Goal: Communication & Community: Answer question/provide support

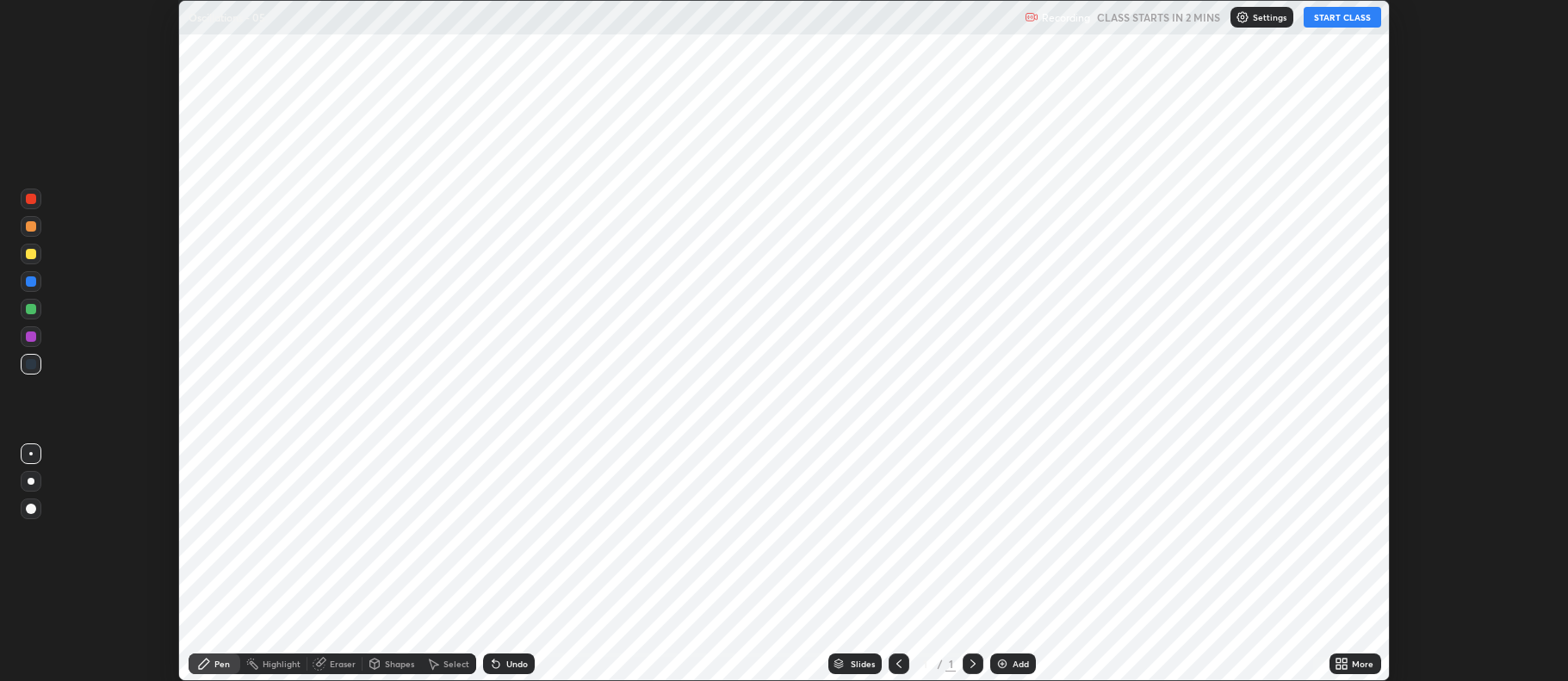
scroll to position [681, 1567]
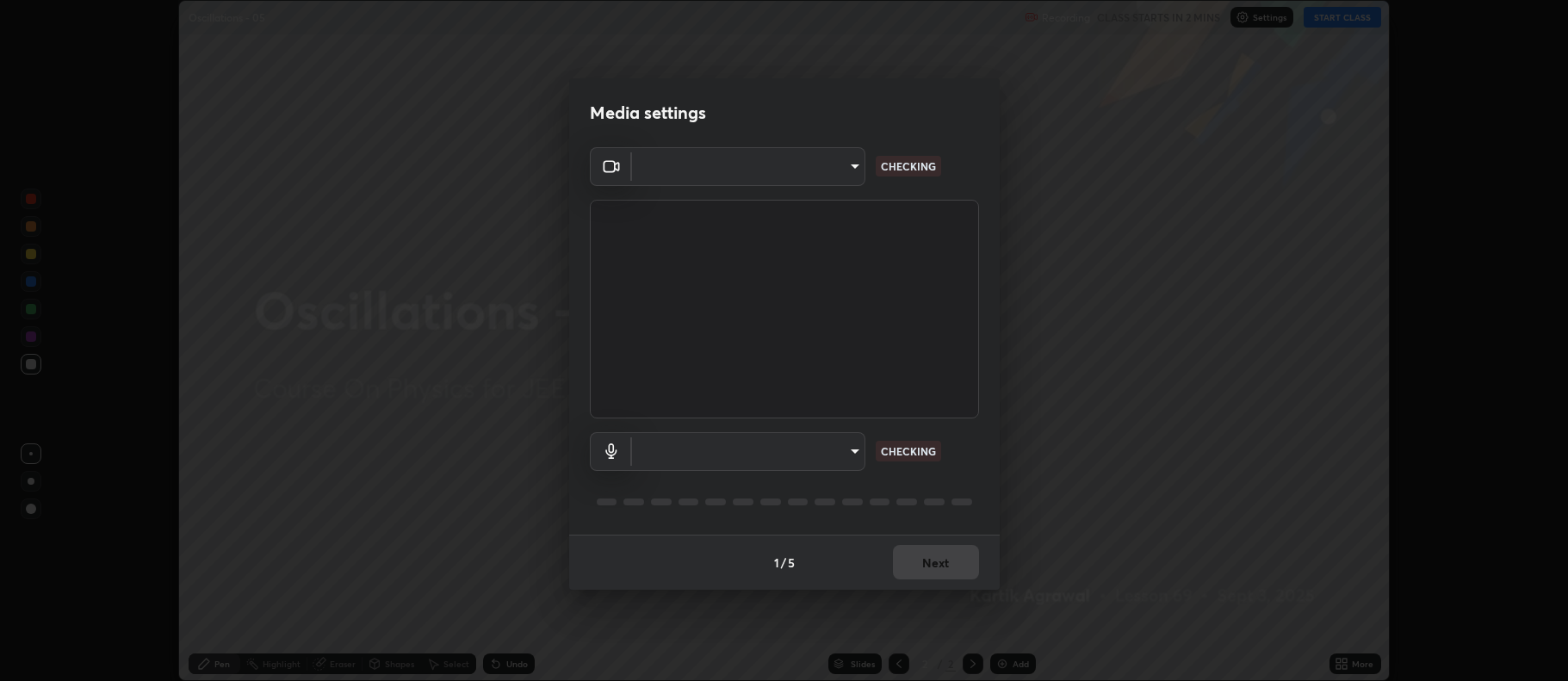
type input "516aff405987d273e063f32cb7a884c6bfcf45826045b825bb1863d7a4804d13"
click at [818, 453] on body "Erase all Oscillations - 05 Recording CLASS STARTS IN 2 MINS Settings START CLA…" at bounding box center [784, 340] width 1568 height 681
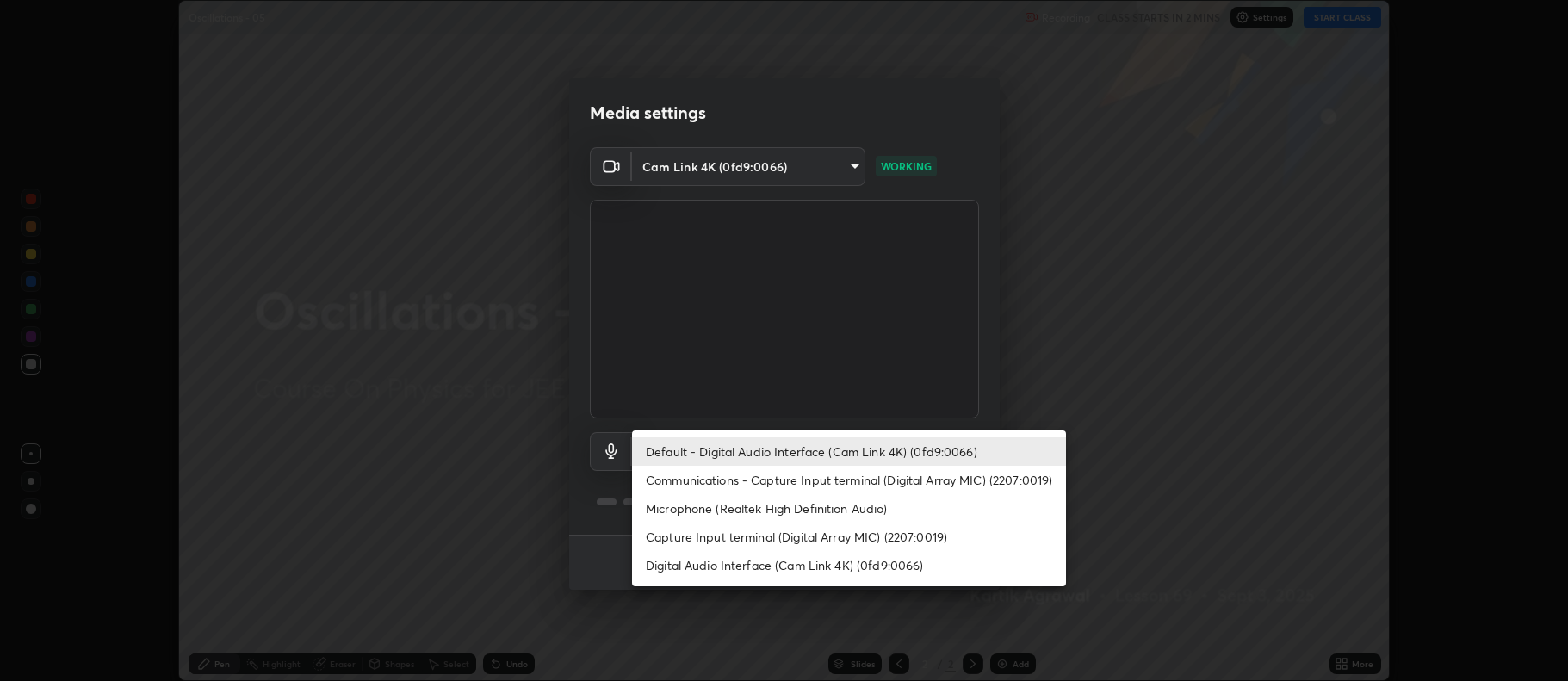
click at [836, 524] on li "Capture Input terminal (Digital Array MIC) (2207:0019)" at bounding box center [849, 536] width 434 height 29
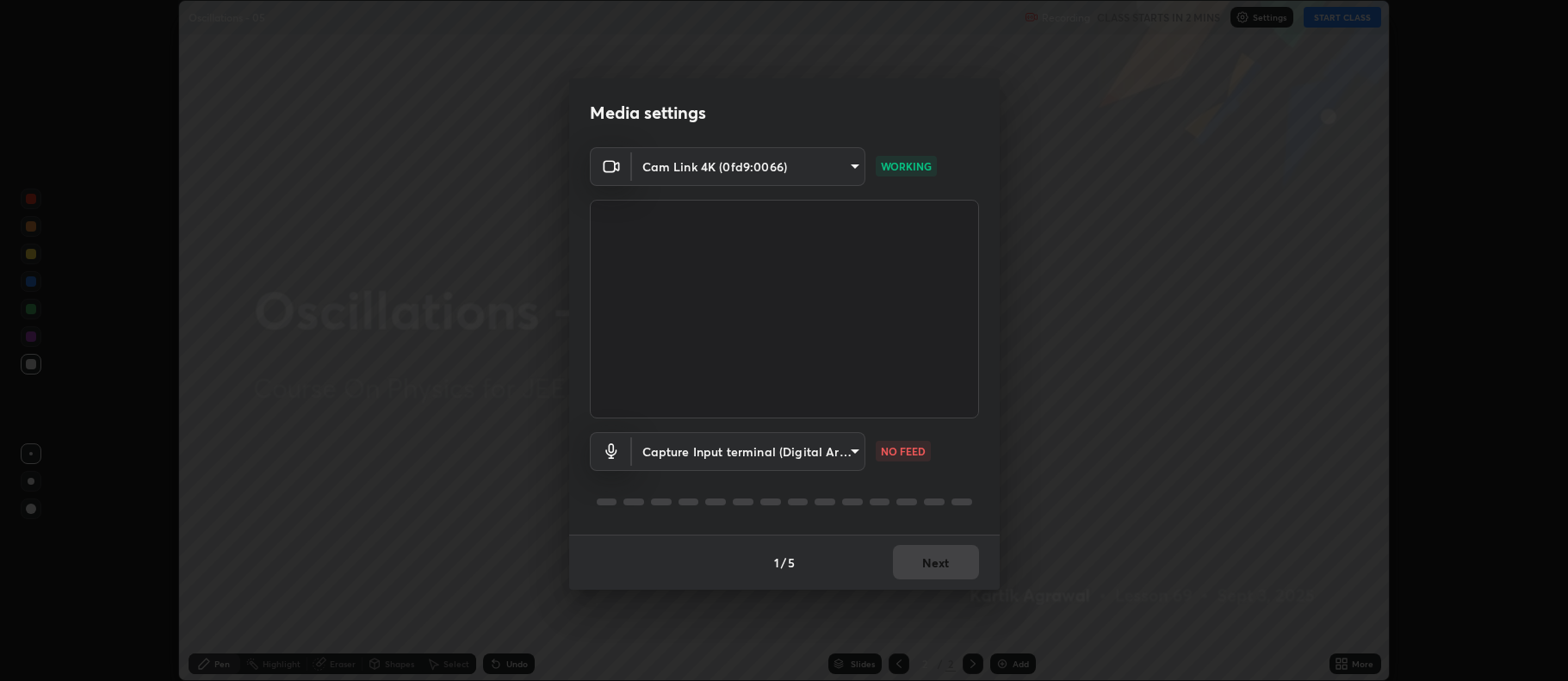
click at [826, 443] on body "Erase all Oscillations - 05 Recording CLASS STARTS IN 2 MINS Settings START CLA…" at bounding box center [784, 340] width 1568 height 681
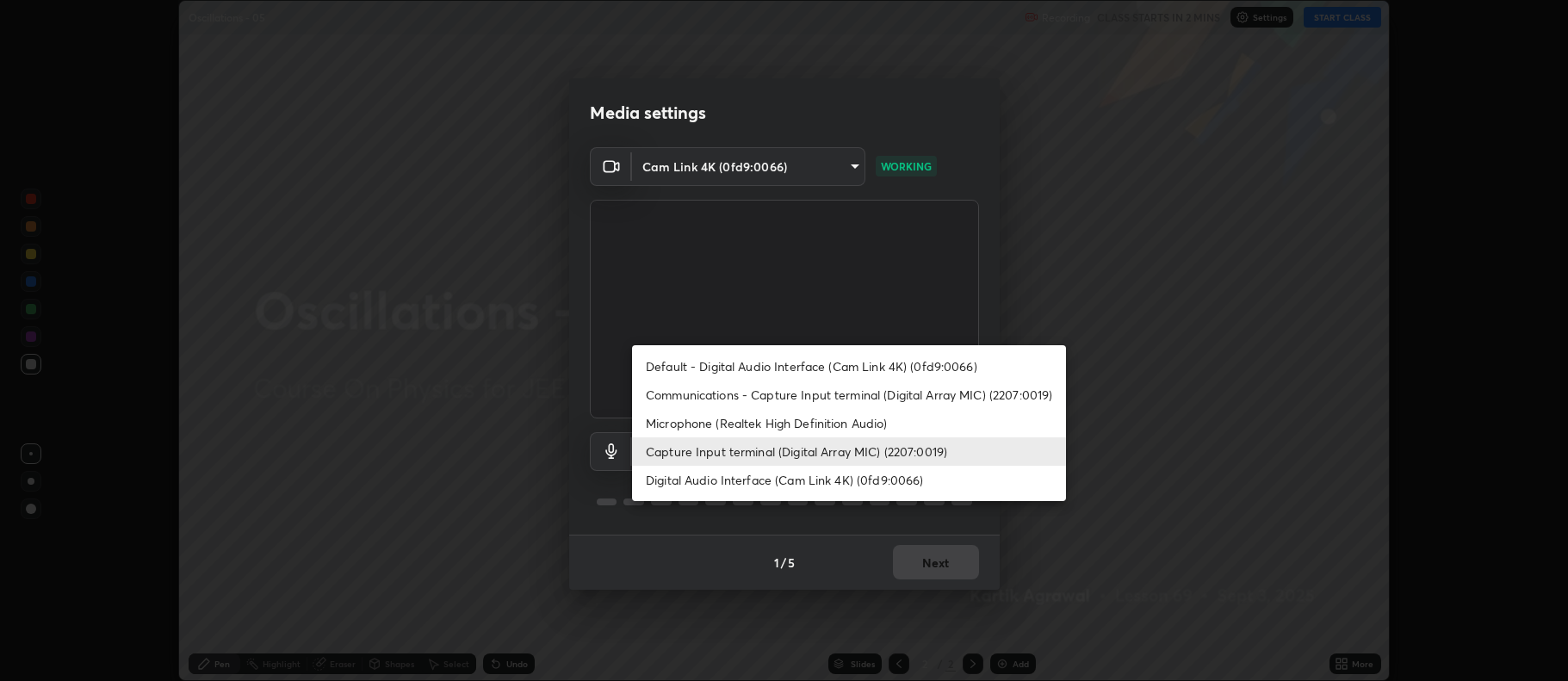
click at [865, 368] on li "Default - Digital Audio Interface (Cam Link 4K) (0fd9:0066)" at bounding box center [849, 366] width 434 height 29
type input "default"
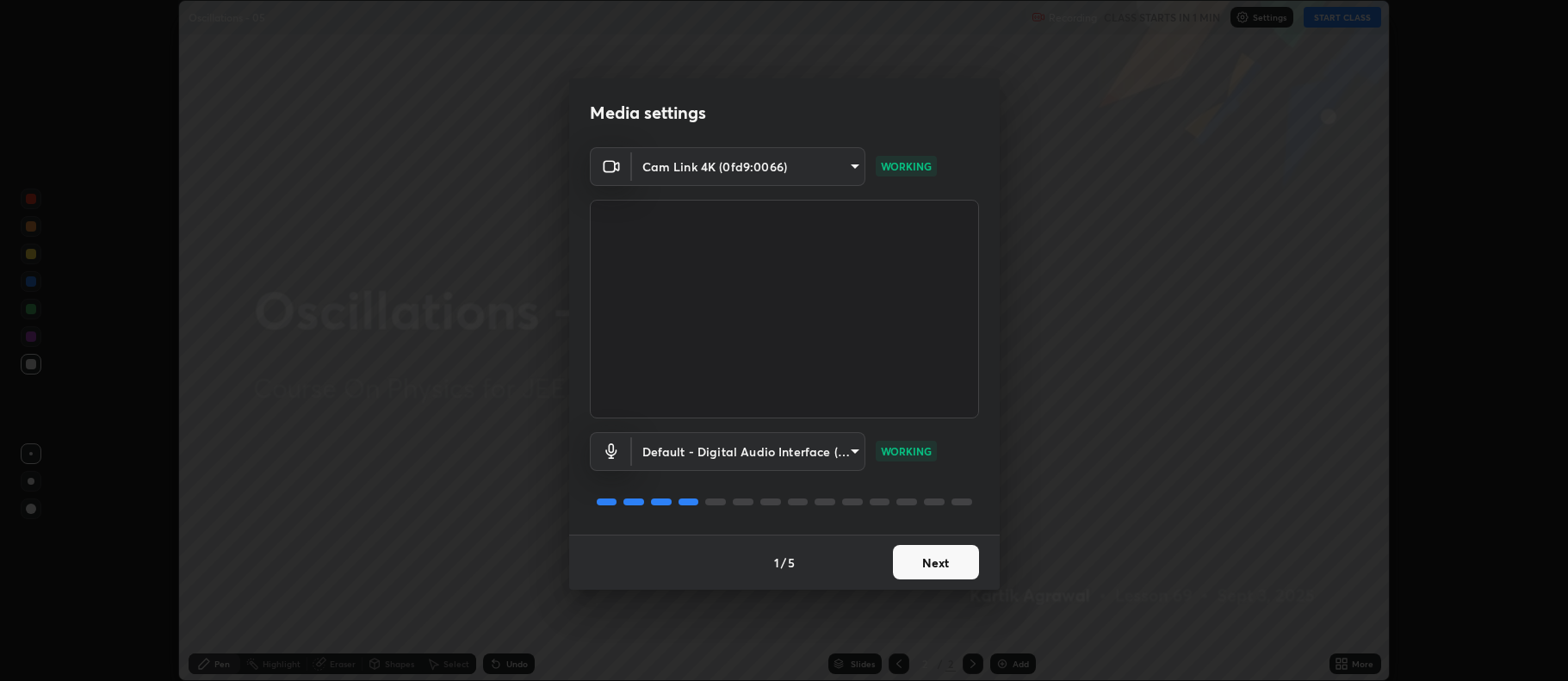
click at [964, 555] on button "Next" at bounding box center [936, 562] width 87 height 34
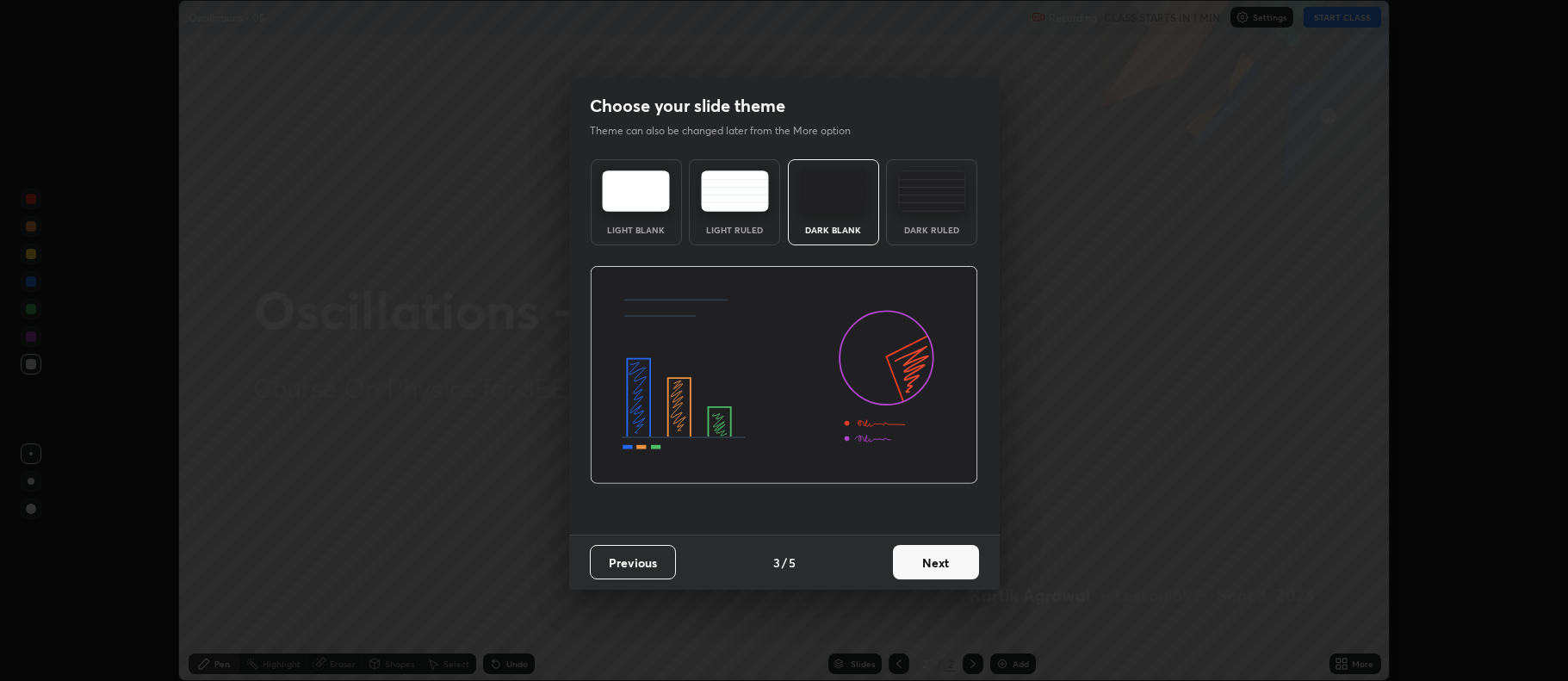
click at [961, 572] on button "Next" at bounding box center [936, 562] width 87 height 34
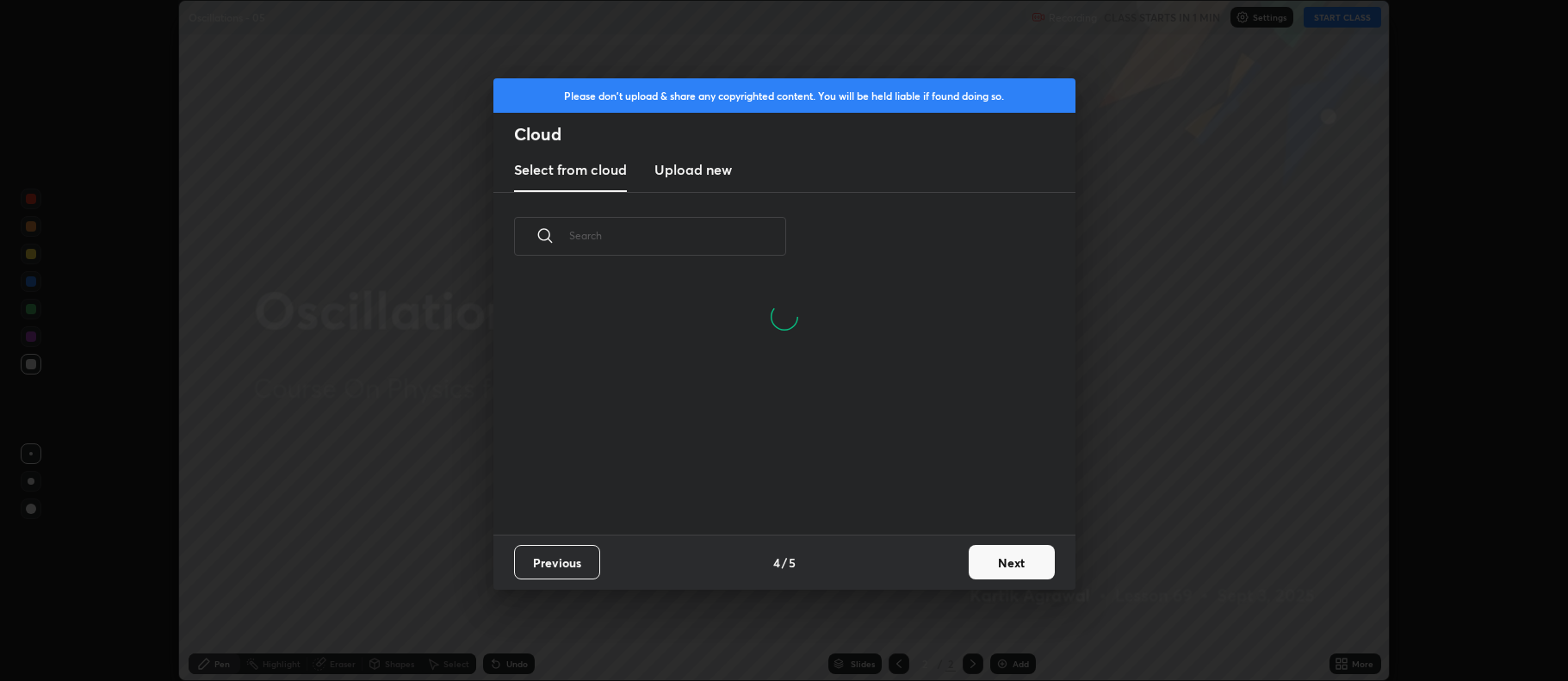
click at [1023, 561] on button "Next" at bounding box center [1012, 562] width 87 height 34
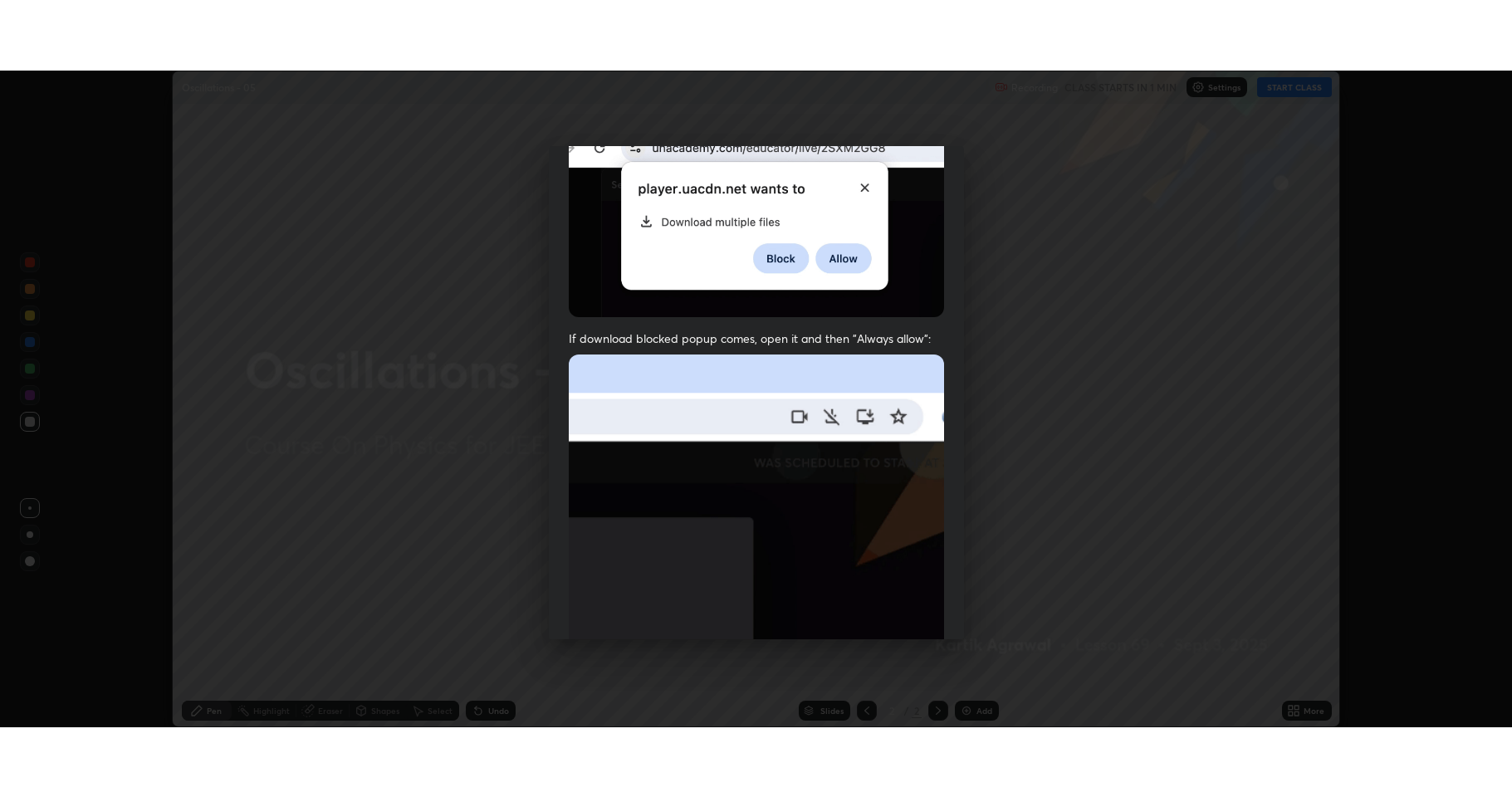
scroll to position [337, 0]
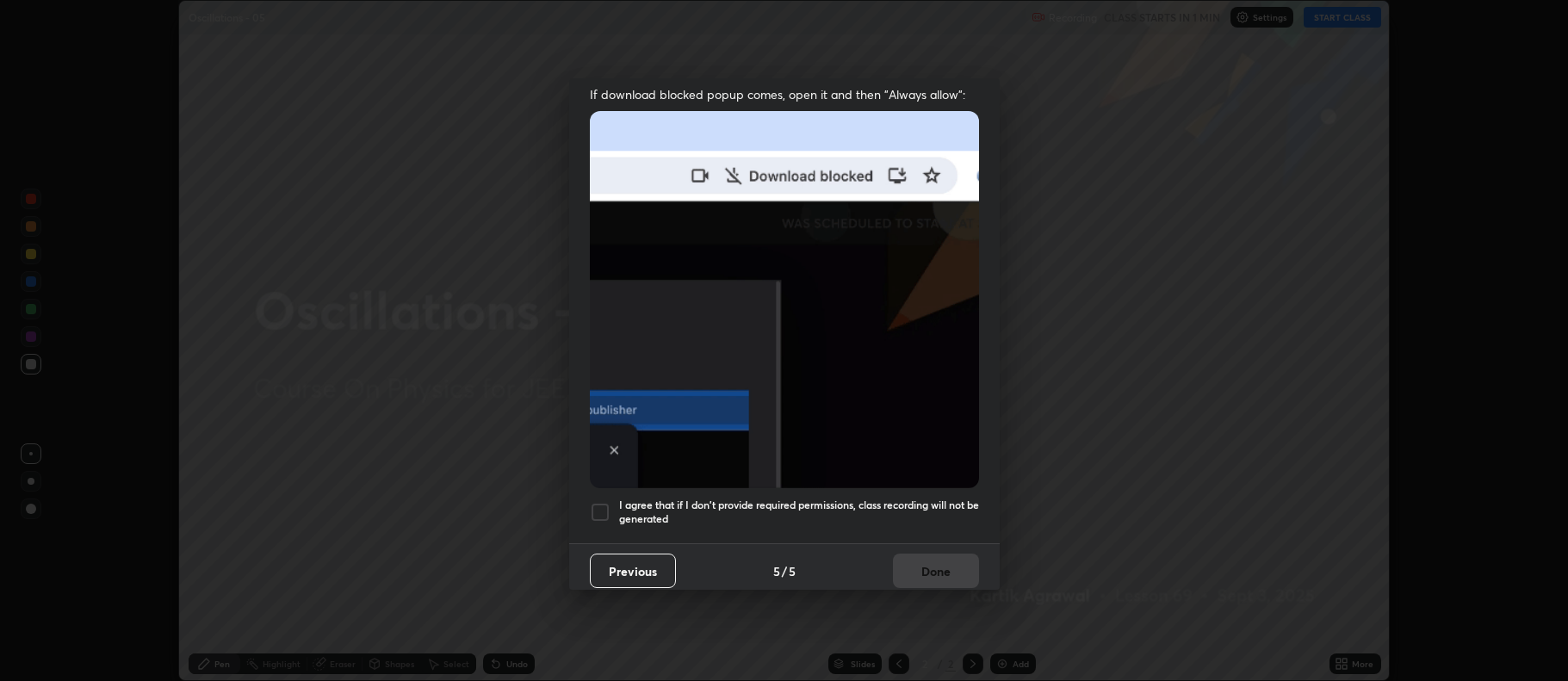
click at [607, 502] on div at bounding box center [600, 512] width 21 height 21
click at [961, 556] on button "Done" at bounding box center [936, 571] width 87 height 34
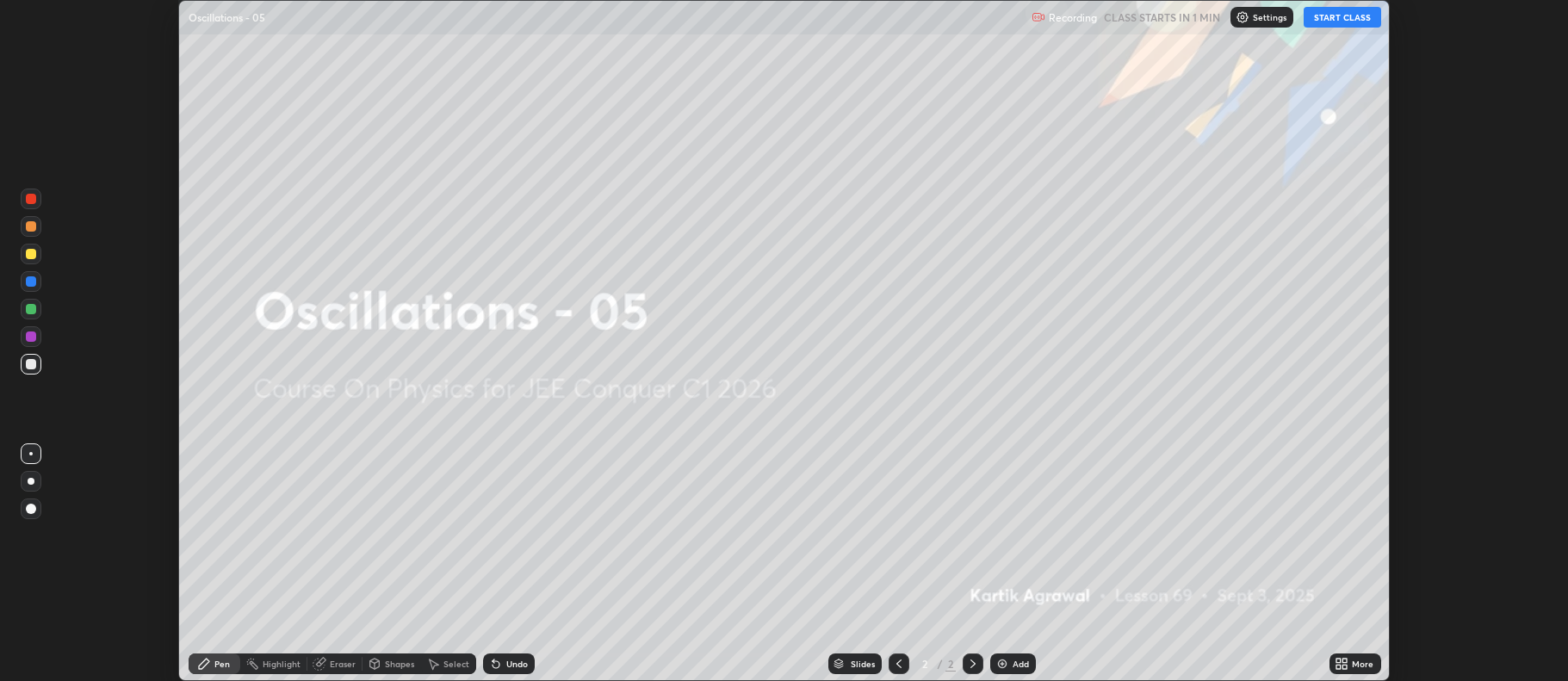
click at [1378, 658] on div "More" at bounding box center [1356, 663] width 52 height 21
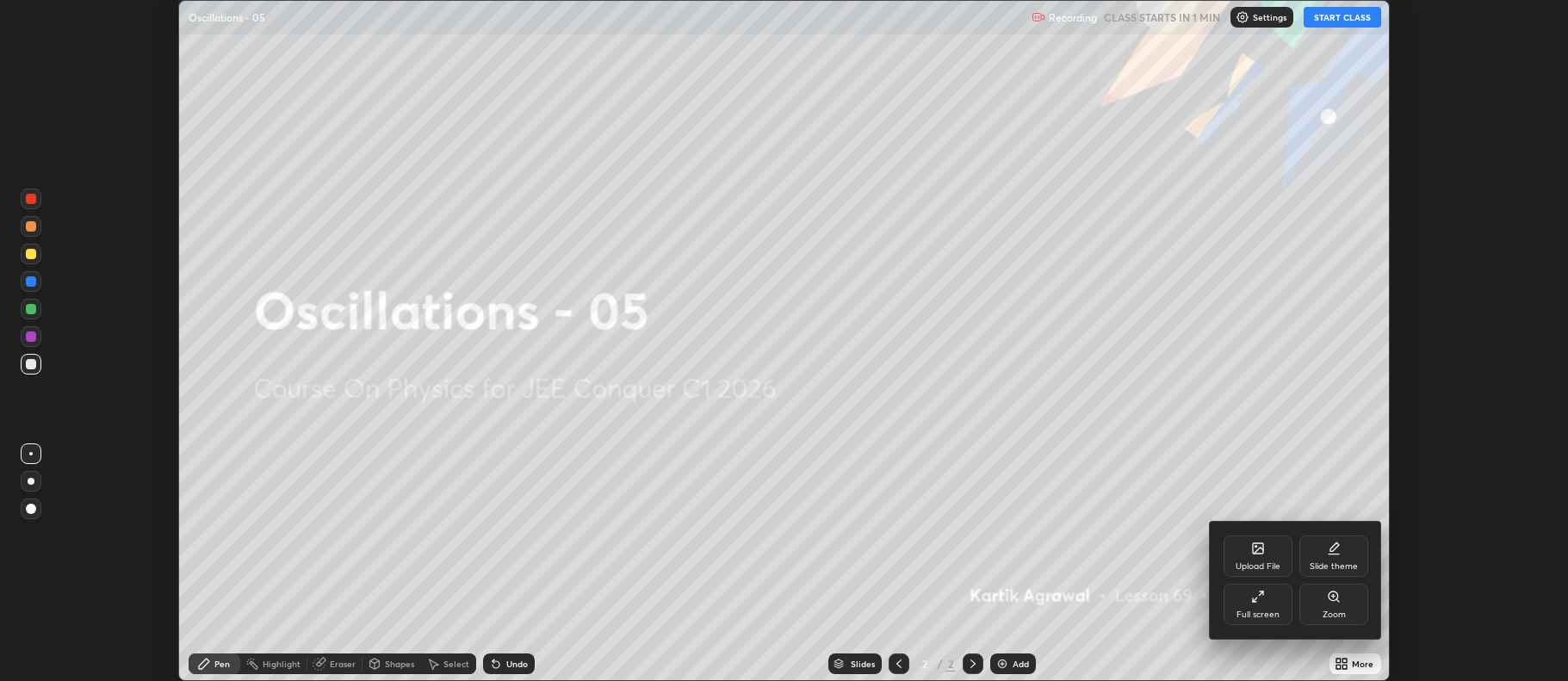
click at [1270, 606] on div "Full screen" at bounding box center [1258, 605] width 69 height 41
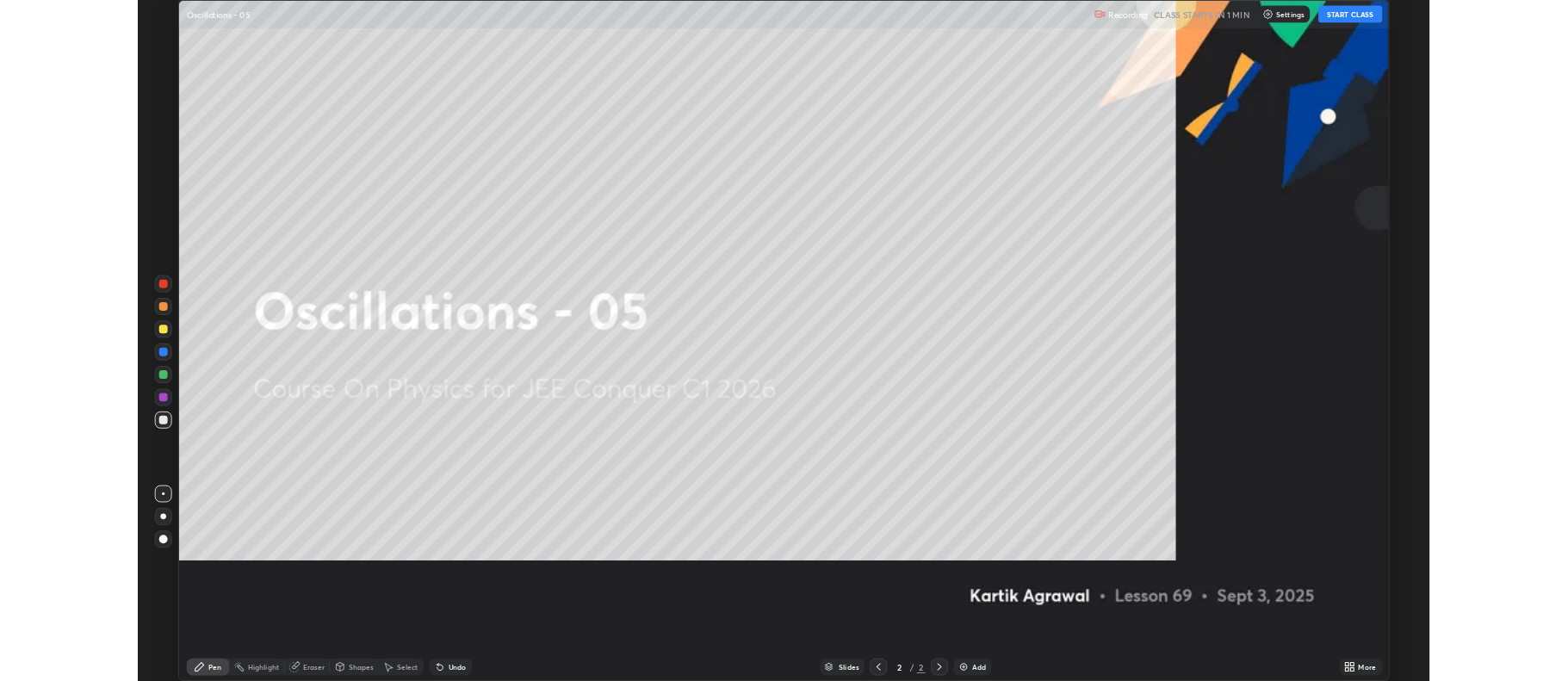
scroll to position [827, 1568]
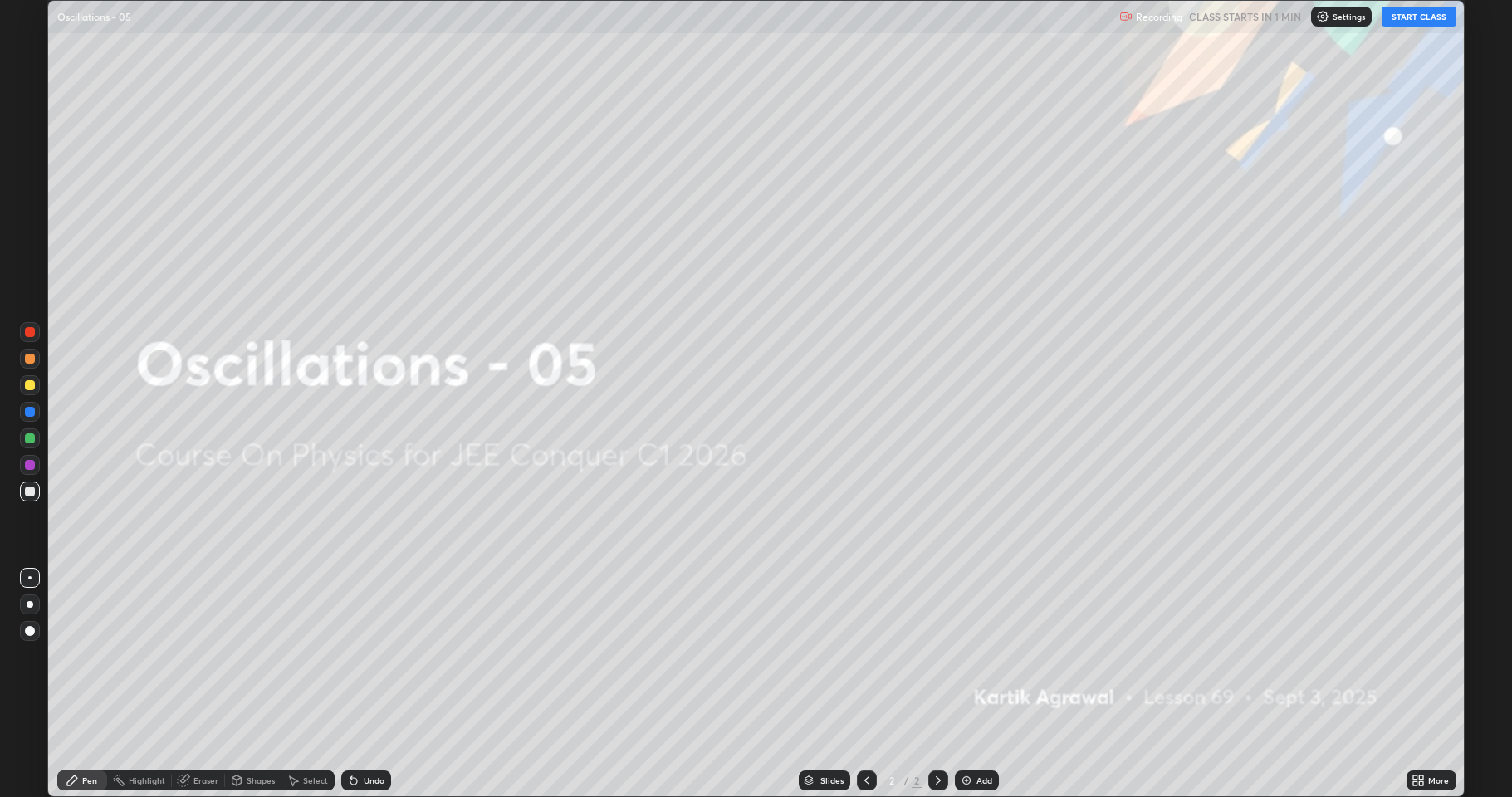
click at [1418, 19] on button "START CLASS" at bounding box center [1419, 16] width 75 height 20
click at [980, 657] on div "Add" at bounding box center [985, 781] width 16 height 9
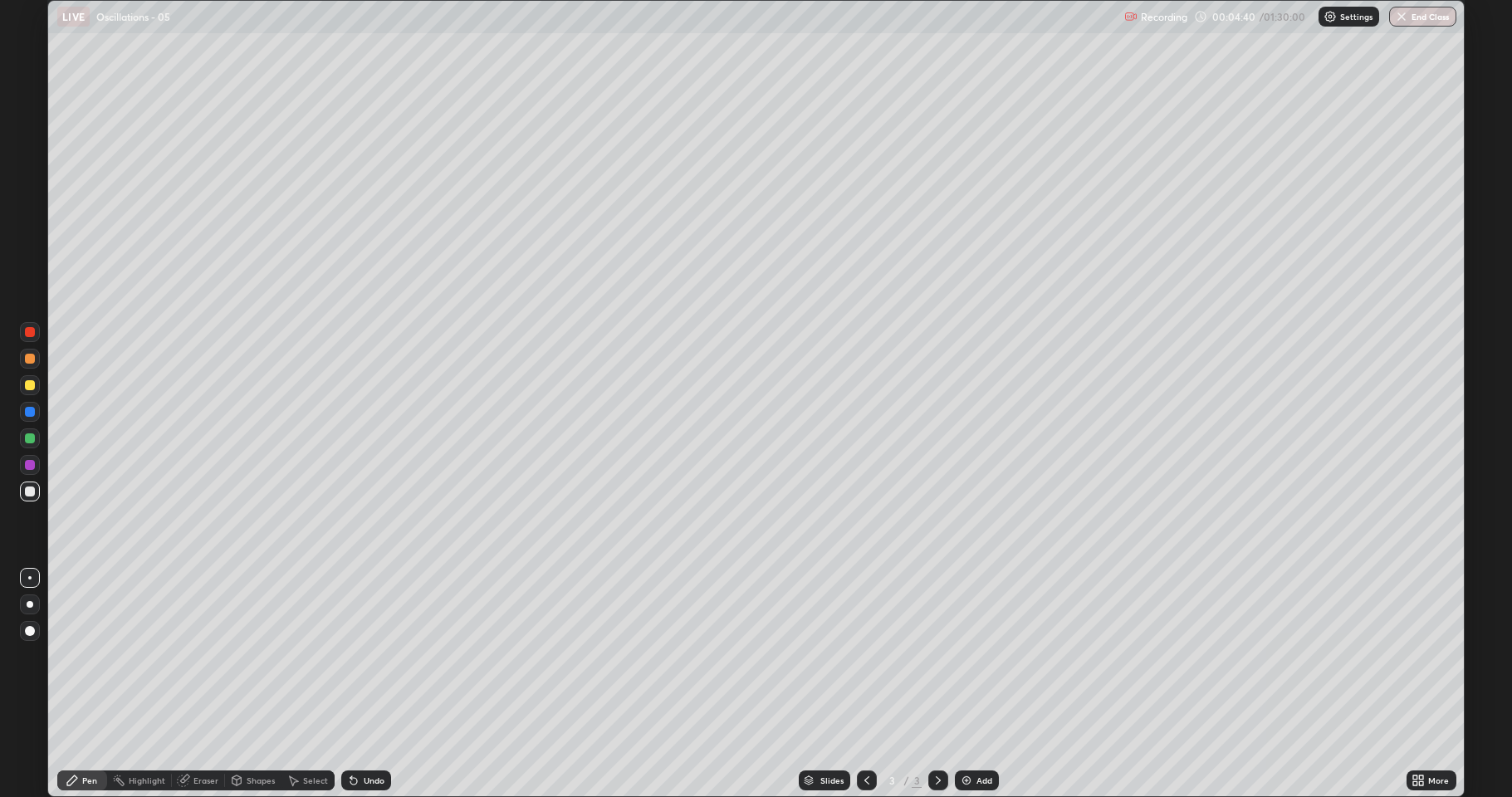
click at [312, 657] on div "Select" at bounding box center [308, 780] width 53 height 20
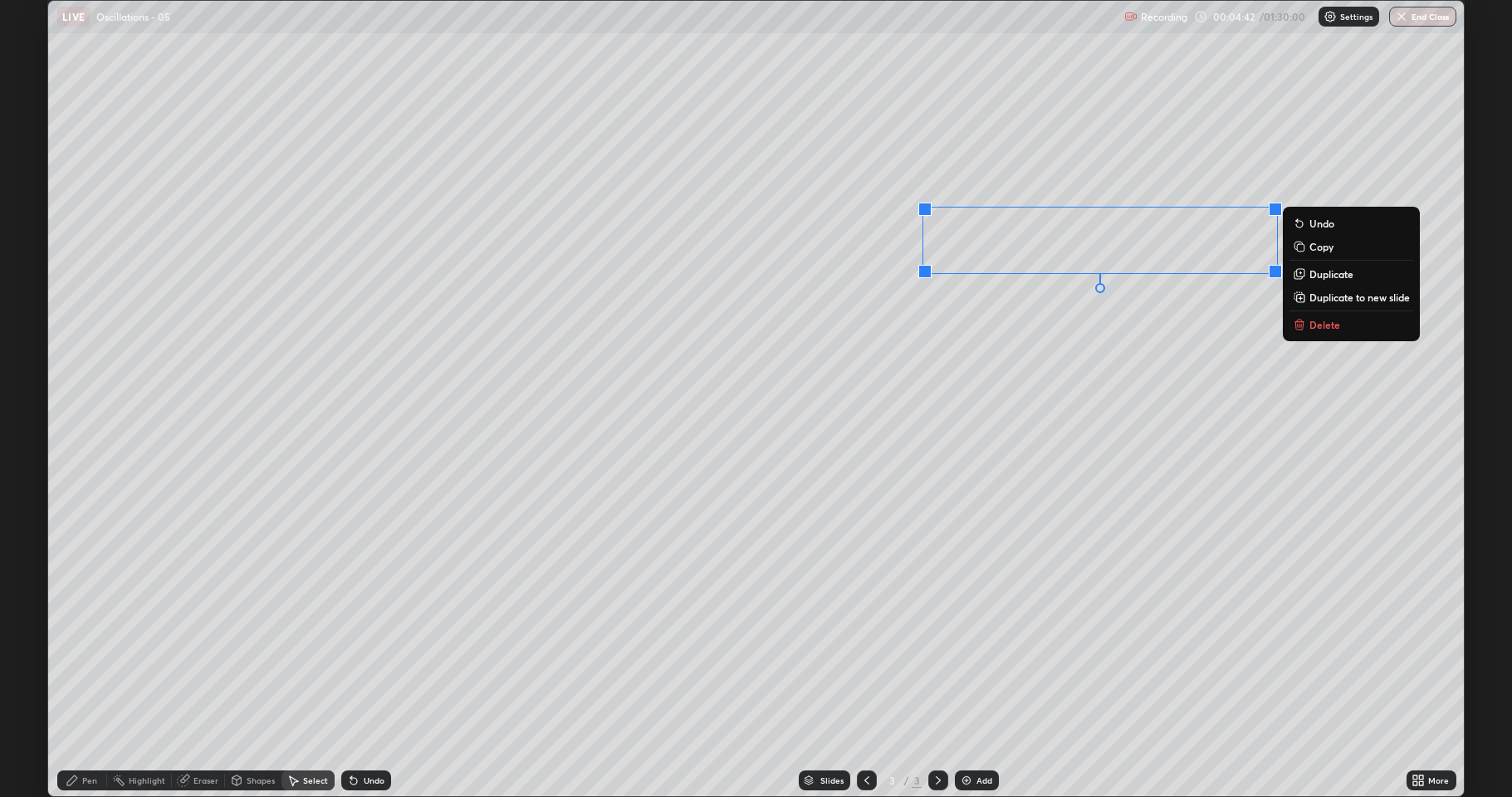
click at [1325, 327] on p "Delete" at bounding box center [1325, 324] width 30 height 13
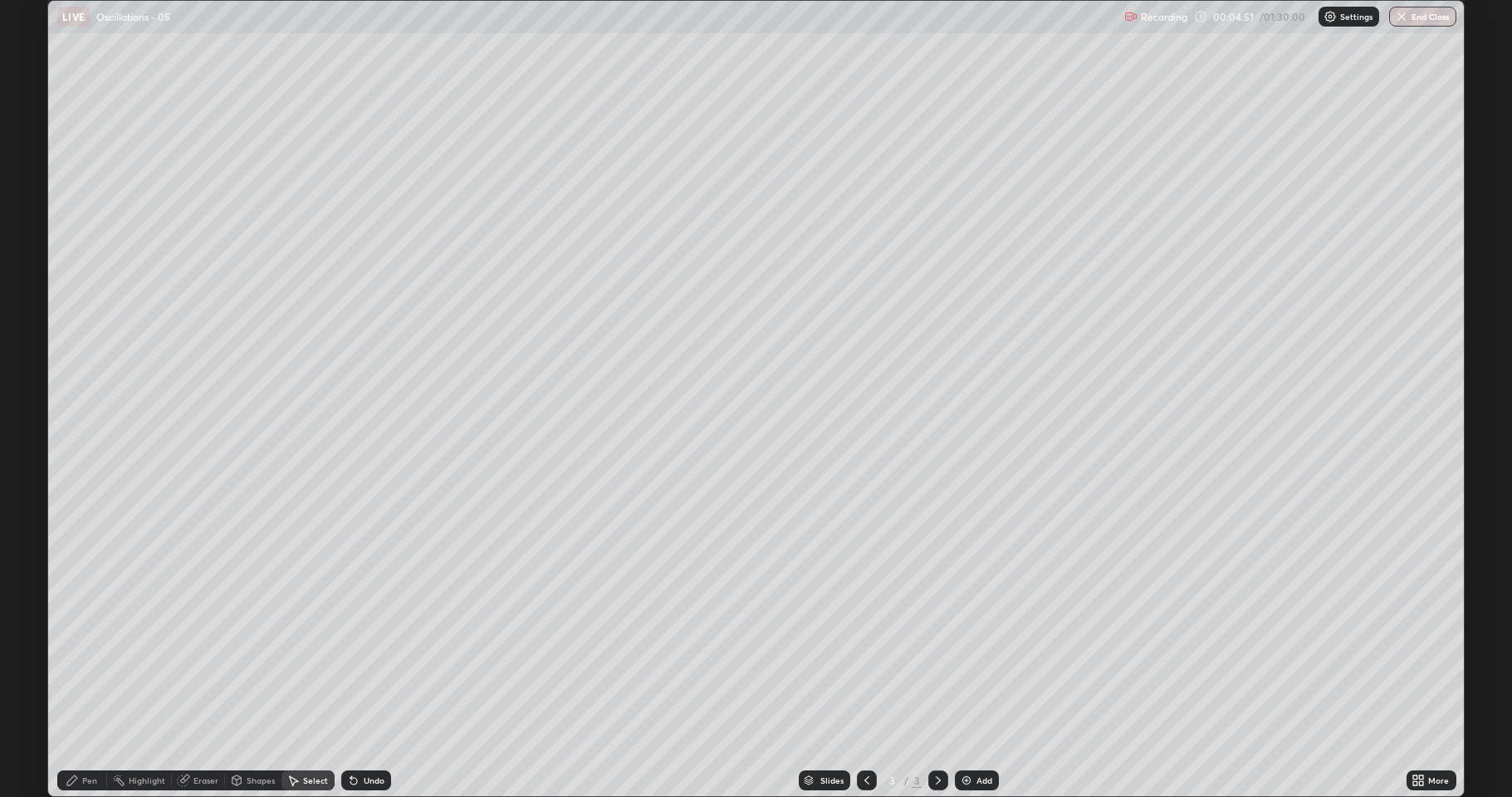
click at [77, 657] on icon at bounding box center [72, 781] width 13 height 13
click at [30, 439] on div at bounding box center [29, 438] width 10 height 10
click at [237, 657] on icon at bounding box center [237, 781] width 9 height 10
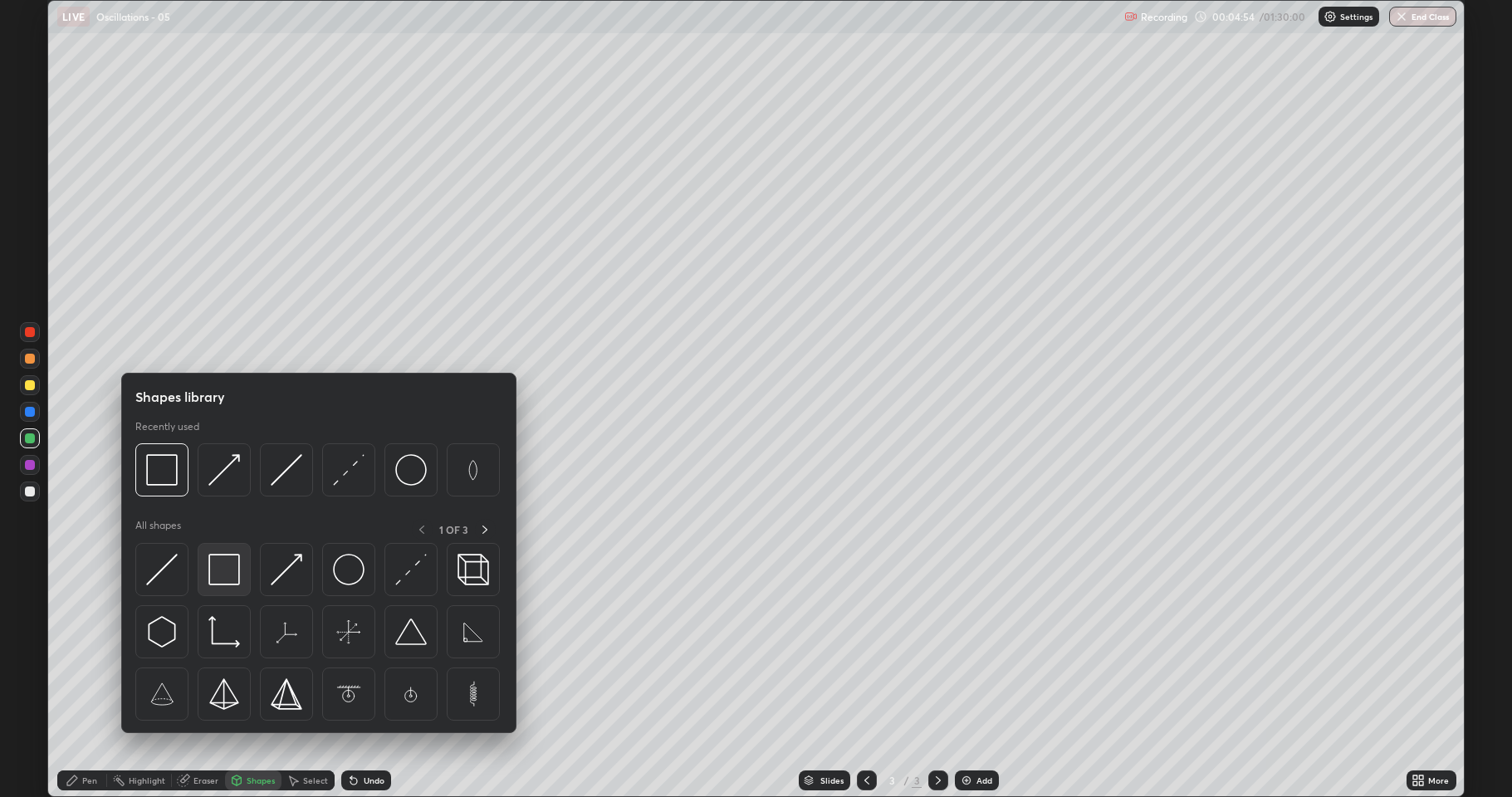
click at [219, 584] on img at bounding box center [224, 569] width 31 height 31
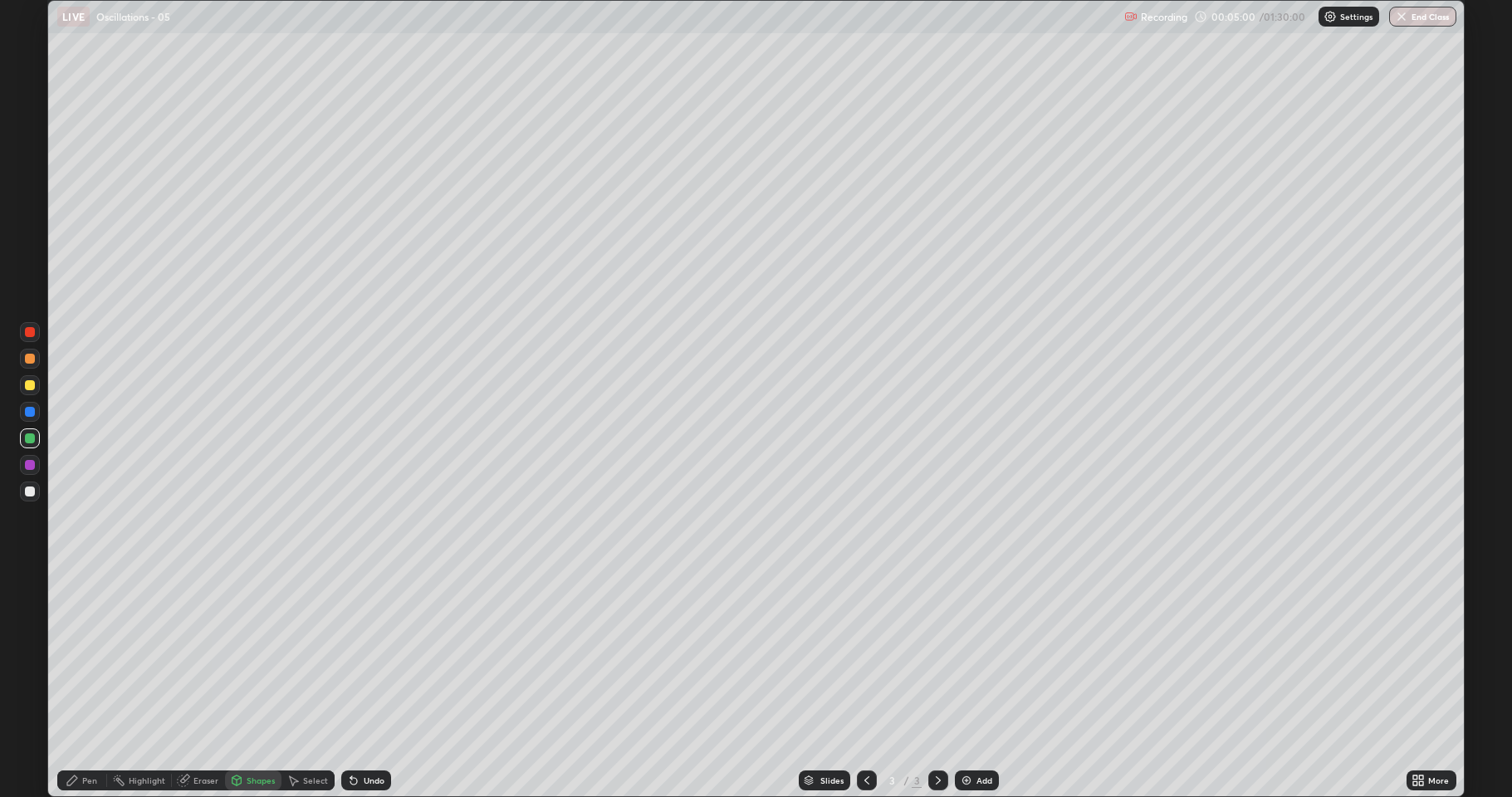
click at [77, 657] on icon at bounding box center [72, 781] width 13 height 13
click at [30, 358] on div at bounding box center [29, 359] width 10 height 10
click at [244, 657] on div "Shapes" at bounding box center [253, 780] width 57 height 20
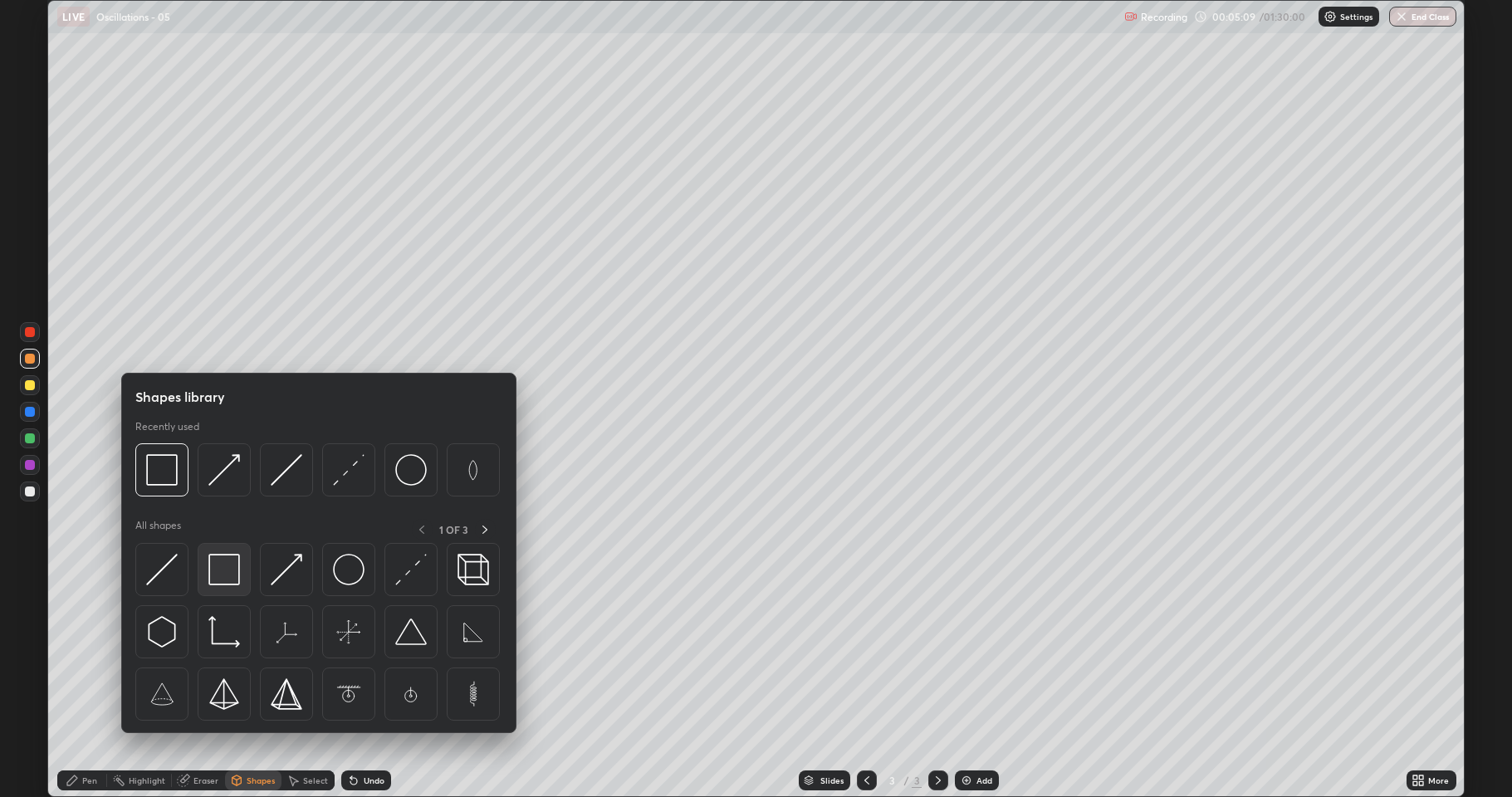
click at [221, 572] on img at bounding box center [224, 569] width 31 height 31
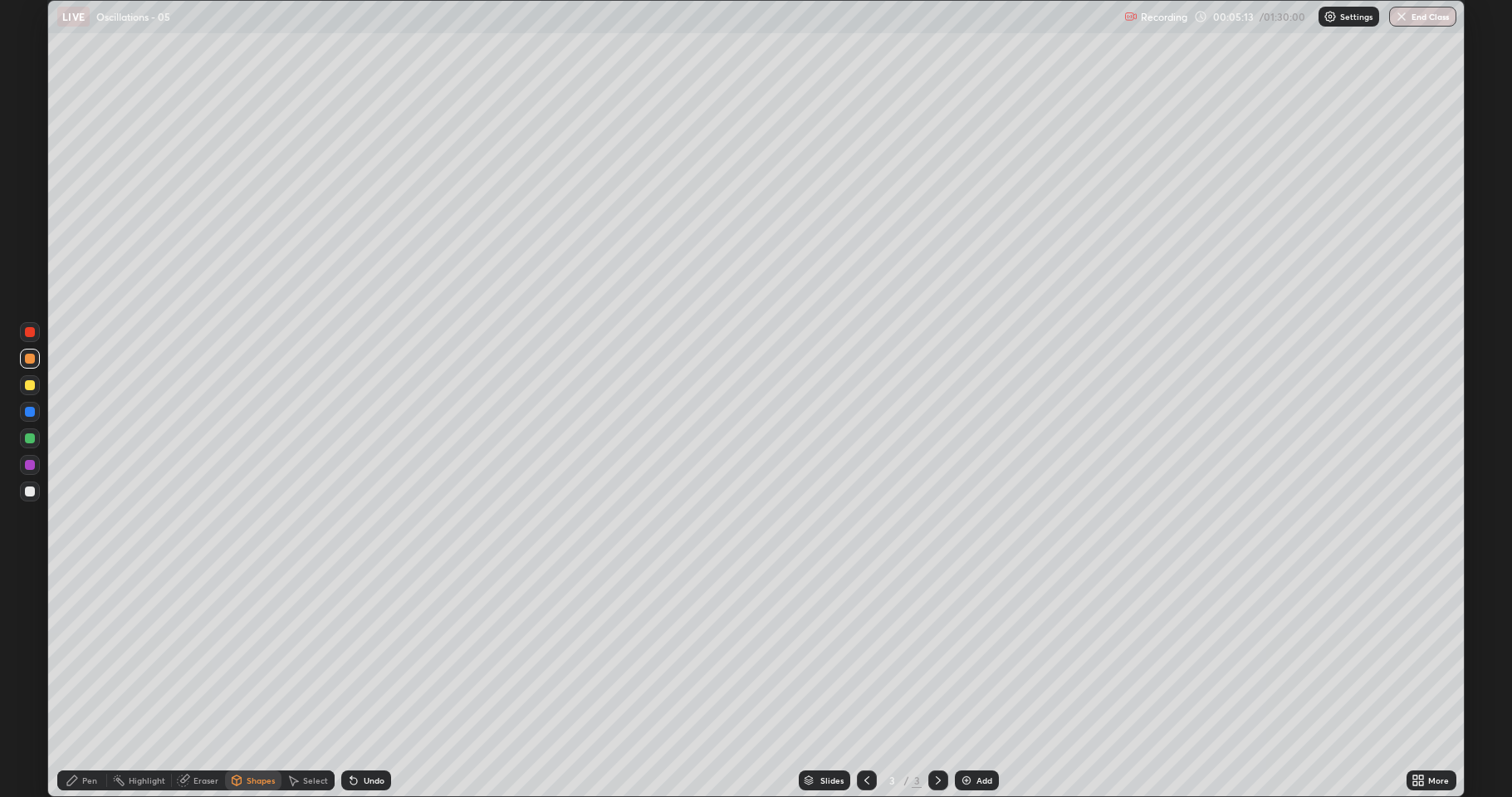
click at [90, 657] on div "Pen" at bounding box center [90, 781] width 15 height 9
click at [304, 657] on div "Select" at bounding box center [316, 781] width 25 height 9
click at [257, 657] on div "Shapes" at bounding box center [261, 781] width 28 height 9
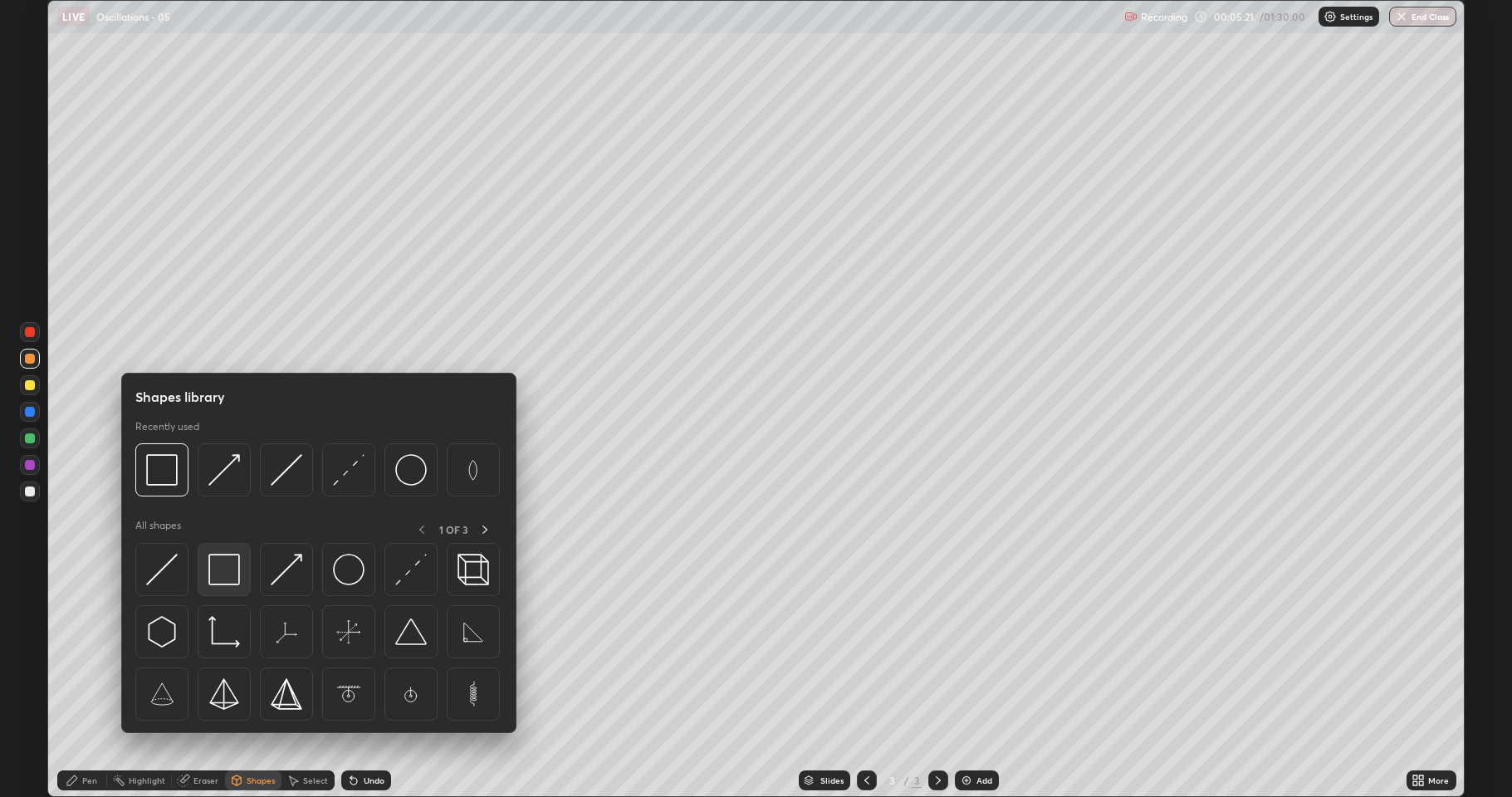
click at [223, 569] on img at bounding box center [224, 569] width 31 height 31
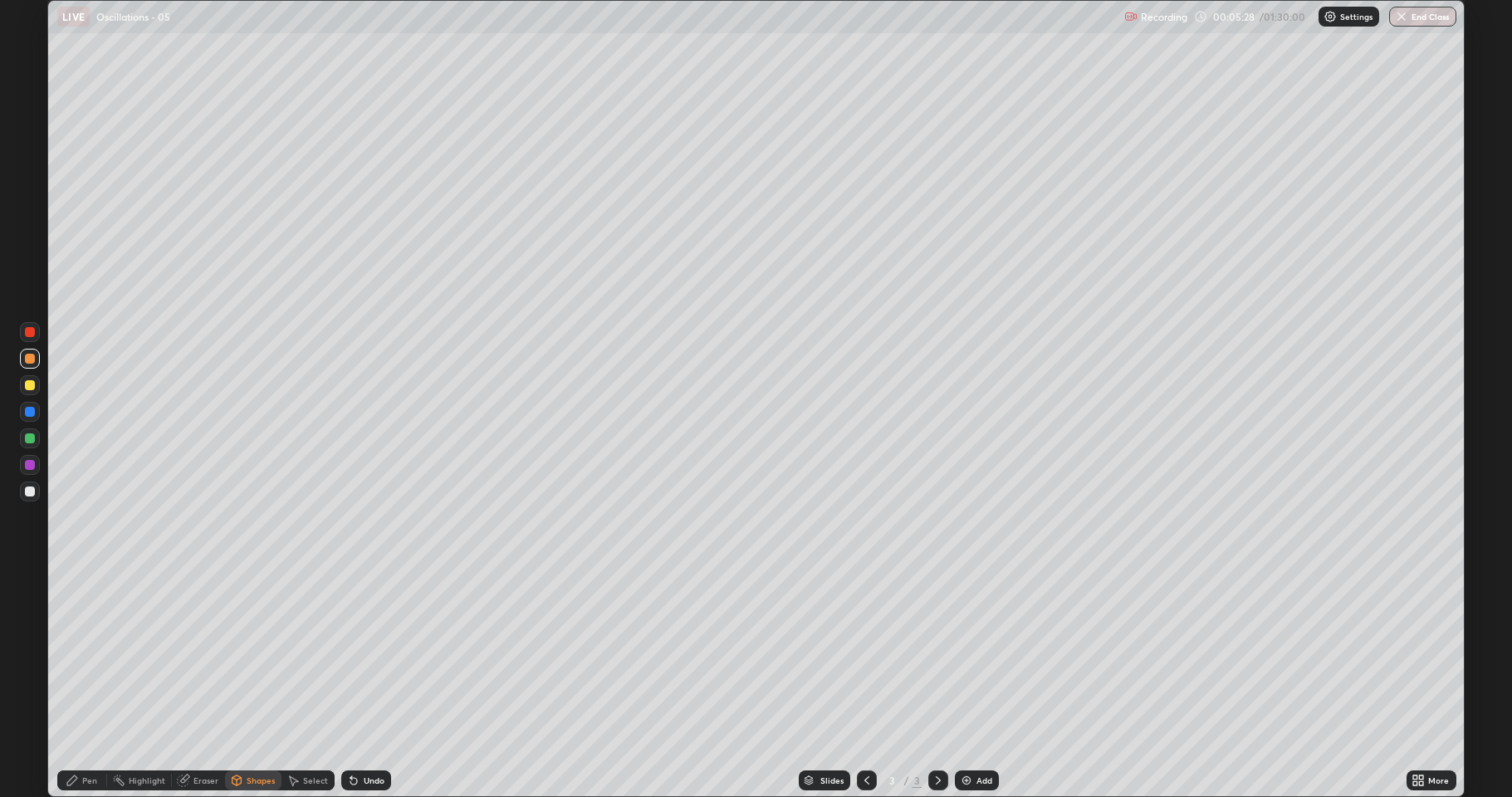
click at [92, 657] on div "Pen" at bounding box center [90, 781] width 15 height 9
click at [34, 436] on div at bounding box center [29, 438] width 10 height 10
click at [38, 439] on div at bounding box center [29, 438] width 20 height 20
click at [21, 488] on div at bounding box center [29, 491] width 20 height 20
click at [300, 657] on div "Select" at bounding box center [308, 780] width 53 height 20
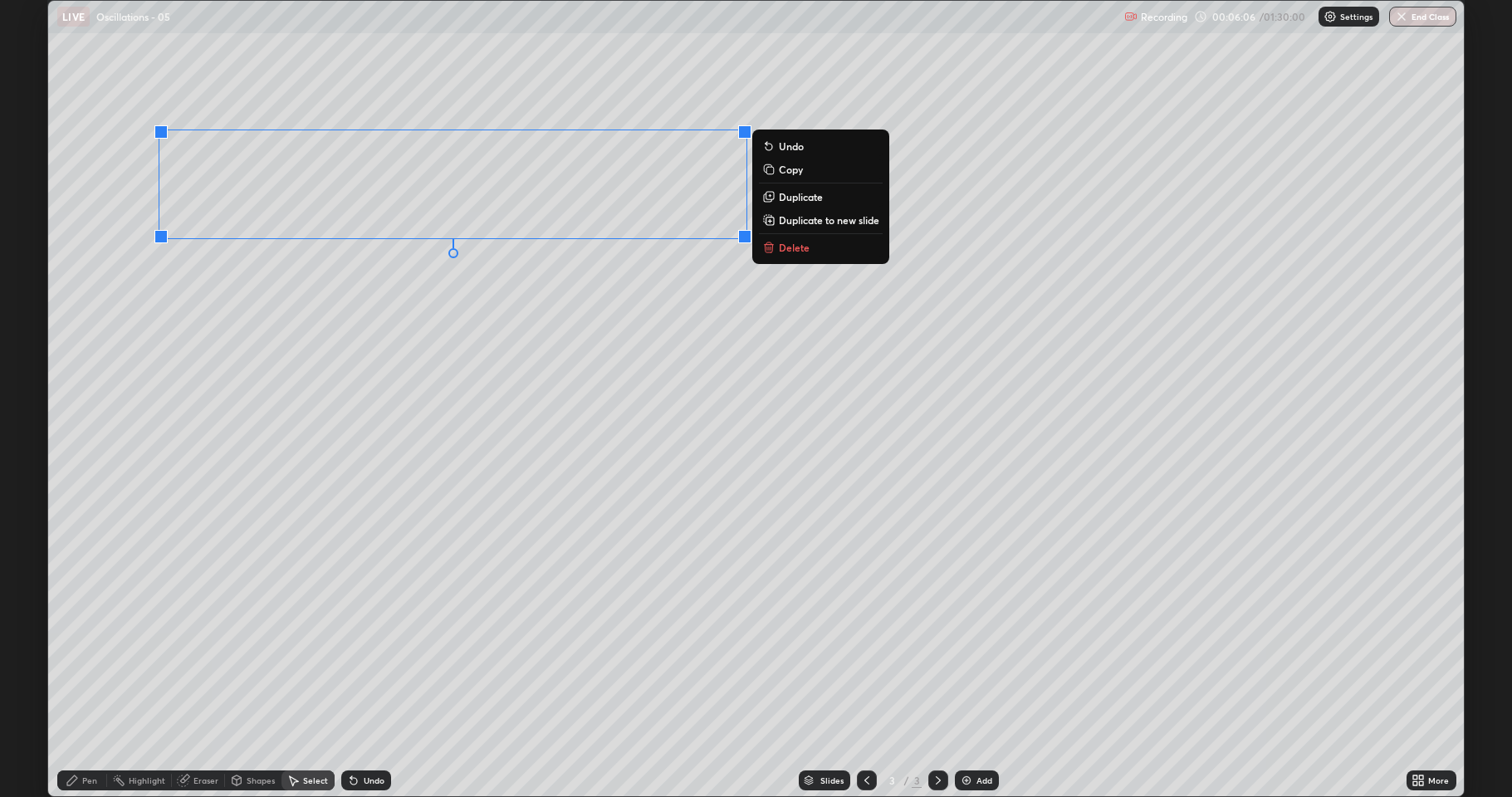
click at [436, 345] on div "0 ° Undo Copy Duplicate Duplicate to new slide Delete" at bounding box center [756, 398] width 1416 height 796
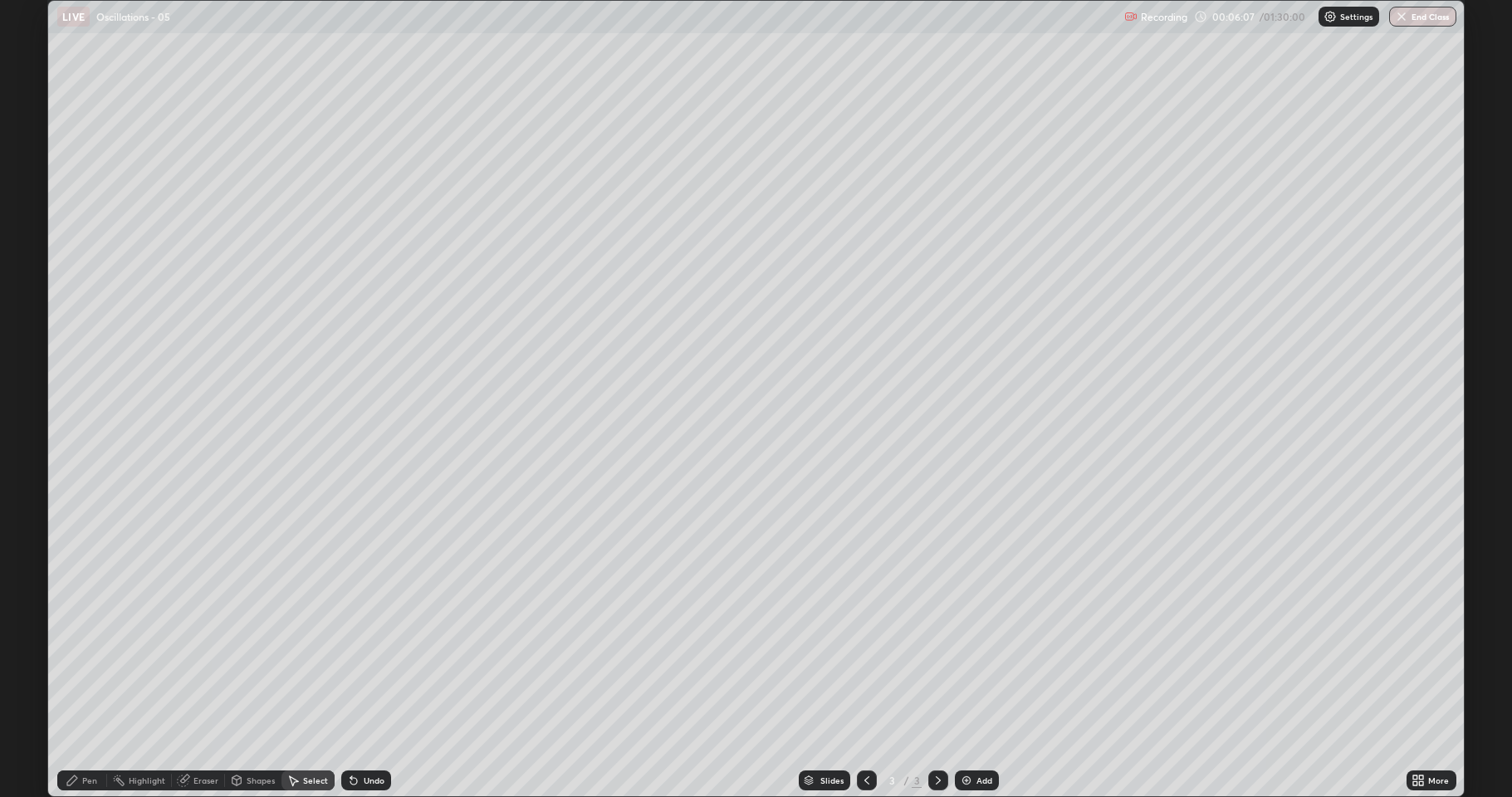
click at [72, 657] on div "Pen" at bounding box center [82, 780] width 50 height 20
click at [31, 436] on div at bounding box center [29, 438] width 10 height 10
click at [304, 657] on div "Select" at bounding box center [316, 781] width 25 height 9
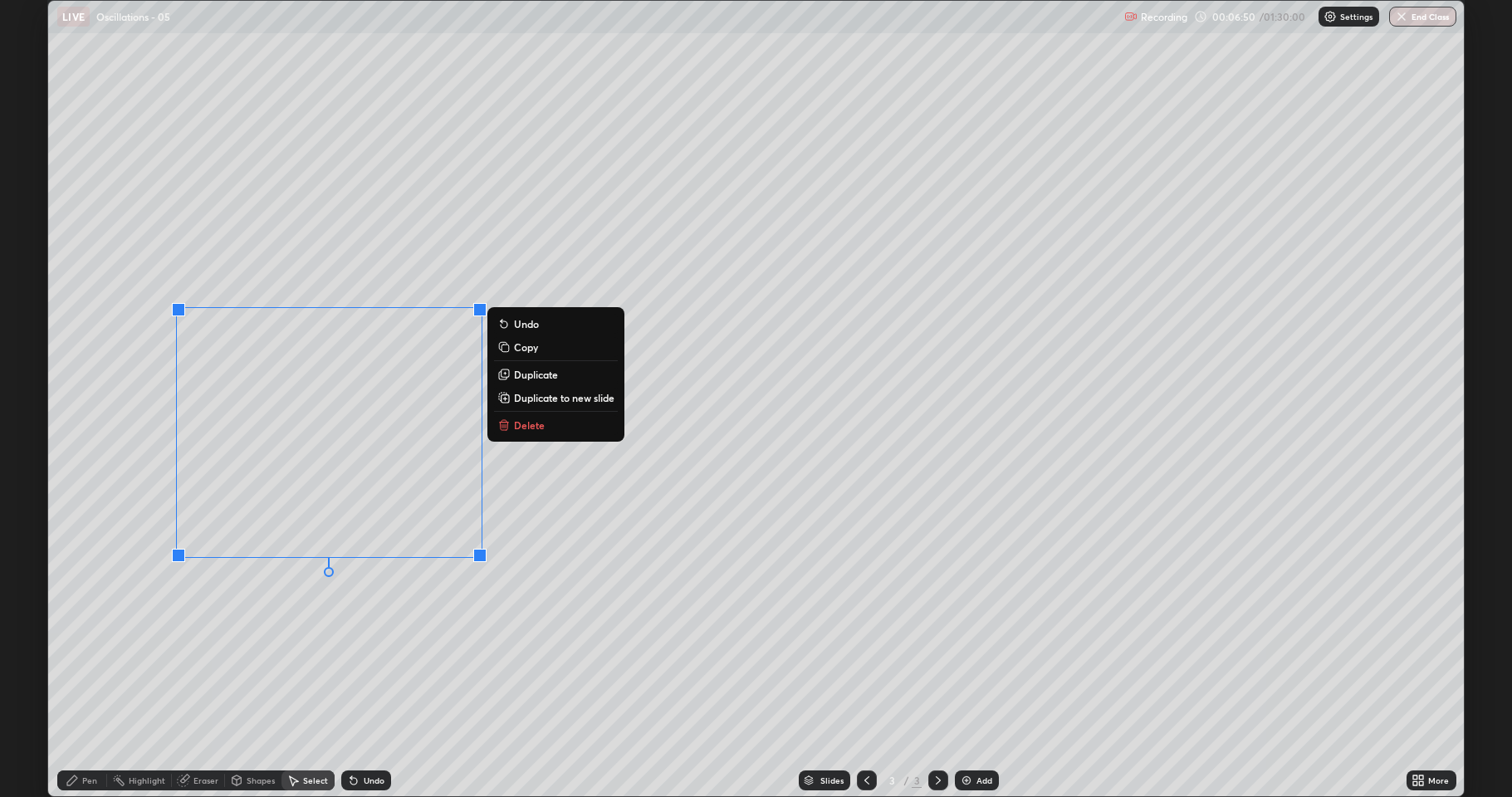
click at [521, 425] on p "Delete" at bounding box center [529, 425] width 30 height 13
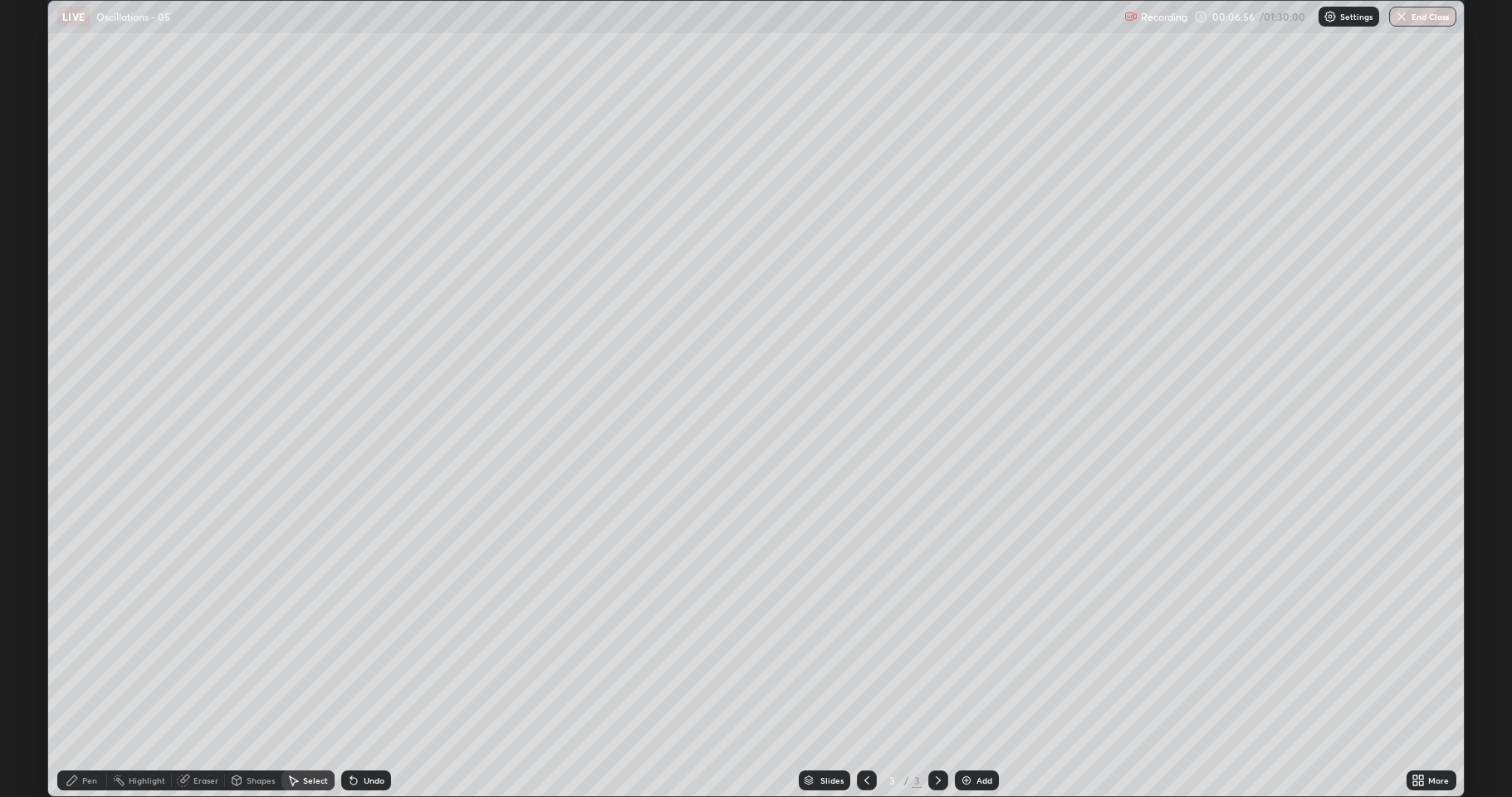
click at [78, 657] on icon at bounding box center [72, 781] width 13 height 13
click at [33, 383] on div at bounding box center [29, 385] width 10 height 10
click at [30, 438] on div at bounding box center [29, 438] width 10 height 10
click at [30, 491] on div at bounding box center [29, 491] width 10 height 10
click at [24, 491] on div at bounding box center [29, 491] width 20 height 20
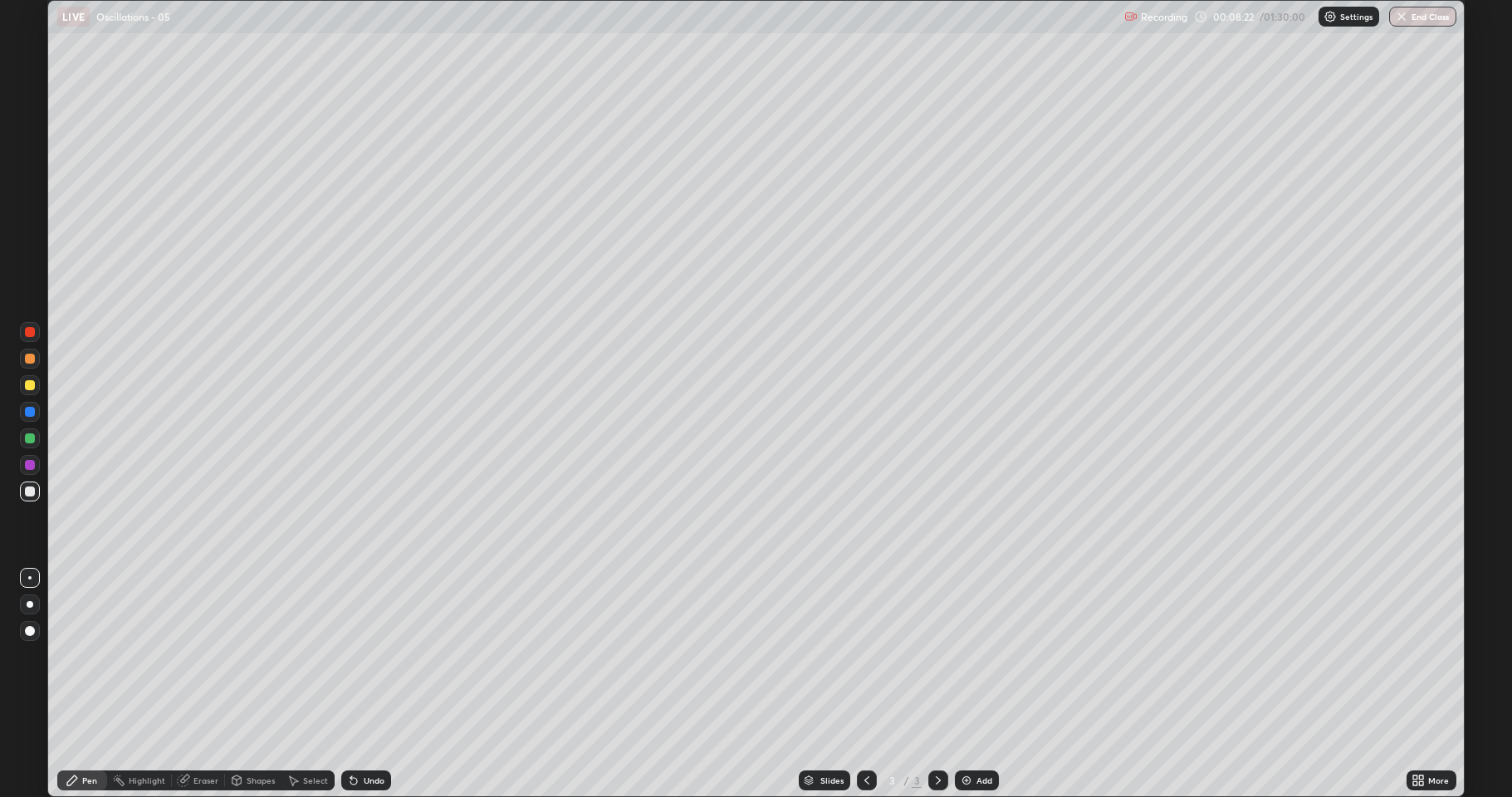
click at [30, 386] on div at bounding box center [29, 385] width 10 height 10
click at [34, 493] on div at bounding box center [29, 491] width 10 height 10
click at [33, 491] on div at bounding box center [29, 491] width 10 height 10
click at [363, 657] on div "Undo" at bounding box center [366, 780] width 50 height 20
click at [369, 657] on div "Undo" at bounding box center [374, 781] width 21 height 9
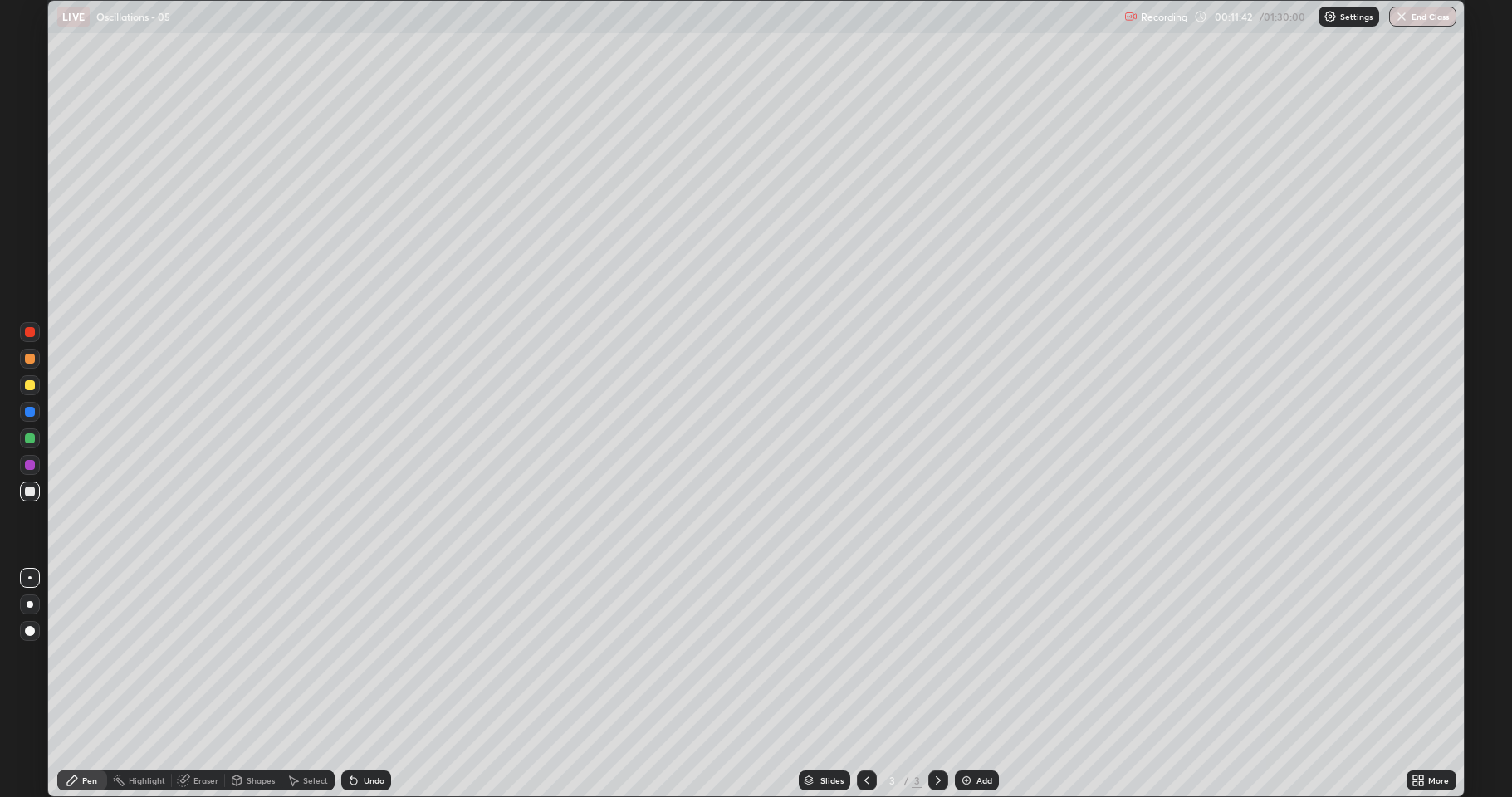
click at [357, 657] on div "Undo" at bounding box center [366, 780] width 50 height 20
click at [971, 657] on img at bounding box center [967, 781] width 13 height 13
click at [30, 360] on div at bounding box center [29, 359] width 10 height 10
click at [865, 657] on icon at bounding box center [867, 781] width 13 height 13
click at [929, 657] on div at bounding box center [938, 780] width 20 height 20
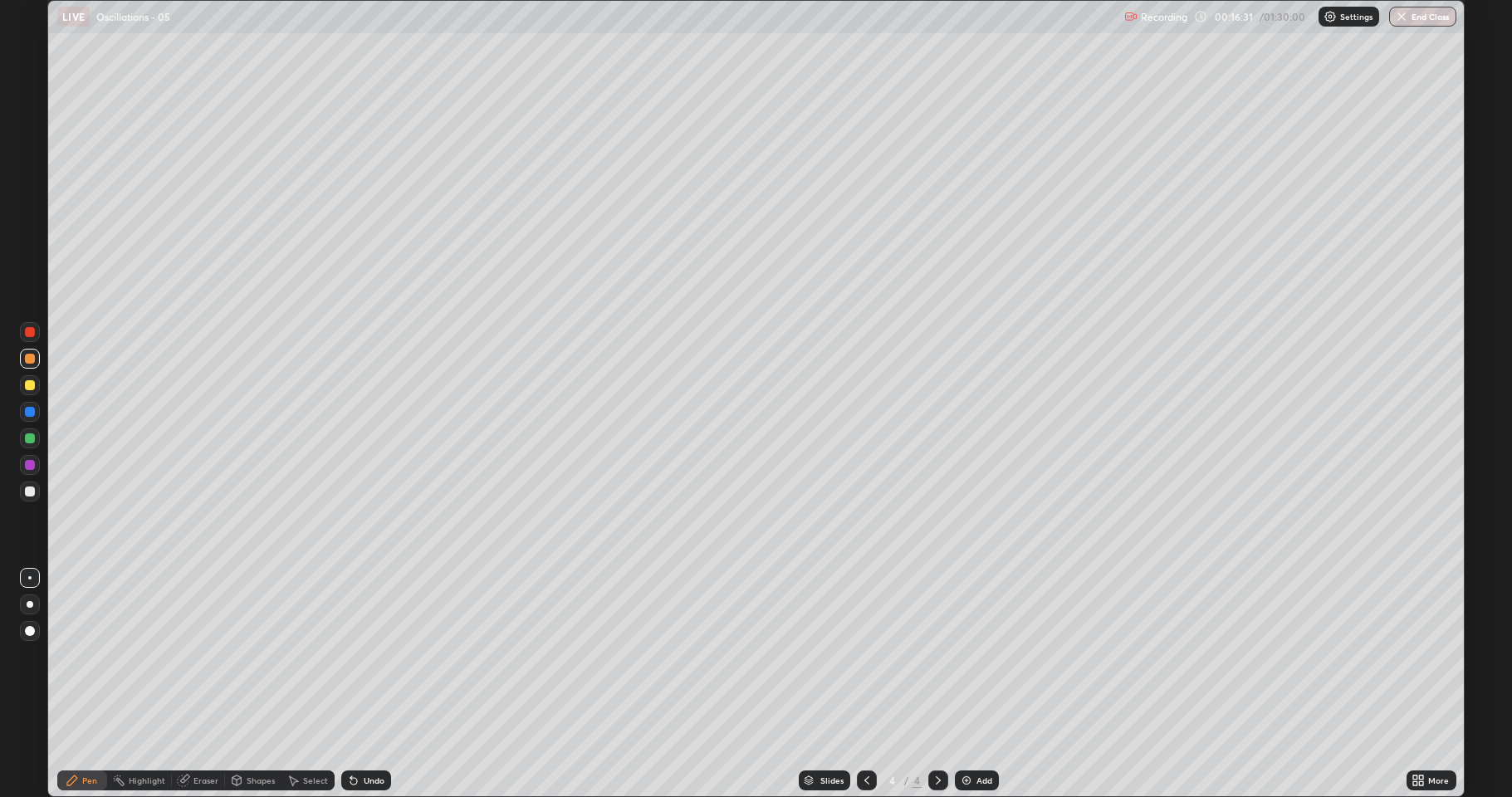
click at [29, 491] on div at bounding box center [29, 491] width 10 height 10
click at [368, 657] on div "Undo" at bounding box center [374, 781] width 21 height 9
click at [374, 657] on div "Undo" at bounding box center [374, 781] width 21 height 9
click at [974, 657] on div "Add" at bounding box center [977, 780] width 44 height 20
click at [32, 389] on div at bounding box center [29, 385] width 10 height 10
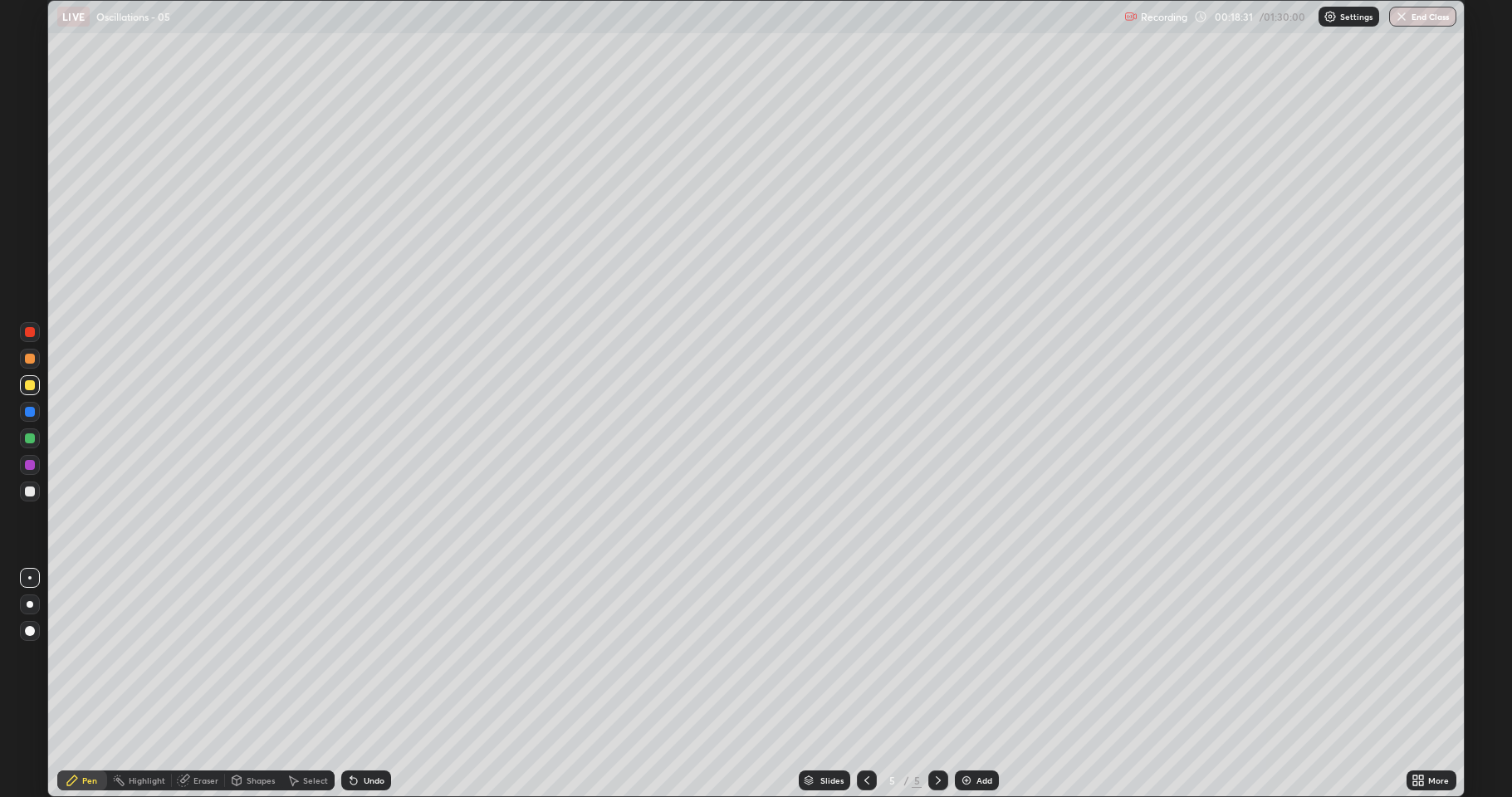
click at [27, 363] on div at bounding box center [29, 359] width 10 height 10
click at [33, 413] on div at bounding box center [29, 412] width 10 height 10
click at [32, 360] on div at bounding box center [29, 359] width 10 height 10
click at [37, 490] on div at bounding box center [29, 491] width 20 height 20
click at [965, 657] on img at bounding box center [967, 781] width 13 height 13
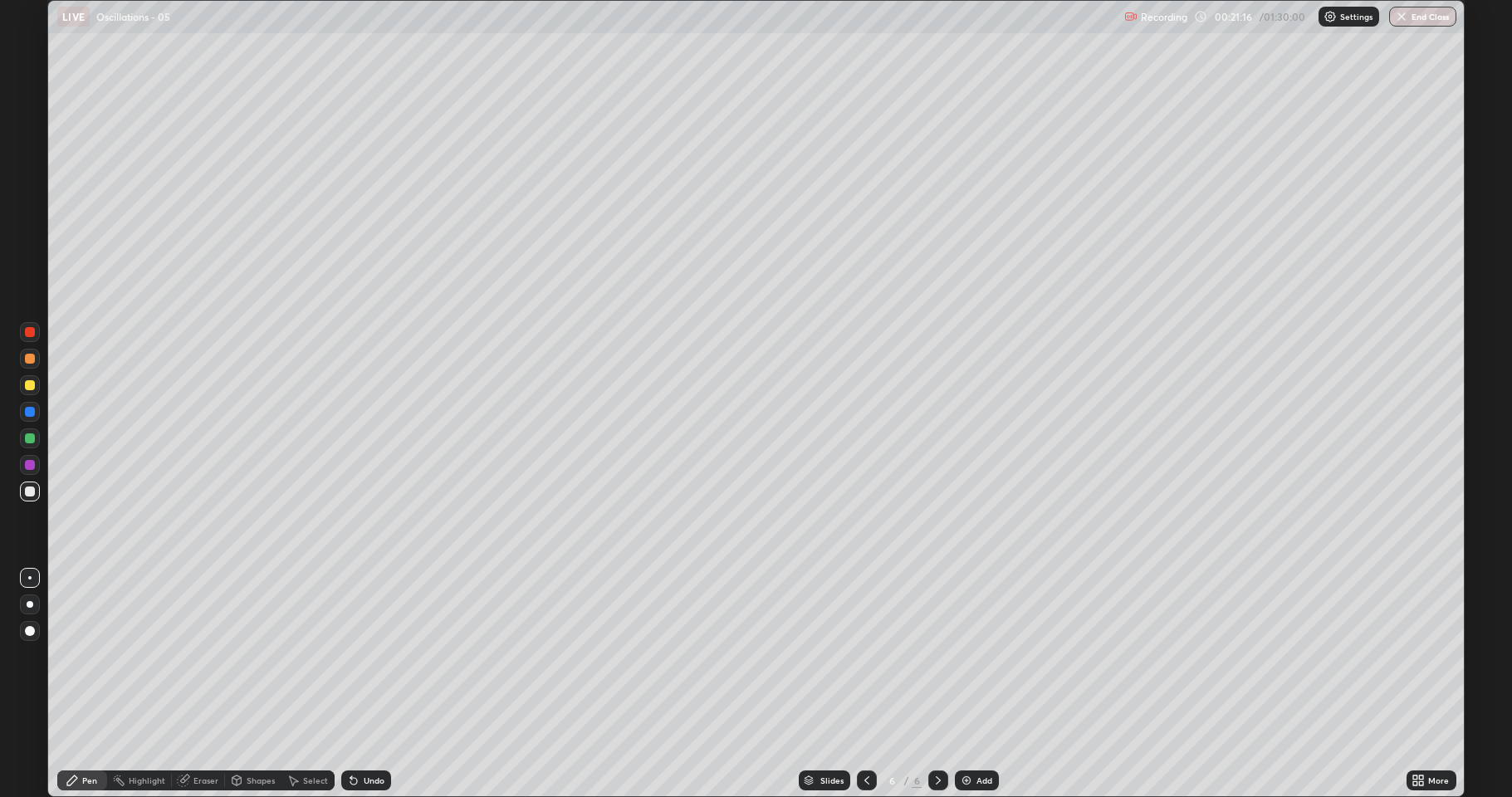
click at [29, 361] on div at bounding box center [29, 359] width 10 height 10
click at [29, 392] on div at bounding box center [29, 385] width 20 height 20
click at [31, 438] on div at bounding box center [29, 438] width 10 height 10
click at [30, 484] on div at bounding box center [29, 491] width 20 height 20
click at [29, 443] on div at bounding box center [29, 438] width 10 height 10
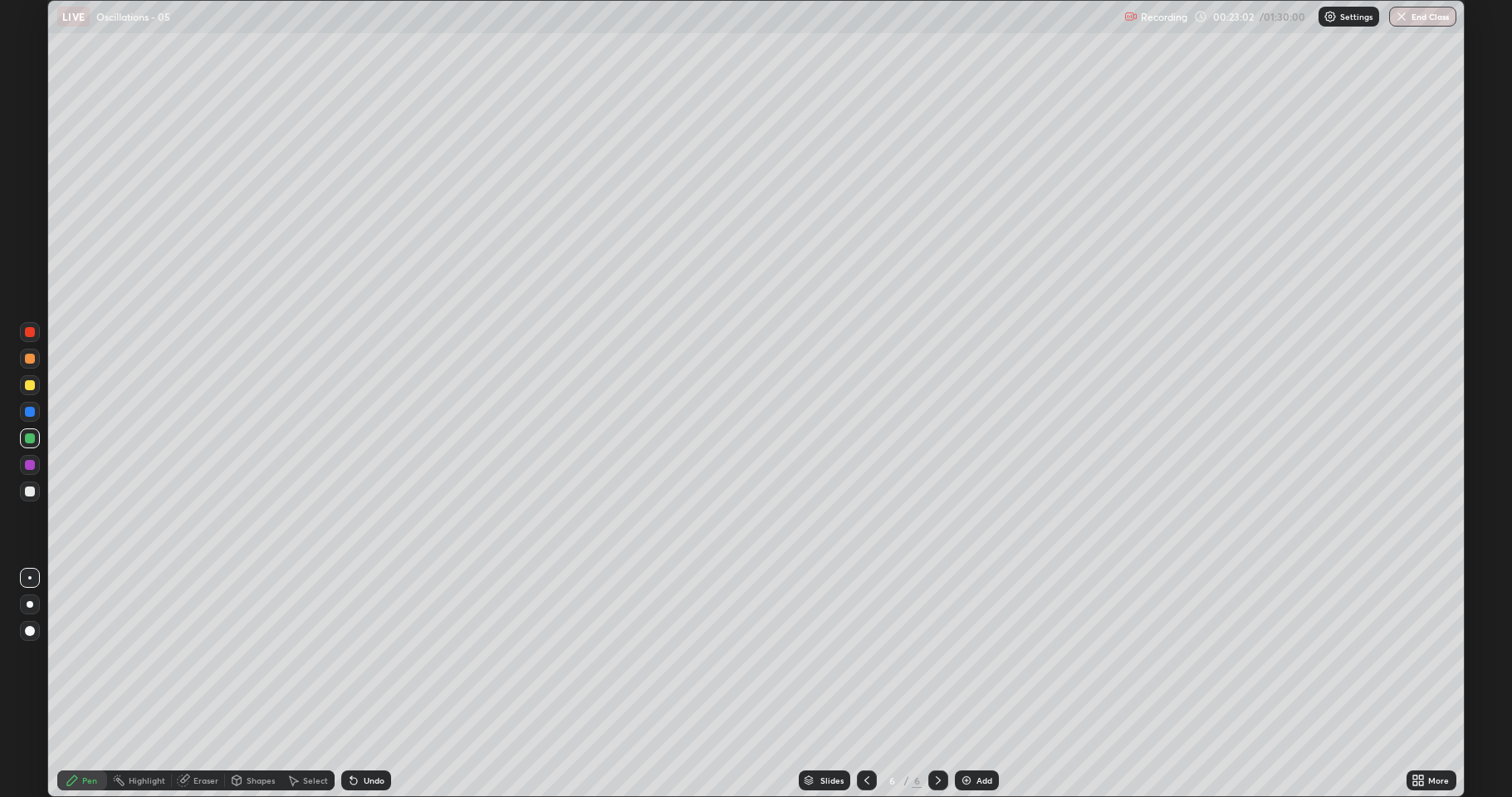
click at [30, 384] on div at bounding box center [29, 385] width 10 height 10
click at [38, 438] on div at bounding box center [29, 438] width 20 height 20
click at [29, 463] on div at bounding box center [29, 465] width 10 height 10
click at [972, 657] on div "Add" at bounding box center [977, 780] width 44 height 20
click at [28, 359] on div at bounding box center [29, 359] width 10 height 10
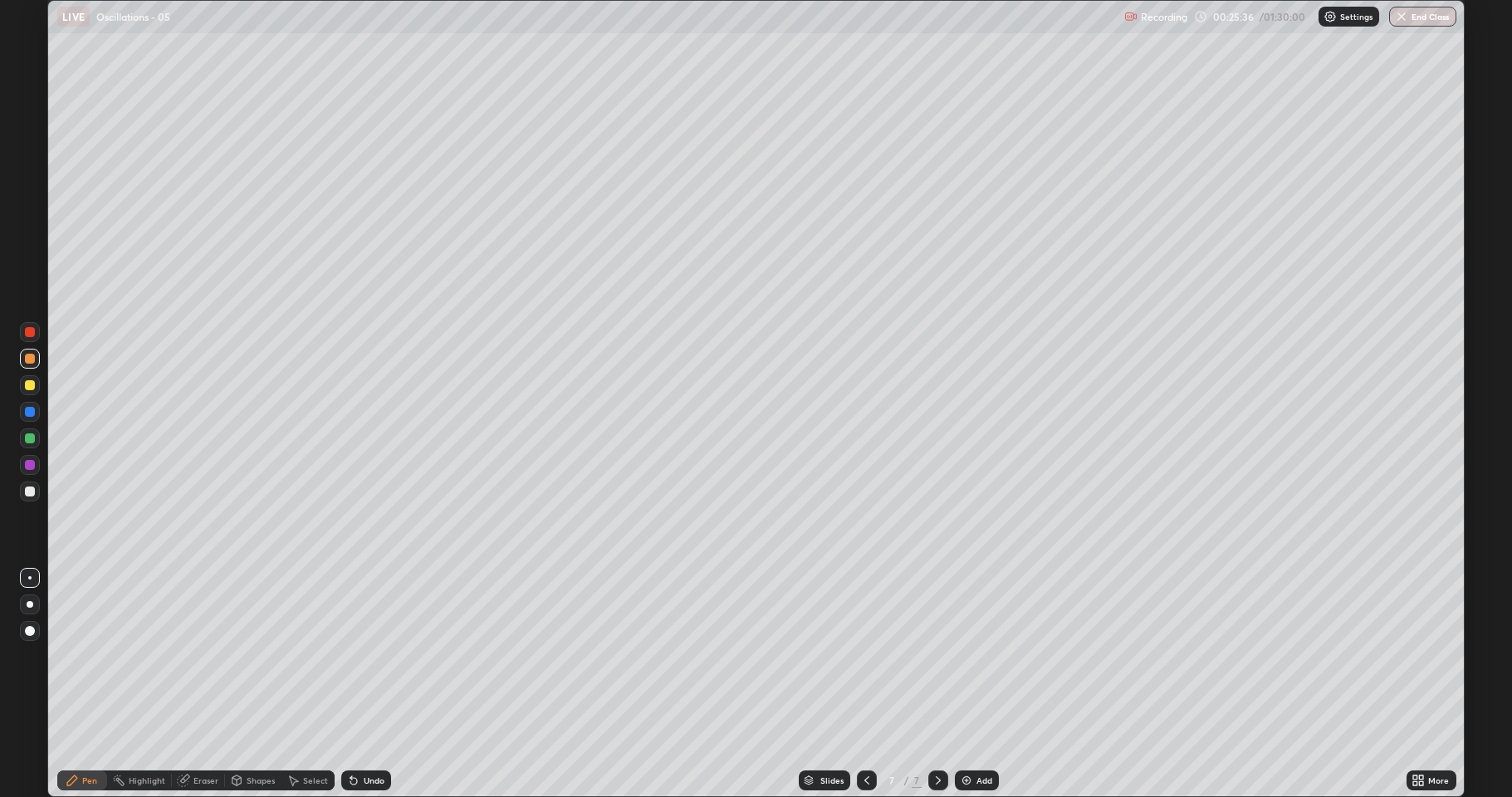
click at [255, 657] on div "Shapes" at bounding box center [261, 781] width 28 height 9
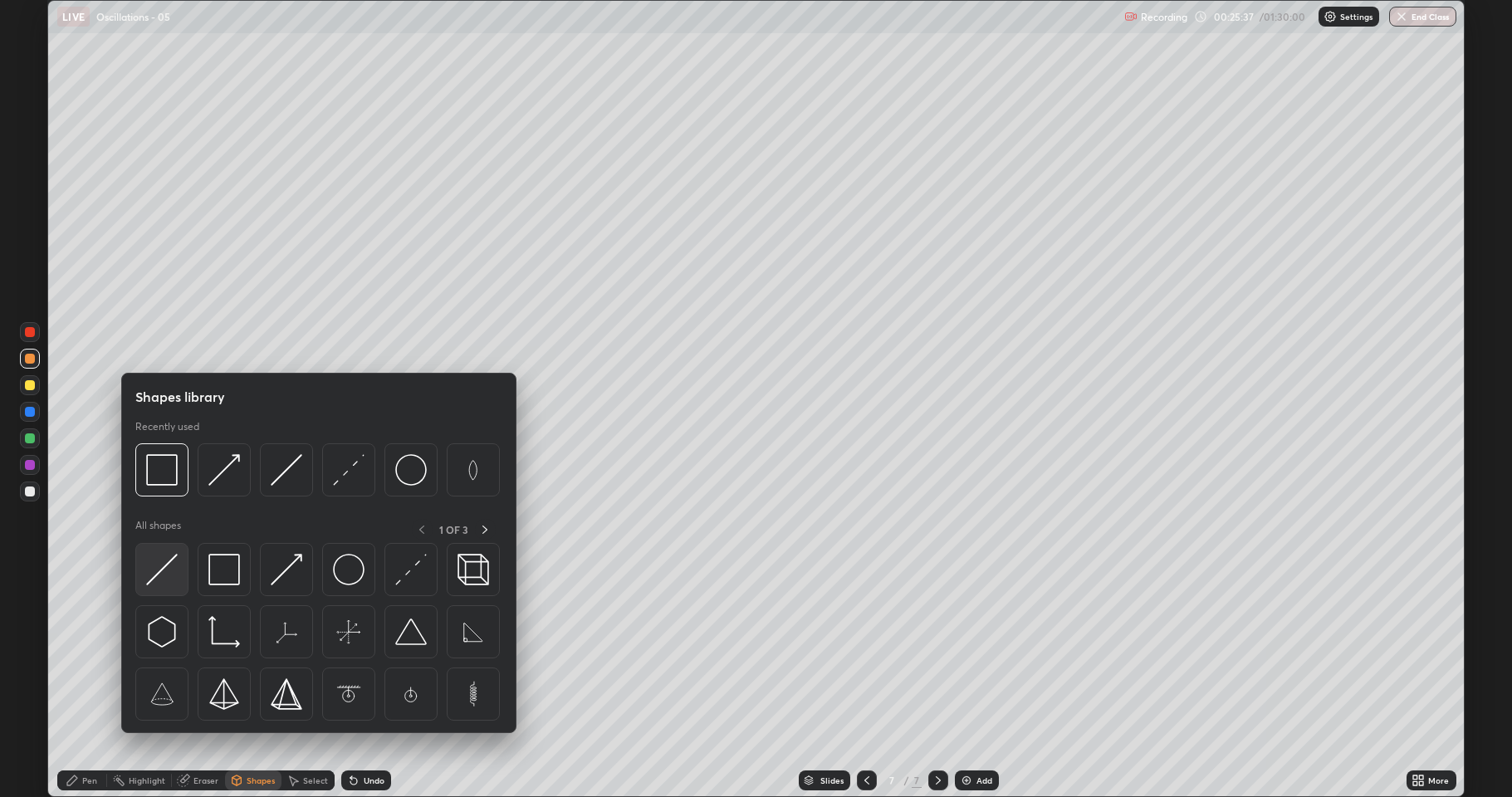
click at [173, 570] on img at bounding box center [161, 569] width 31 height 31
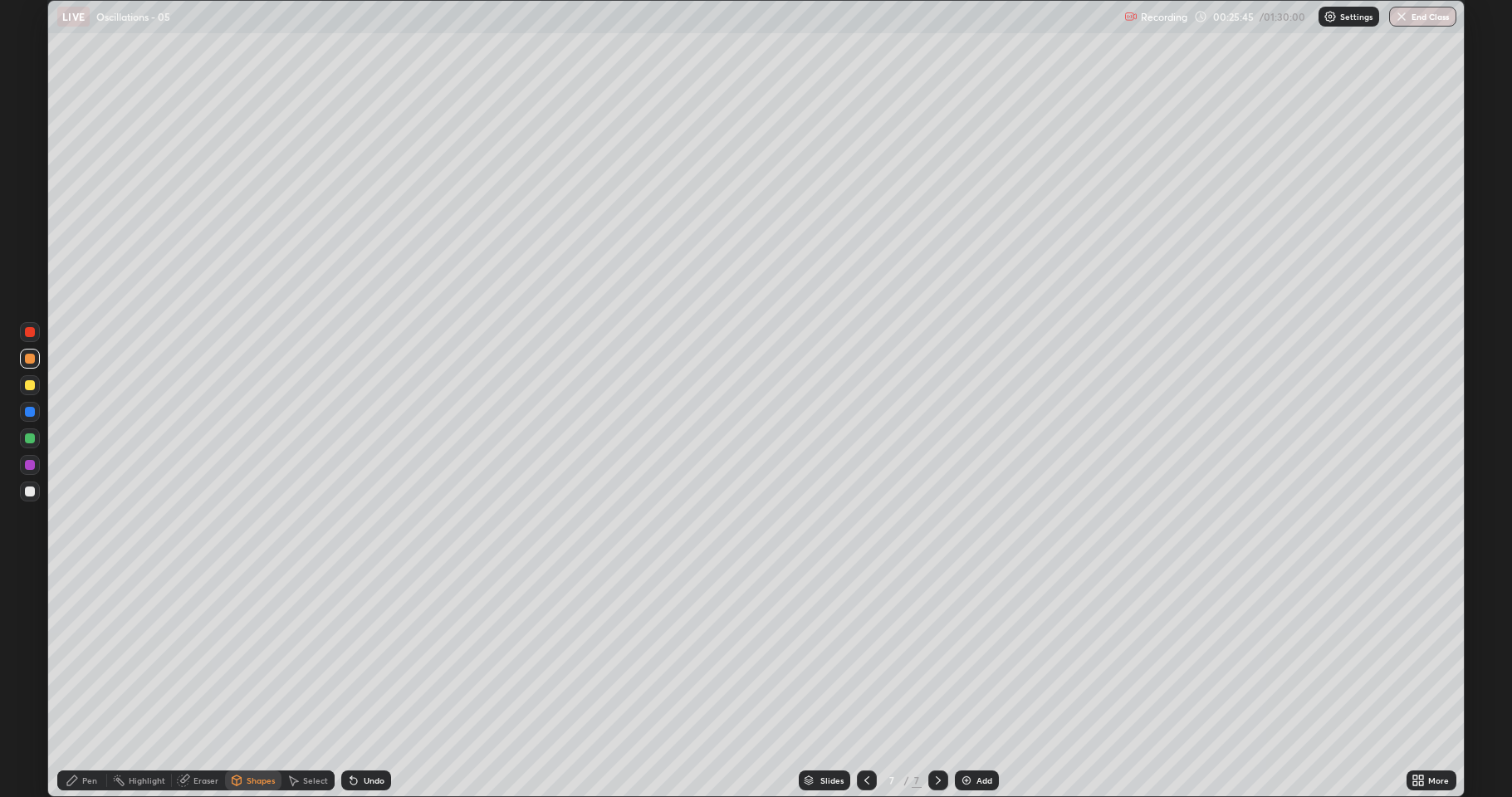
click at [79, 657] on div "Pen" at bounding box center [82, 780] width 50 height 20
click at [300, 657] on div "Select" at bounding box center [308, 780] width 53 height 20
click at [256, 657] on div "Shapes" at bounding box center [253, 780] width 57 height 20
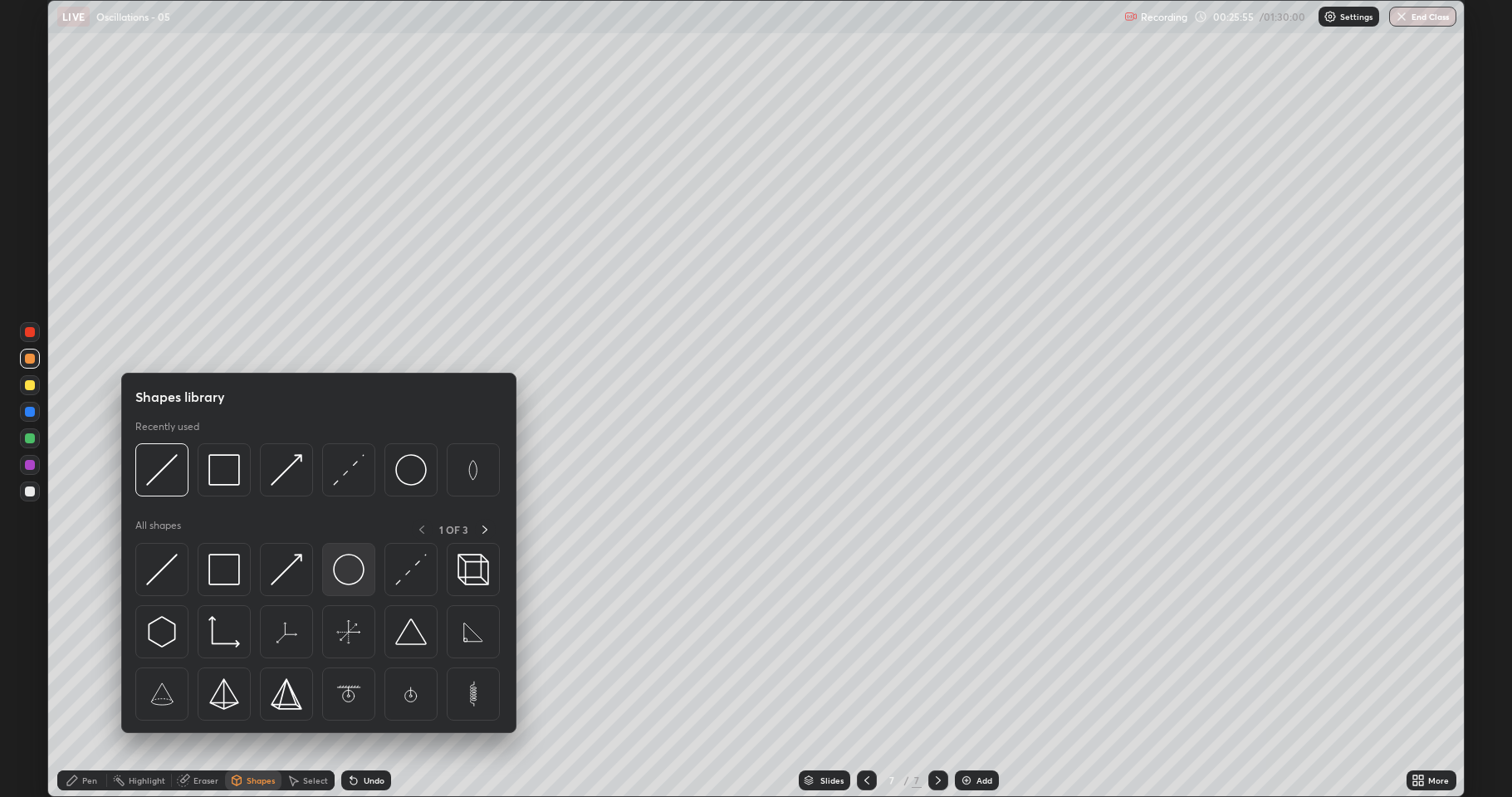
click at [350, 568] on img at bounding box center [348, 569] width 31 height 31
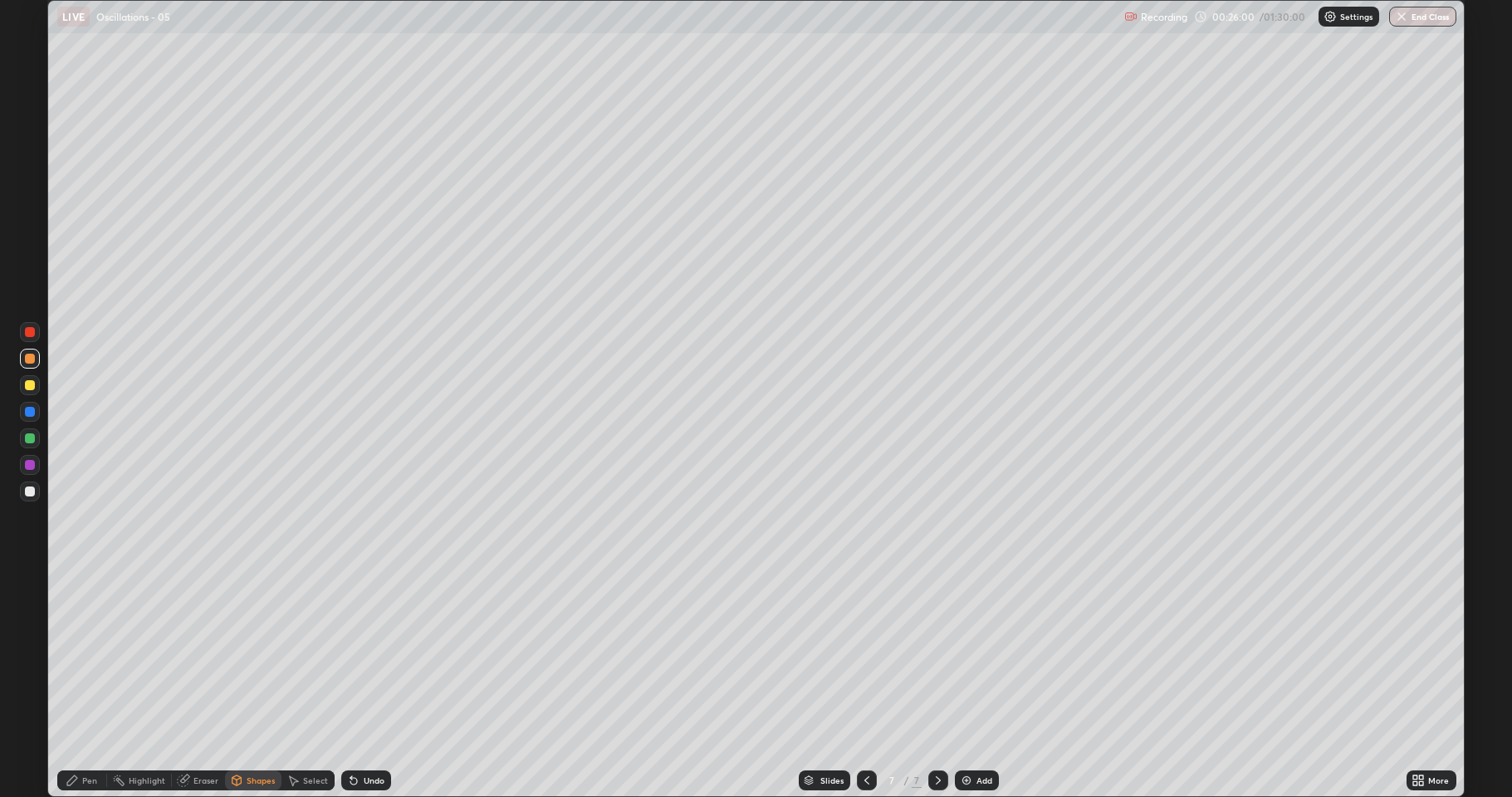
click at [370, 657] on div "Undo" at bounding box center [374, 781] width 21 height 9
click at [34, 437] on div at bounding box center [29, 438] width 10 height 10
click at [254, 657] on div "Shapes" at bounding box center [261, 781] width 28 height 9
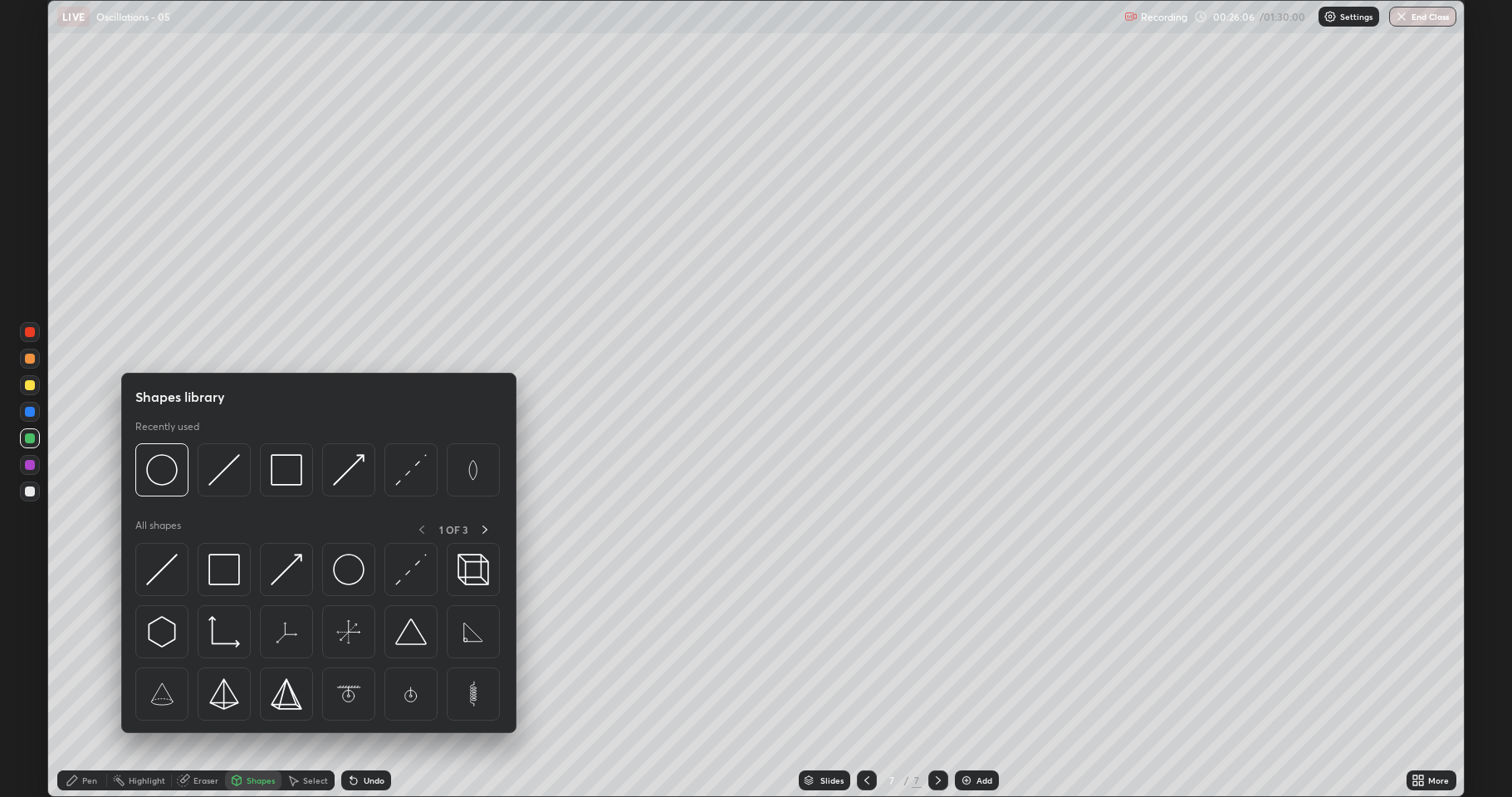
click at [83, 657] on div "Pen" at bounding box center [90, 781] width 15 height 9
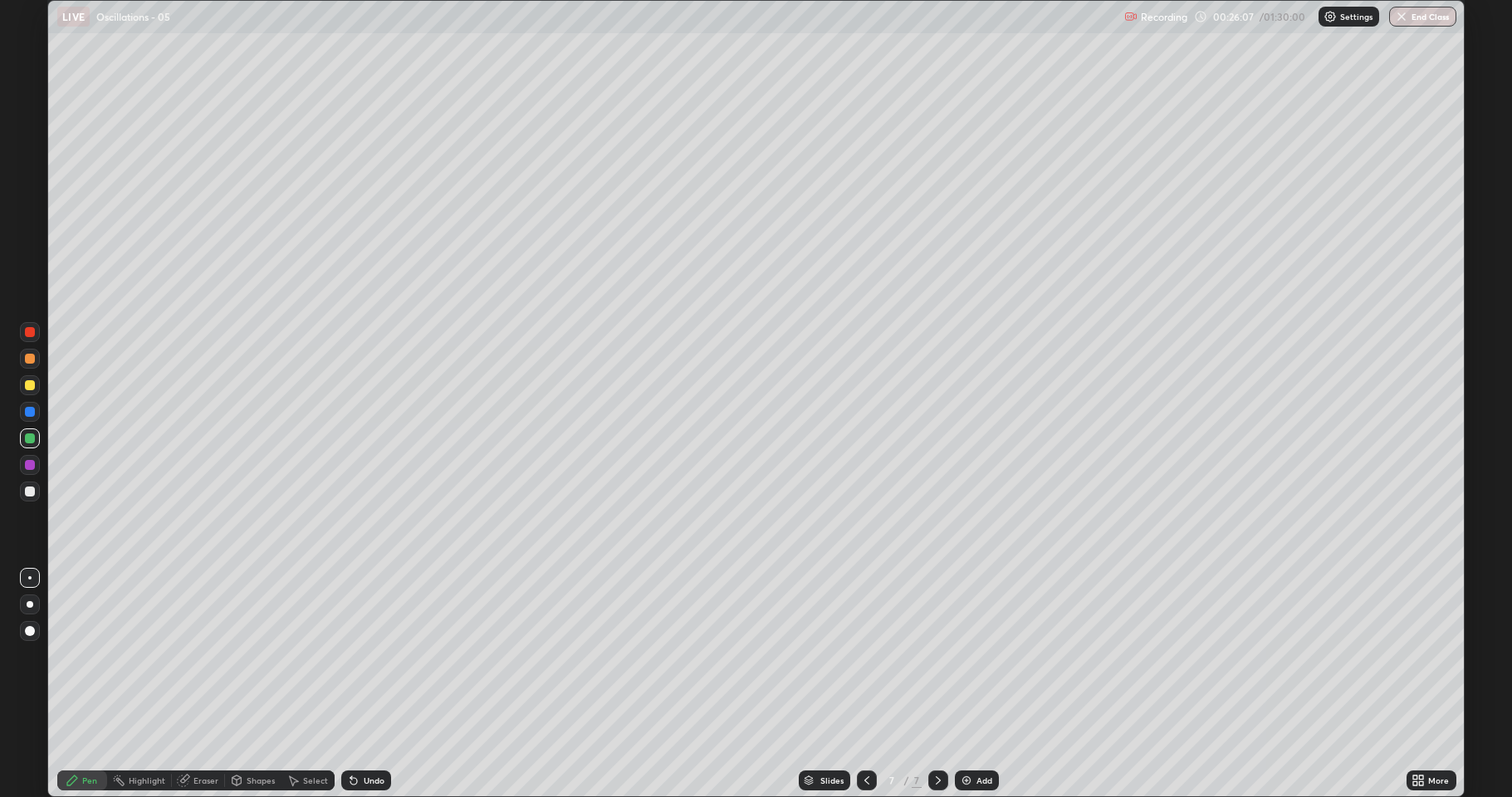
click at [32, 491] on div at bounding box center [29, 491] width 10 height 10
click at [30, 387] on div at bounding box center [29, 385] width 10 height 10
click at [31, 438] on div at bounding box center [29, 438] width 10 height 10
click at [27, 489] on div at bounding box center [29, 491] width 10 height 10
click at [34, 380] on div at bounding box center [29, 385] width 20 height 20
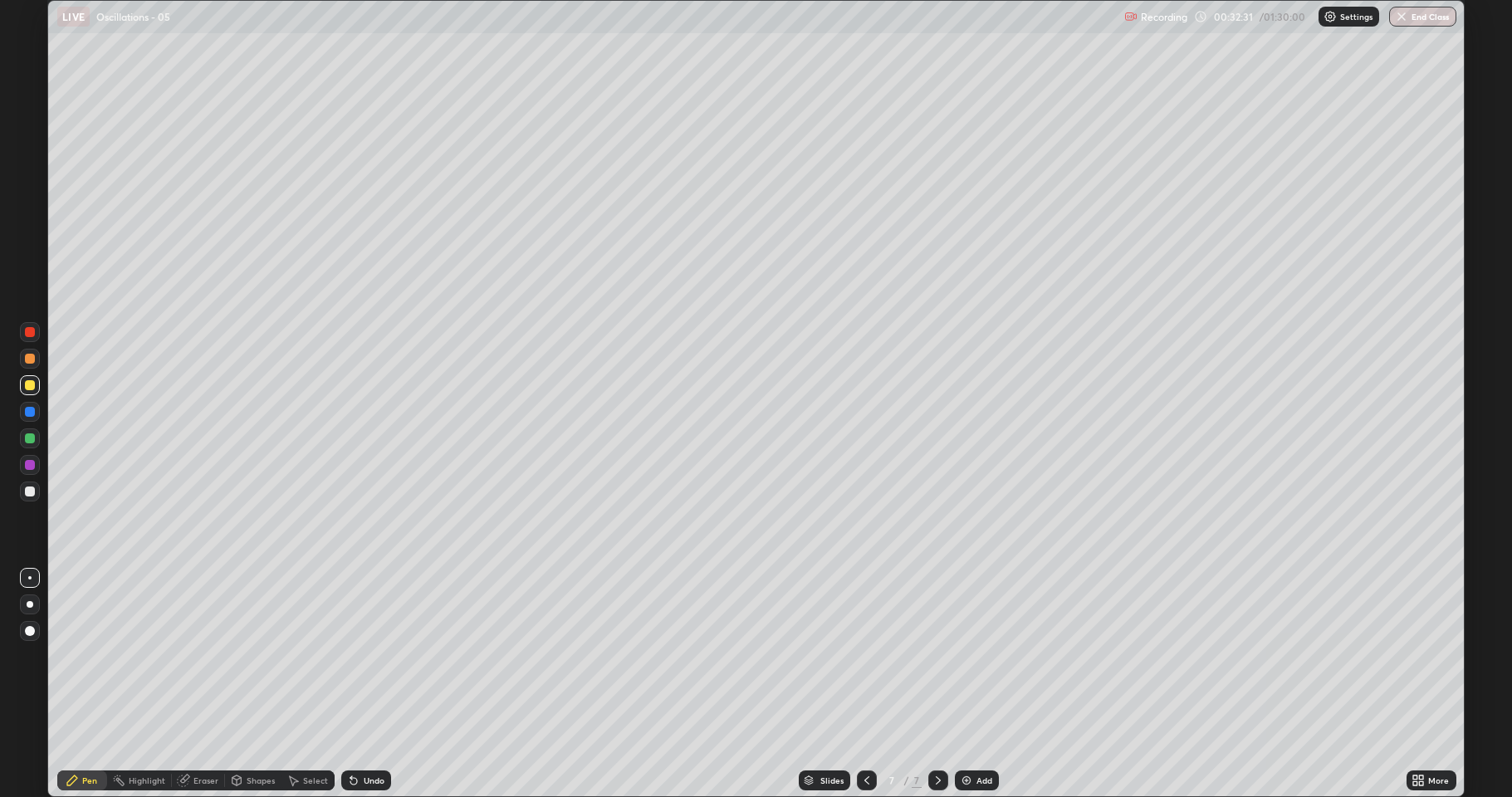
click at [30, 490] on div at bounding box center [29, 491] width 10 height 10
click at [30, 436] on div at bounding box center [29, 438] width 10 height 10
click at [30, 360] on div at bounding box center [29, 359] width 10 height 10
click at [361, 657] on div "Undo" at bounding box center [366, 780] width 50 height 20
click at [357, 657] on icon at bounding box center [354, 781] width 13 height 13
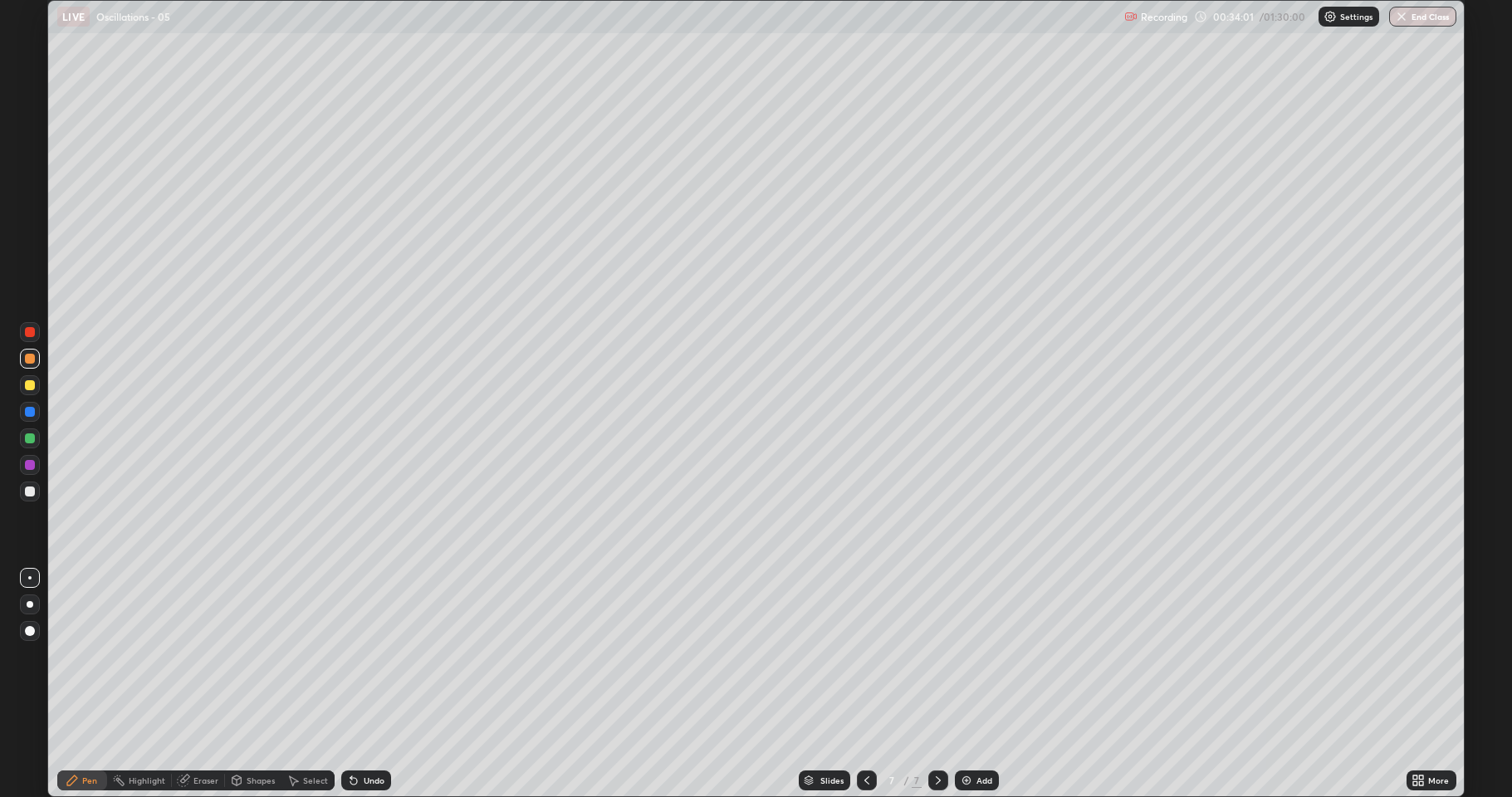
click at [28, 436] on div at bounding box center [29, 438] width 10 height 10
click at [974, 657] on div "Add" at bounding box center [977, 780] width 44 height 20
click at [858, 657] on div at bounding box center [866, 780] width 20 height 20
click at [936, 657] on icon at bounding box center [938, 781] width 13 height 13
click at [30, 381] on div at bounding box center [29, 385] width 10 height 10
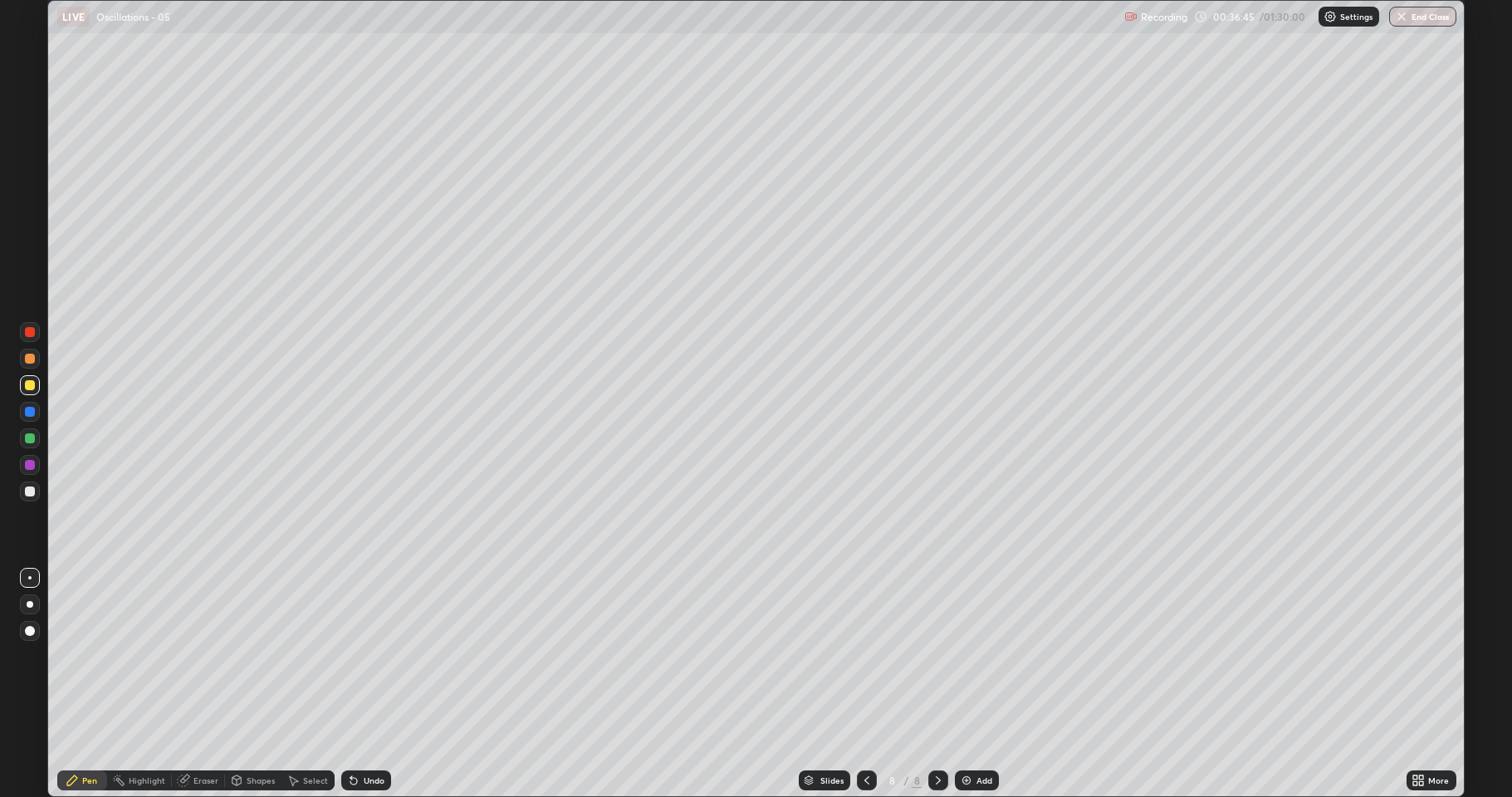
click at [32, 359] on div at bounding box center [29, 359] width 10 height 10
click at [33, 441] on div at bounding box center [29, 438] width 10 height 10
click at [973, 657] on div "Add" at bounding box center [977, 780] width 44 height 20
click at [27, 388] on div at bounding box center [29, 385] width 10 height 10
click at [30, 362] on div at bounding box center [29, 359] width 10 height 10
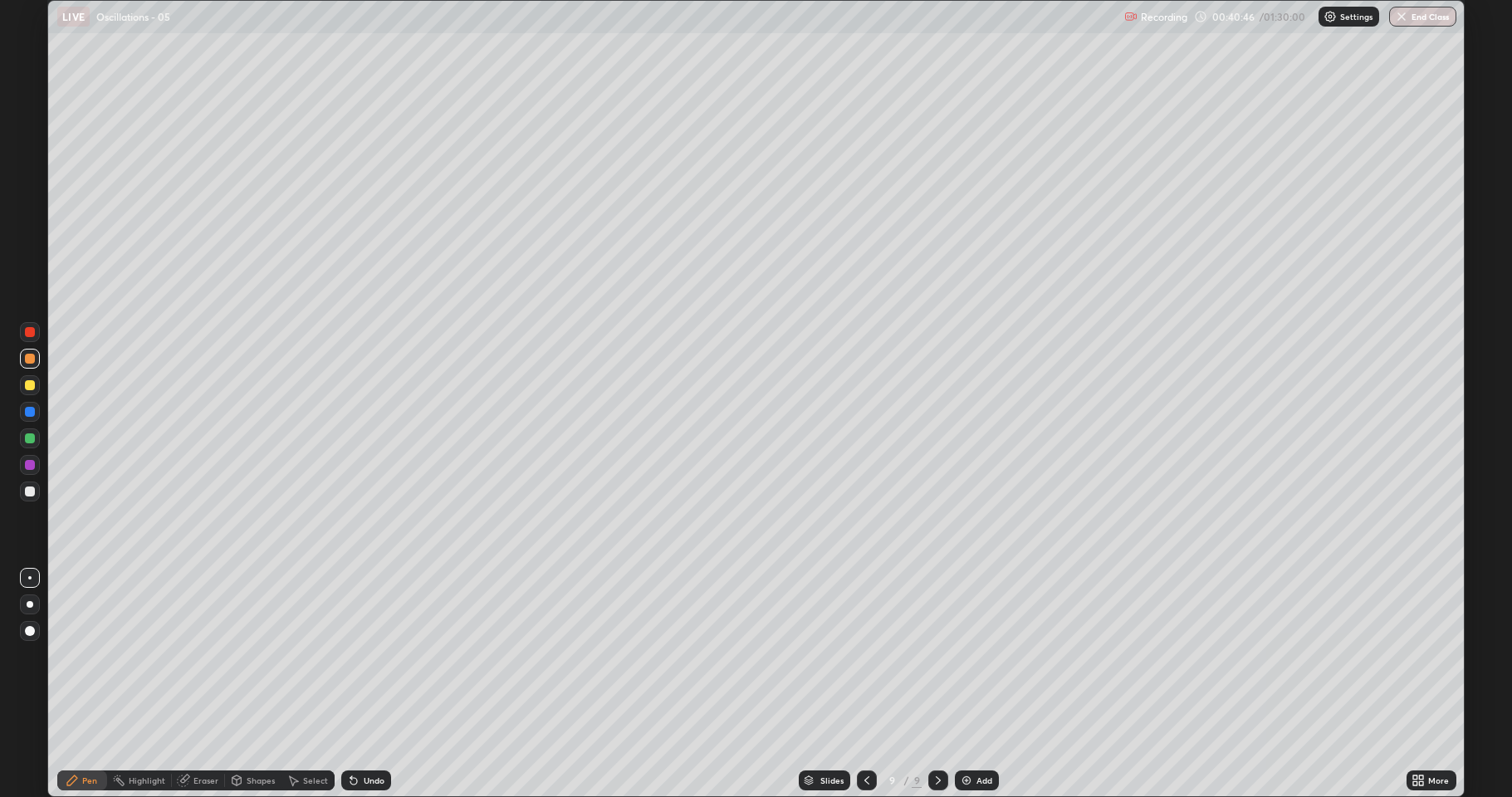
click at [247, 657] on div "Shapes" at bounding box center [261, 781] width 28 height 9
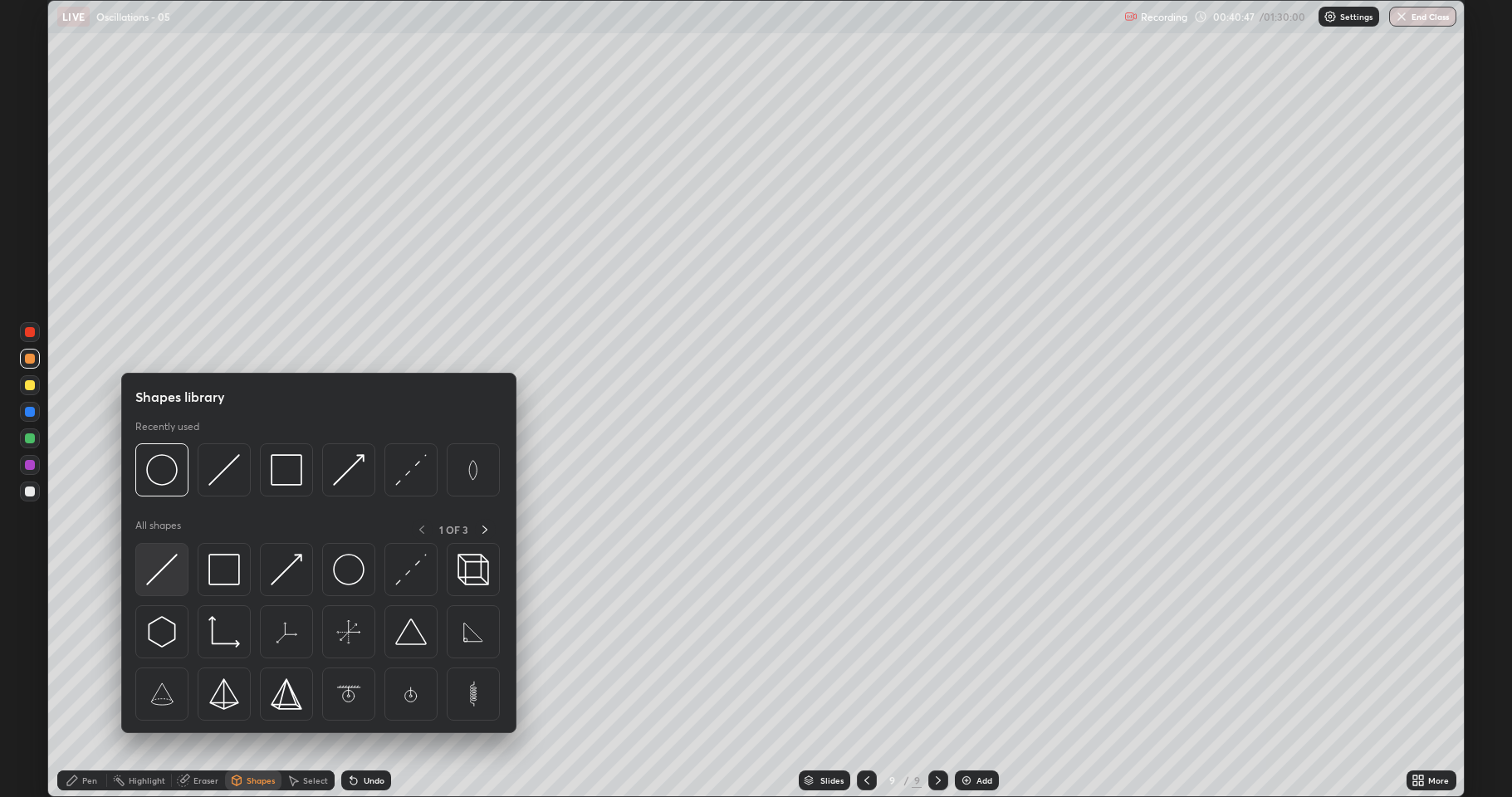
click at [170, 570] on img at bounding box center [161, 569] width 31 height 31
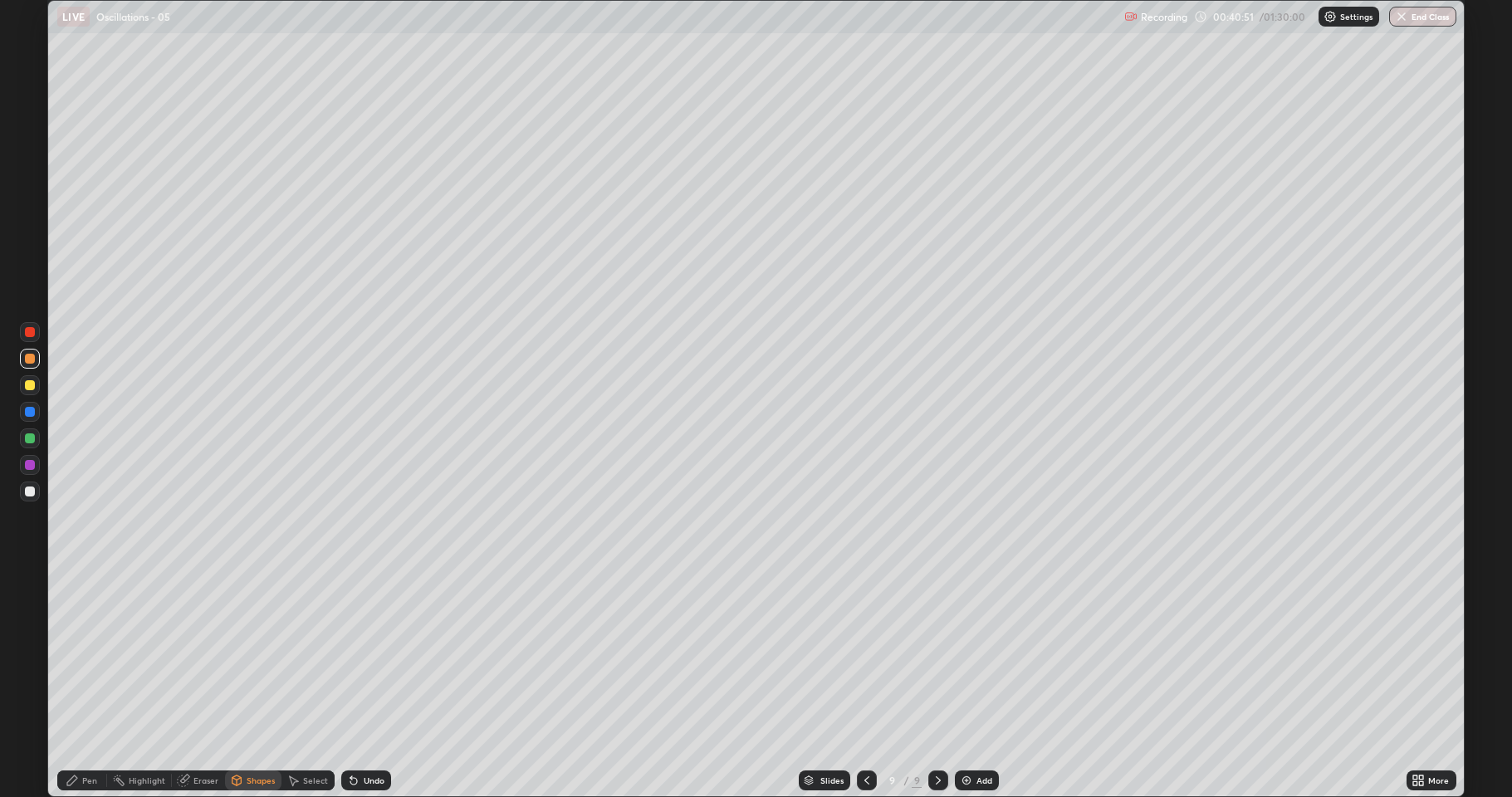
click at [81, 657] on div "Pen" at bounding box center [82, 780] width 50 height 20
click at [30, 410] on div at bounding box center [29, 412] width 10 height 10
click at [260, 657] on div "Shapes" at bounding box center [261, 781] width 28 height 9
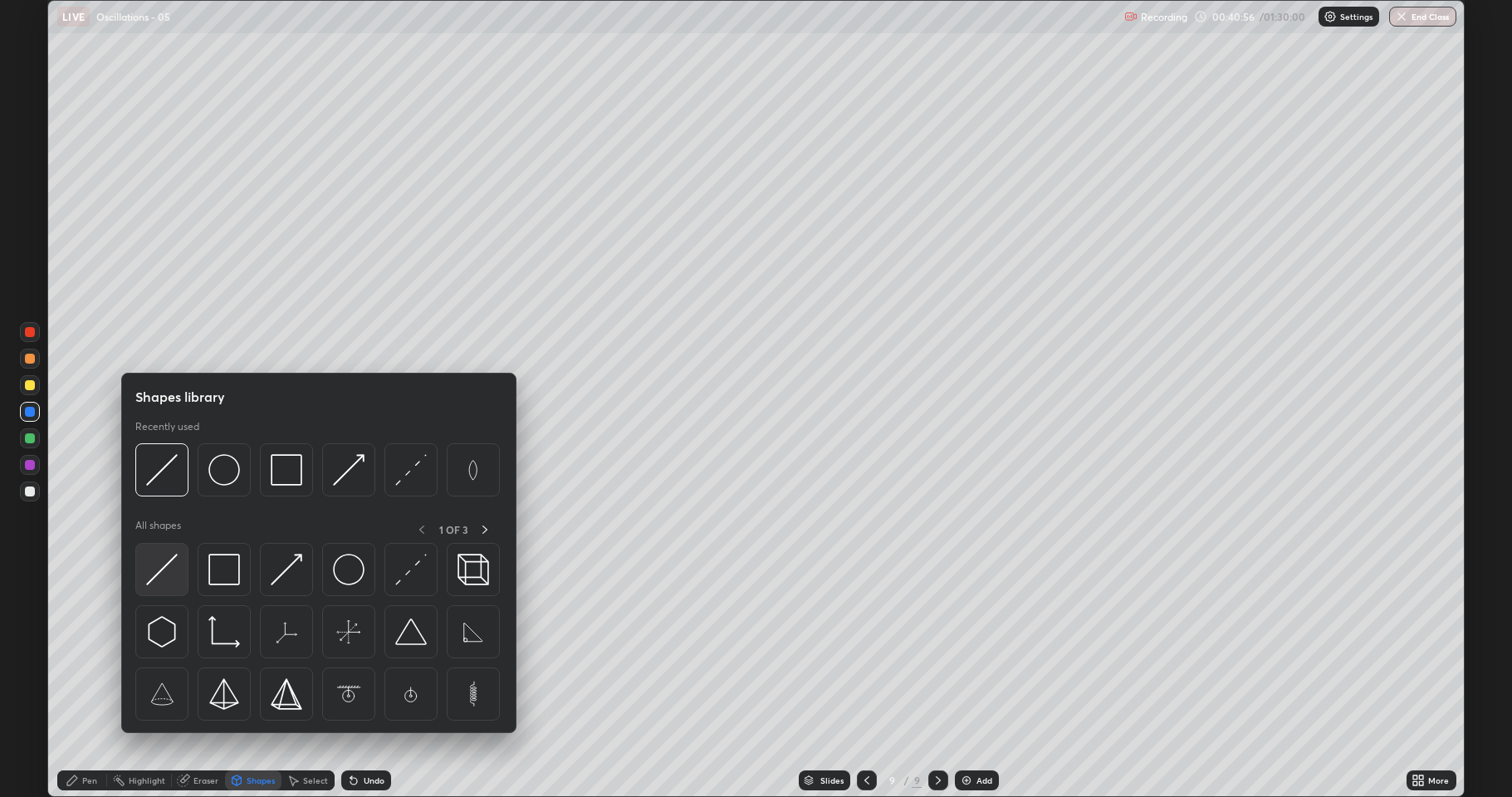
click at [171, 565] on img at bounding box center [161, 569] width 31 height 31
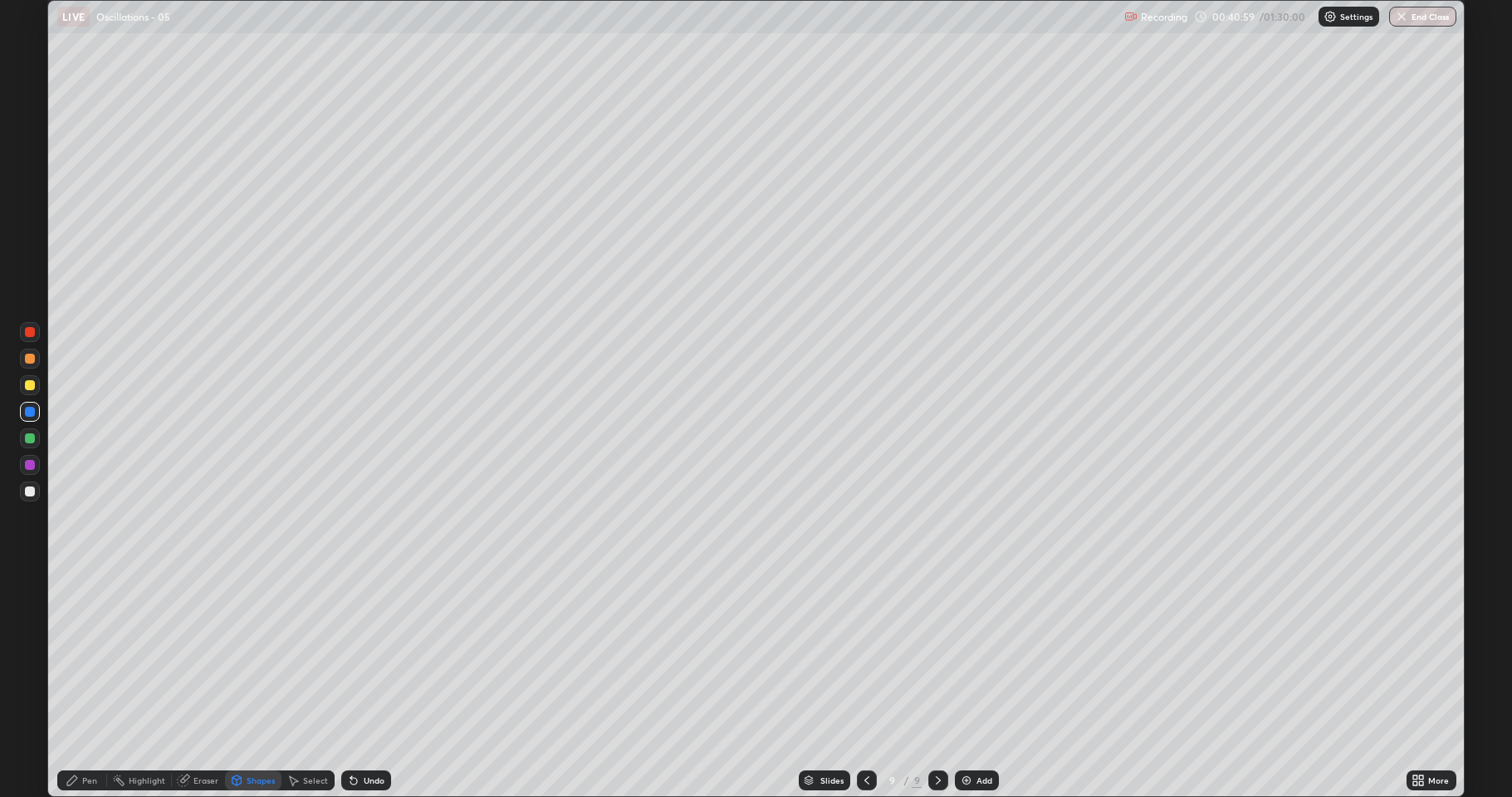
click at [85, 657] on div "Pen" at bounding box center [90, 781] width 15 height 9
click at [30, 383] on div at bounding box center [29, 385] width 10 height 10
click at [237, 657] on icon at bounding box center [237, 781] width 9 height 10
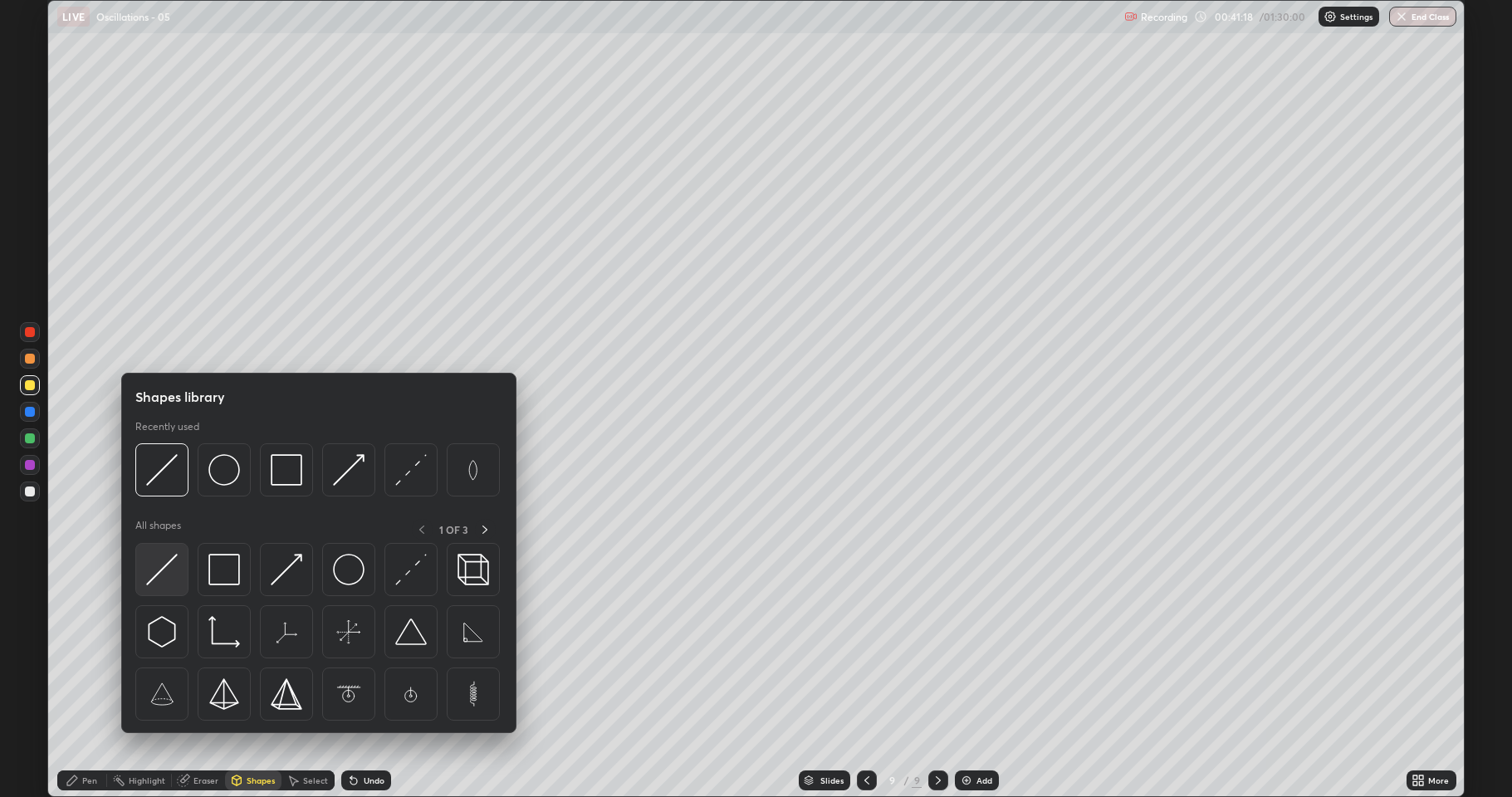
click at [166, 572] on img at bounding box center [161, 569] width 31 height 31
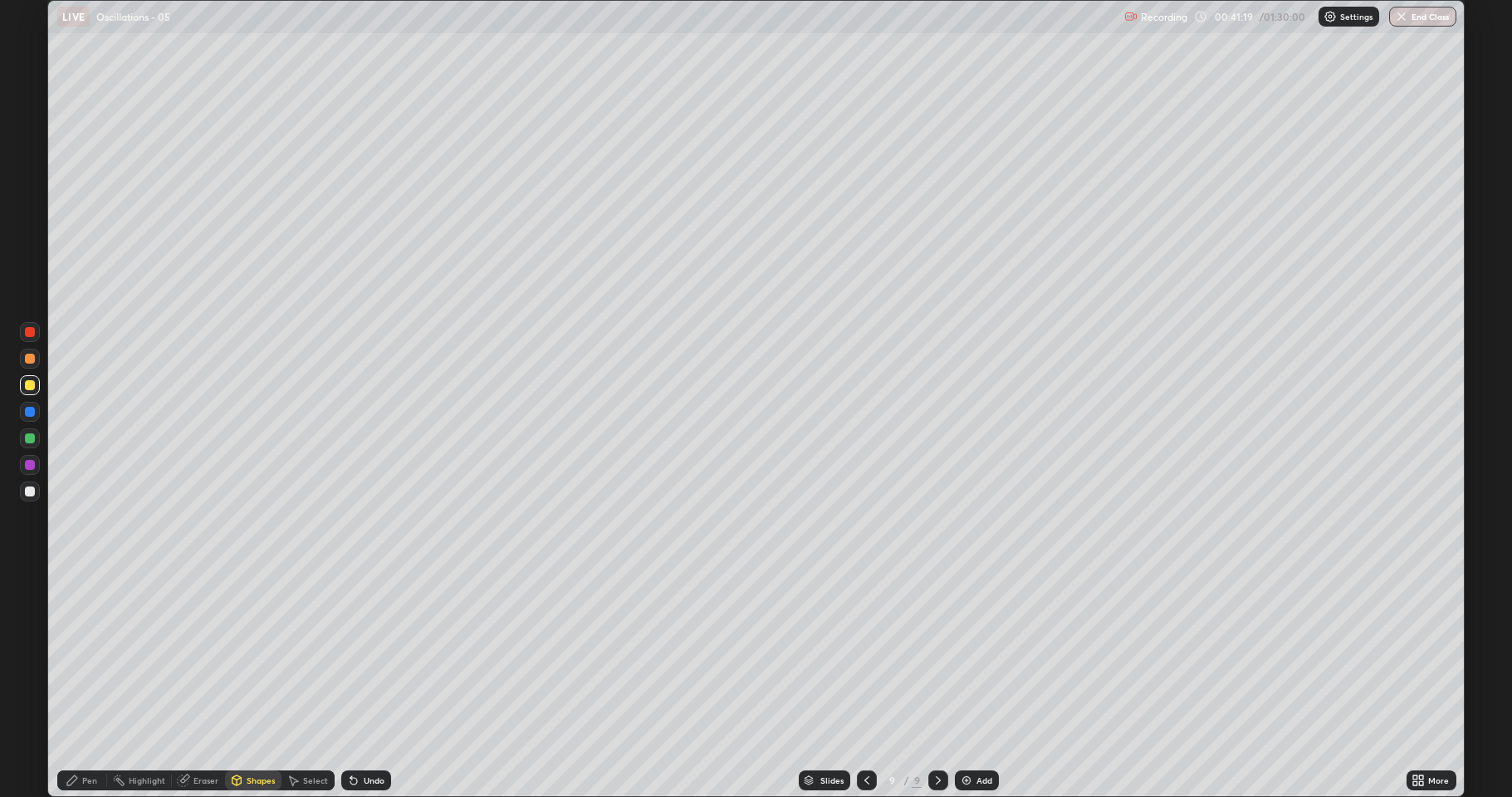
click at [34, 412] on div at bounding box center [29, 412] width 10 height 10
click at [84, 657] on div "Pen" at bounding box center [90, 781] width 15 height 9
click at [37, 380] on div at bounding box center [29, 385] width 20 height 20
click at [30, 358] on div at bounding box center [29, 359] width 10 height 10
click at [39, 491] on div at bounding box center [29, 491] width 20 height 20
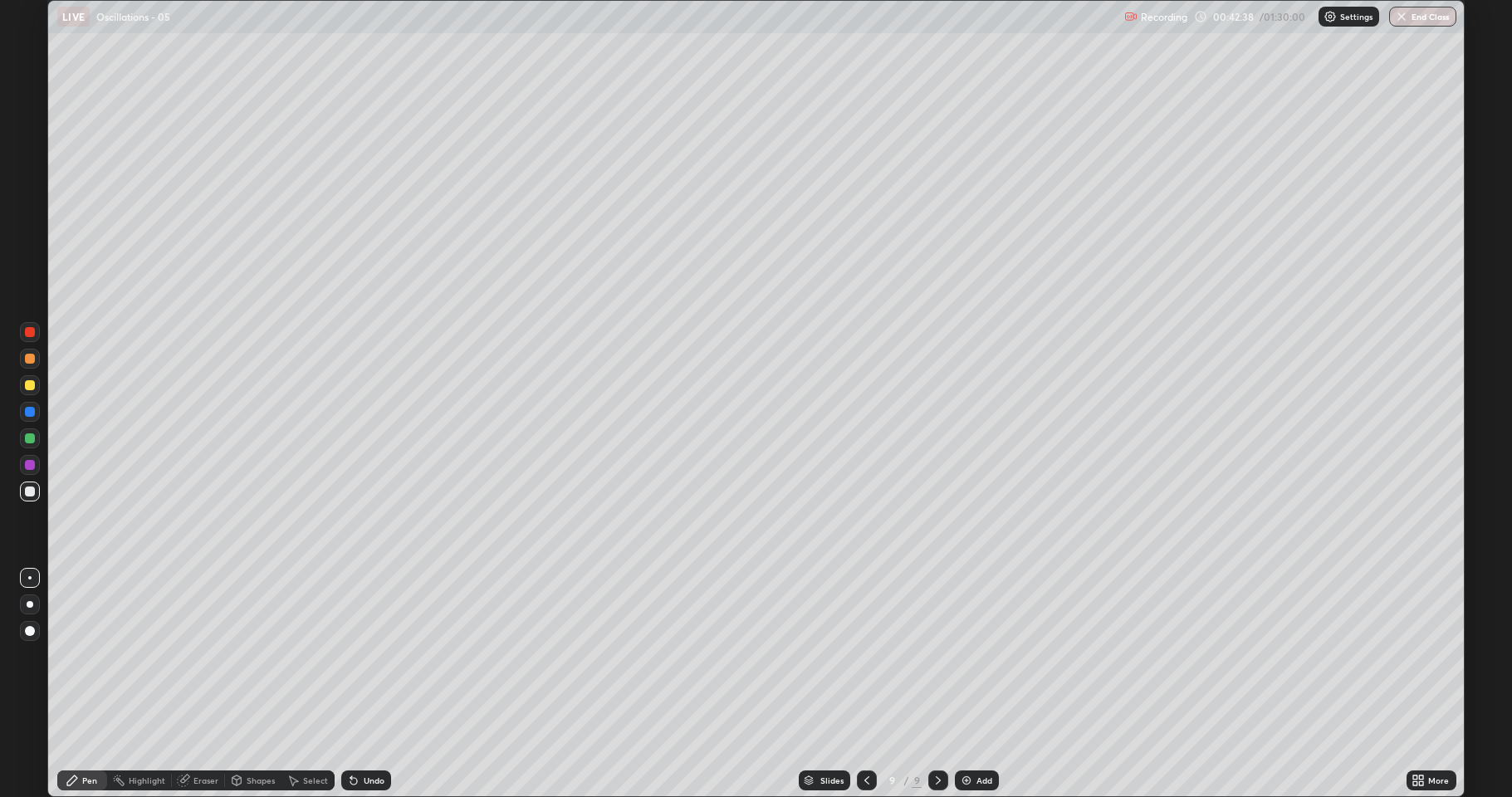
click at [249, 657] on div "Shapes" at bounding box center [261, 781] width 28 height 9
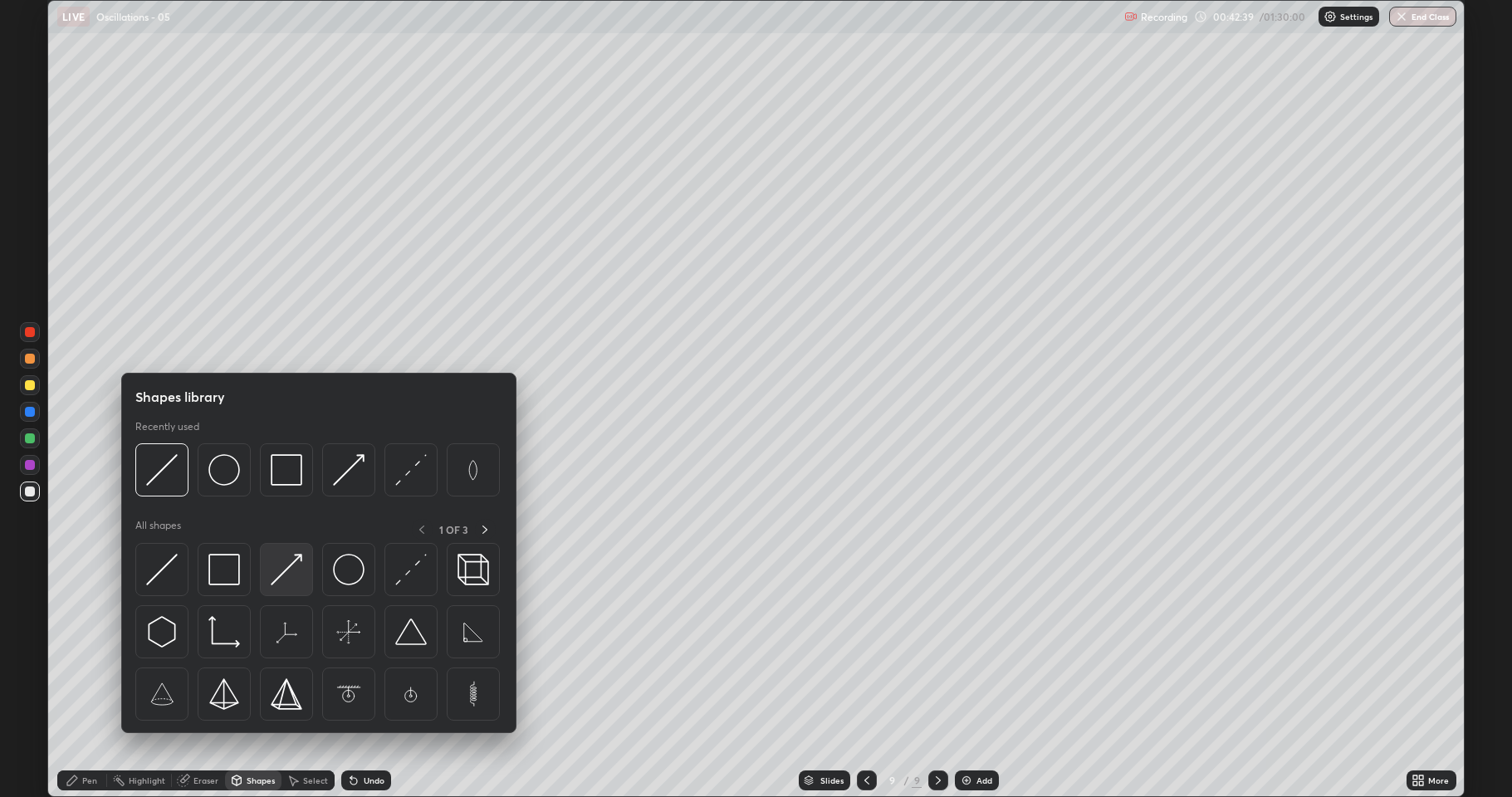
click at [275, 582] on img at bounding box center [286, 569] width 31 height 31
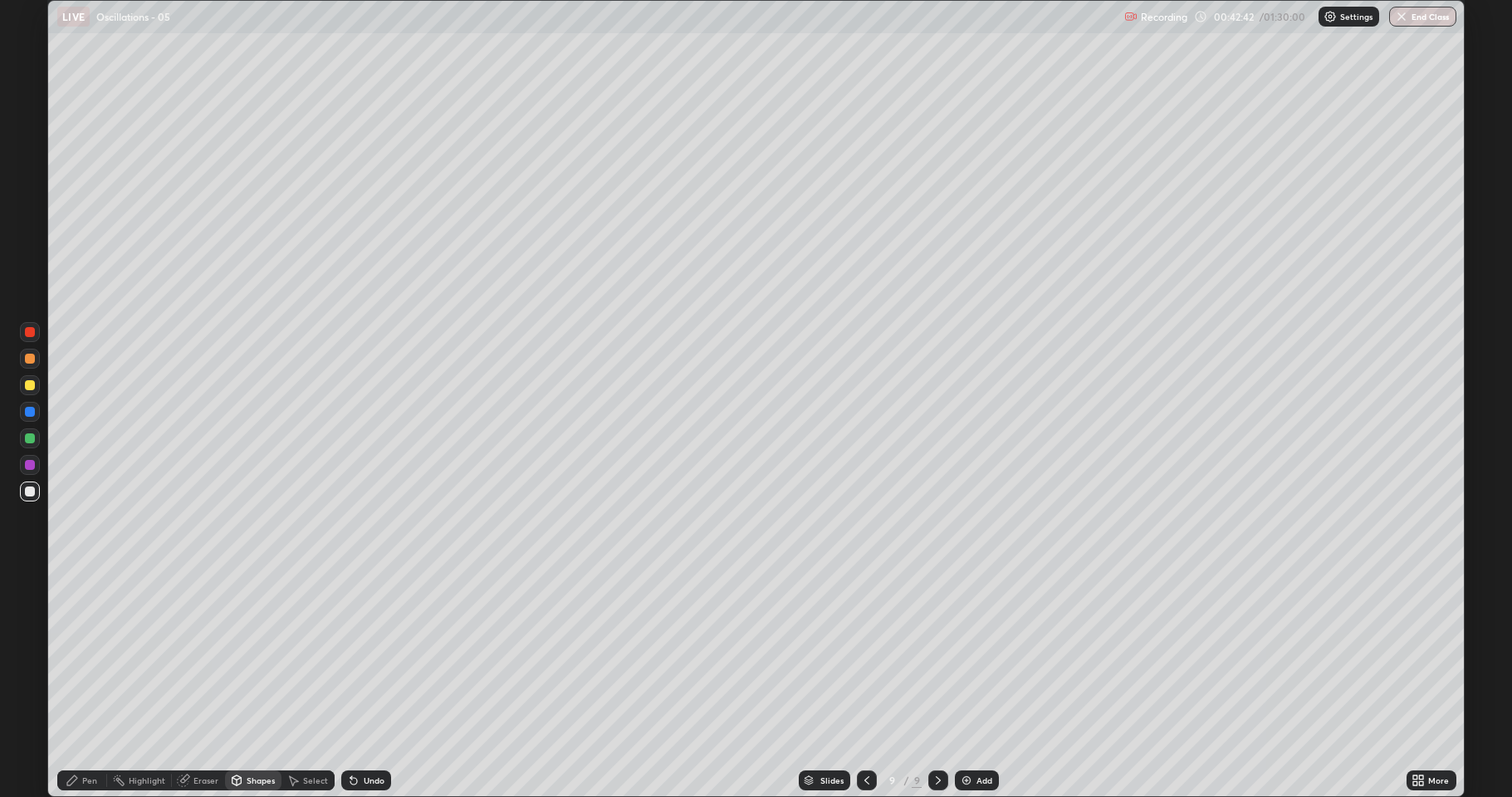
click at [364, 657] on div "Undo" at bounding box center [374, 781] width 21 height 9
click at [78, 657] on icon at bounding box center [72, 781] width 13 height 13
click at [202, 657] on div "Eraser" at bounding box center [206, 781] width 25 height 9
click at [257, 657] on div "Shapes" at bounding box center [253, 780] width 57 height 20
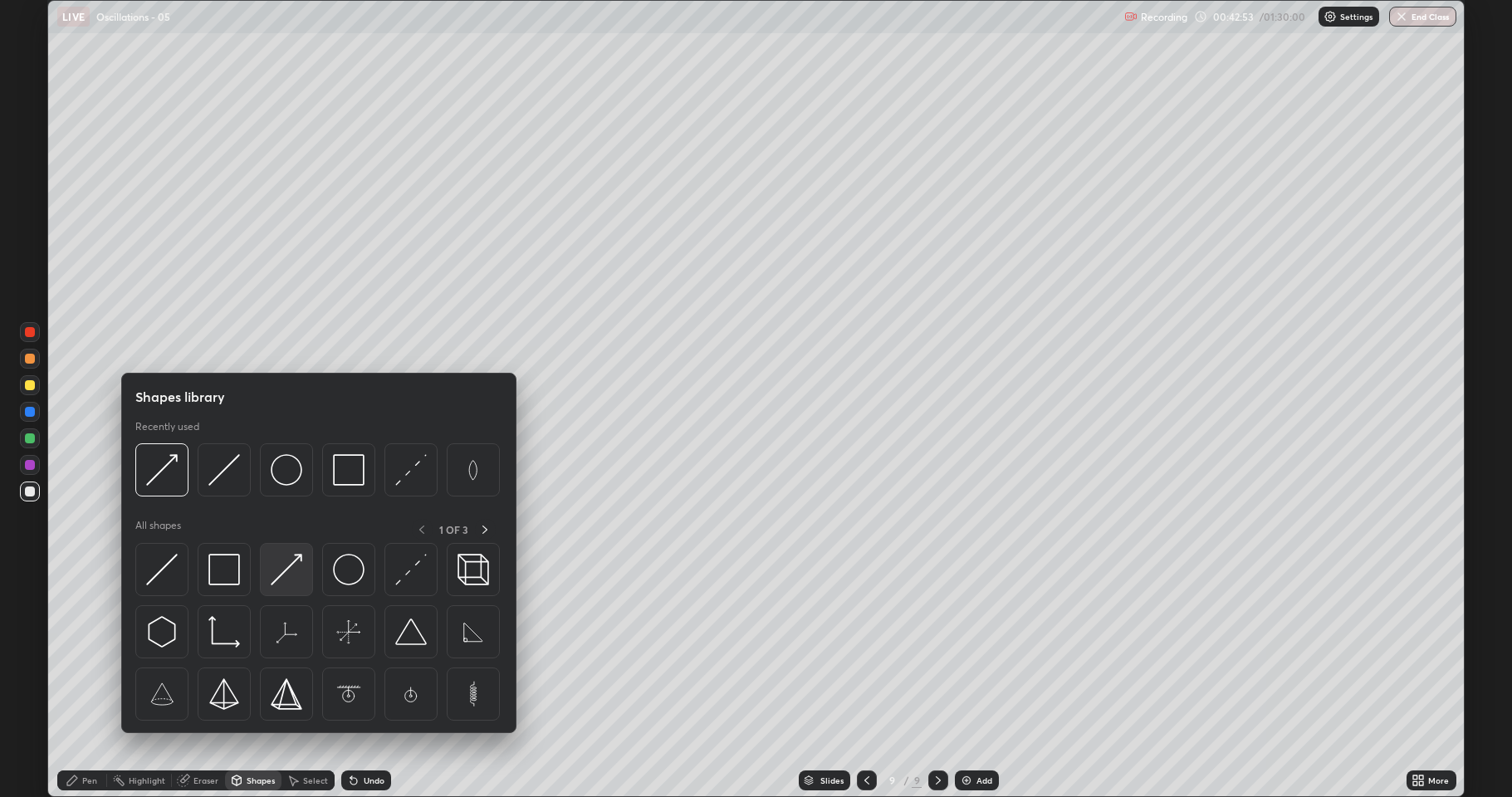
click at [293, 568] on img at bounding box center [286, 569] width 31 height 31
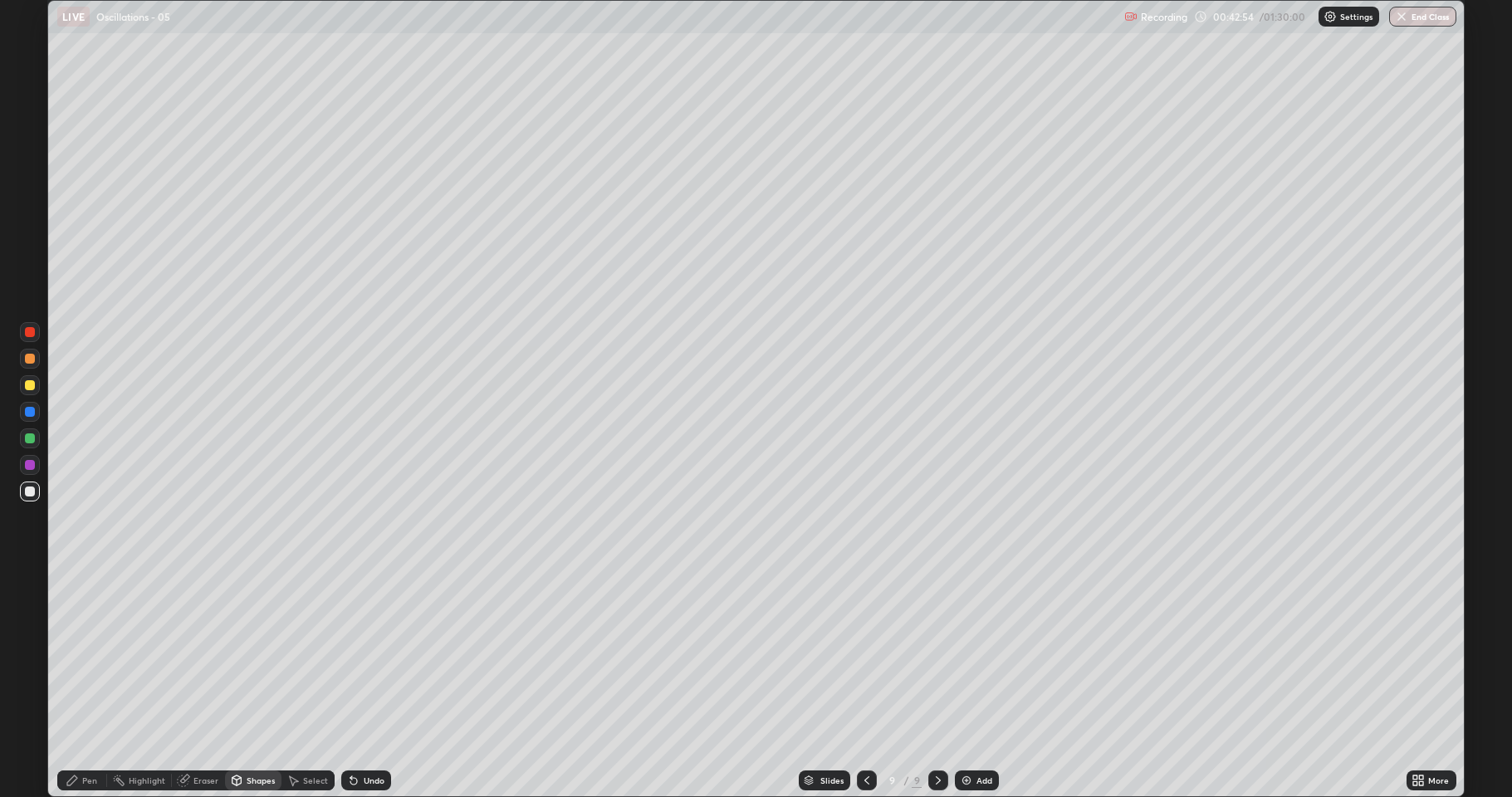
click at [30, 465] on div at bounding box center [29, 465] width 10 height 10
click at [80, 657] on div "Pen" at bounding box center [82, 780] width 50 height 20
click at [32, 491] on div at bounding box center [29, 491] width 10 height 10
click at [37, 417] on div at bounding box center [29, 412] width 20 height 20
click at [858, 657] on div at bounding box center [866, 780] width 20 height 20
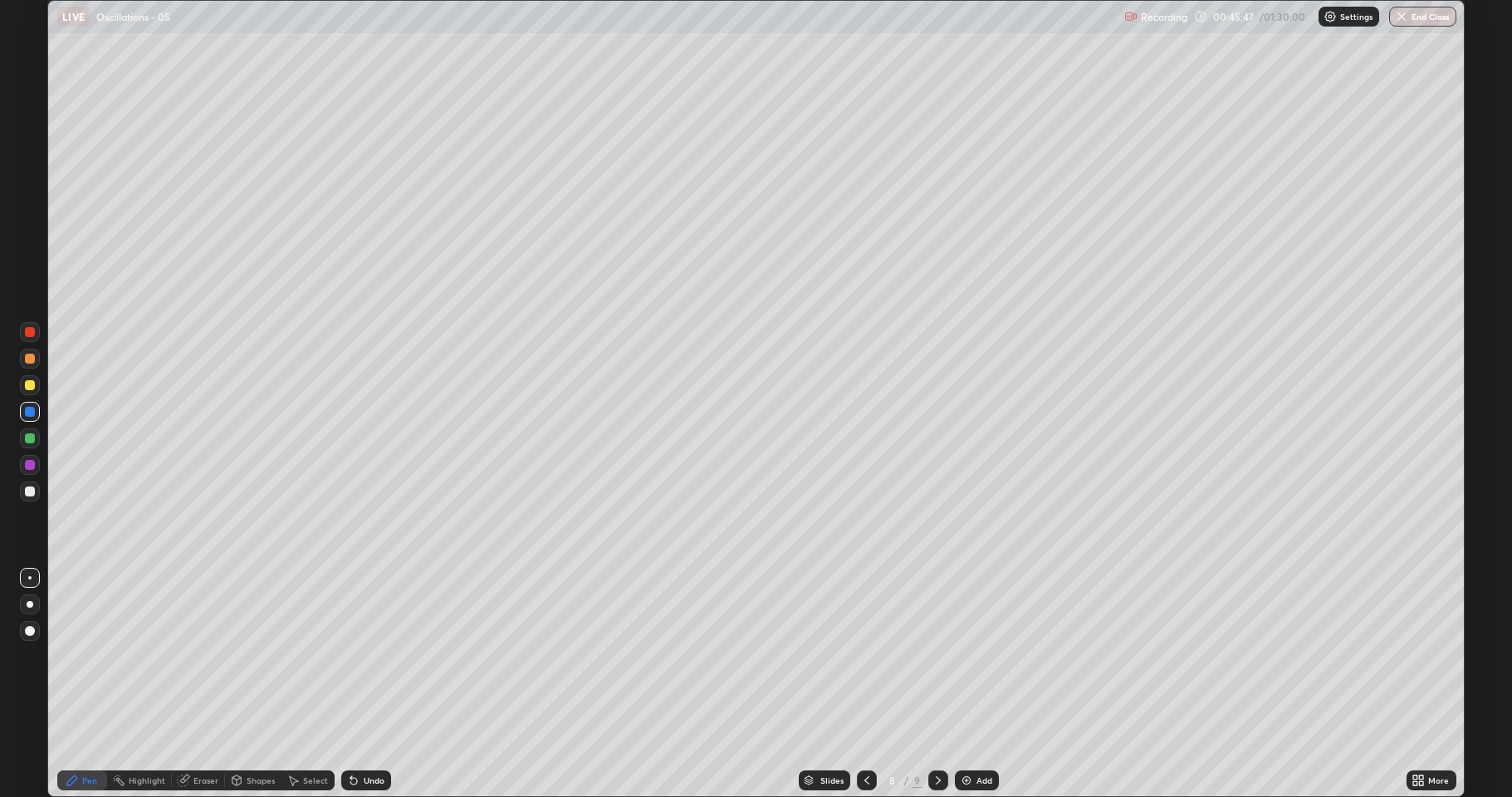
click at [929, 657] on div at bounding box center [938, 780] width 20 height 20
click at [985, 657] on div "Add" at bounding box center [985, 781] width 16 height 9
click at [30, 359] on div at bounding box center [29, 359] width 10 height 10
click at [247, 657] on div "Shapes" at bounding box center [261, 781] width 28 height 9
click at [204, 657] on div "Eraser" at bounding box center [198, 780] width 53 height 33
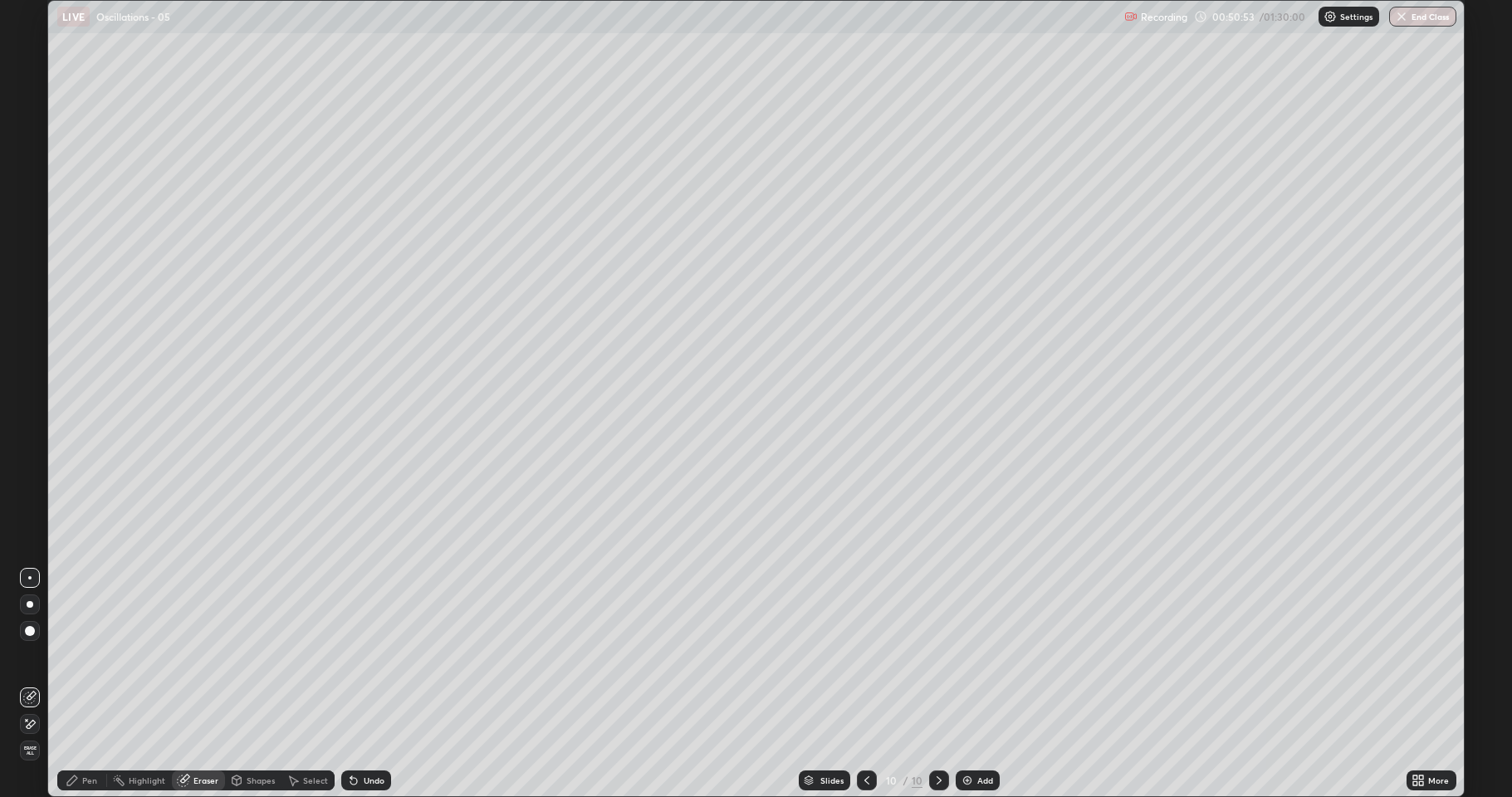
click at [33, 657] on icon at bounding box center [30, 724] width 13 height 14
click at [83, 657] on div "Pen" at bounding box center [82, 780] width 50 height 20
click at [34, 483] on div at bounding box center [29, 491] width 20 height 20
click at [30, 410] on div at bounding box center [29, 412] width 10 height 10
click at [32, 360] on div at bounding box center [29, 359] width 10 height 10
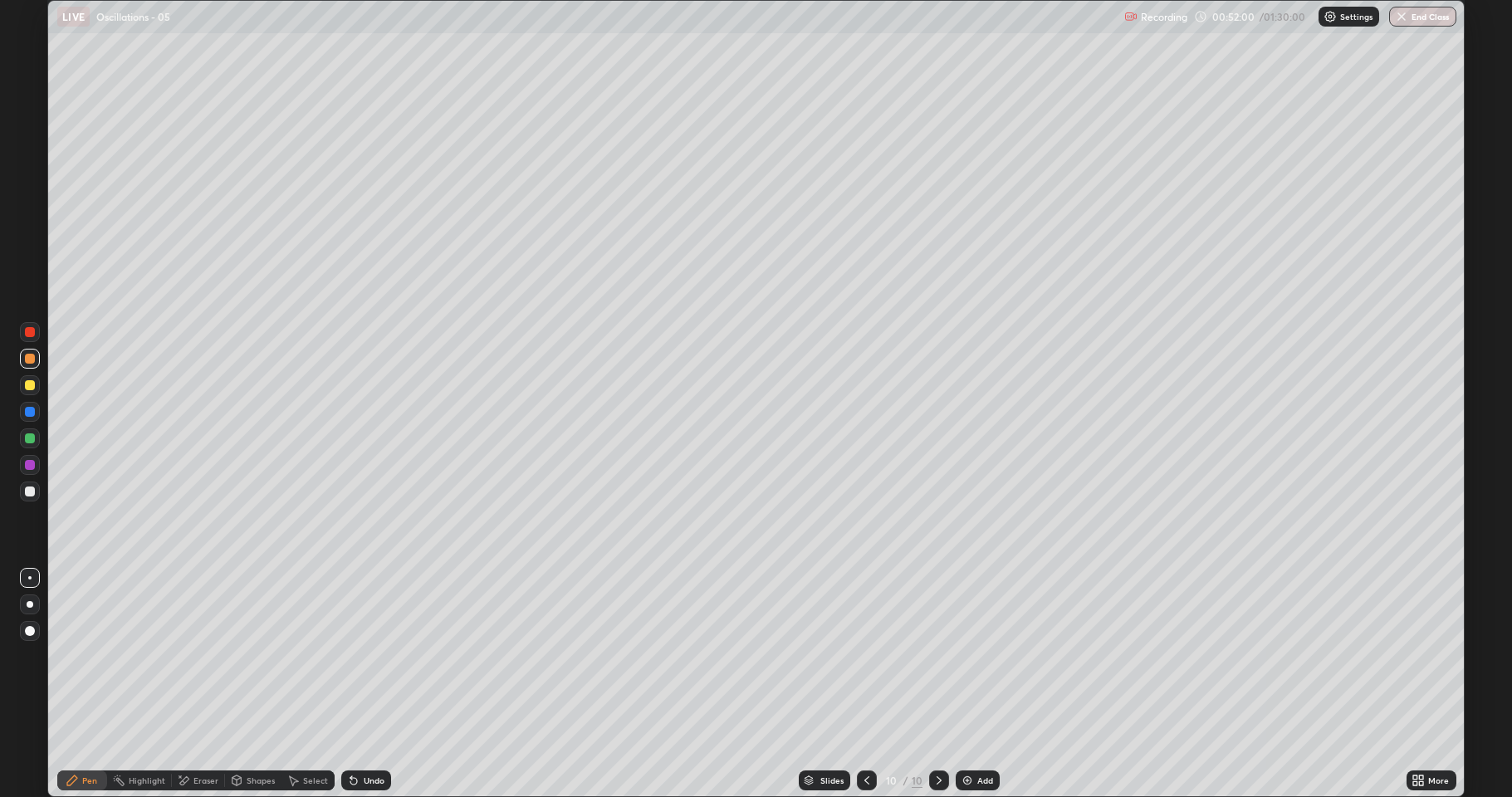
click at [30, 437] on div at bounding box center [29, 438] width 10 height 10
click at [986, 657] on div "Add" at bounding box center [985, 781] width 16 height 9
click at [30, 359] on div at bounding box center [29, 359] width 10 height 10
click at [28, 389] on div at bounding box center [29, 385] width 10 height 10
click at [236, 657] on icon at bounding box center [237, 779] width 9 height 3
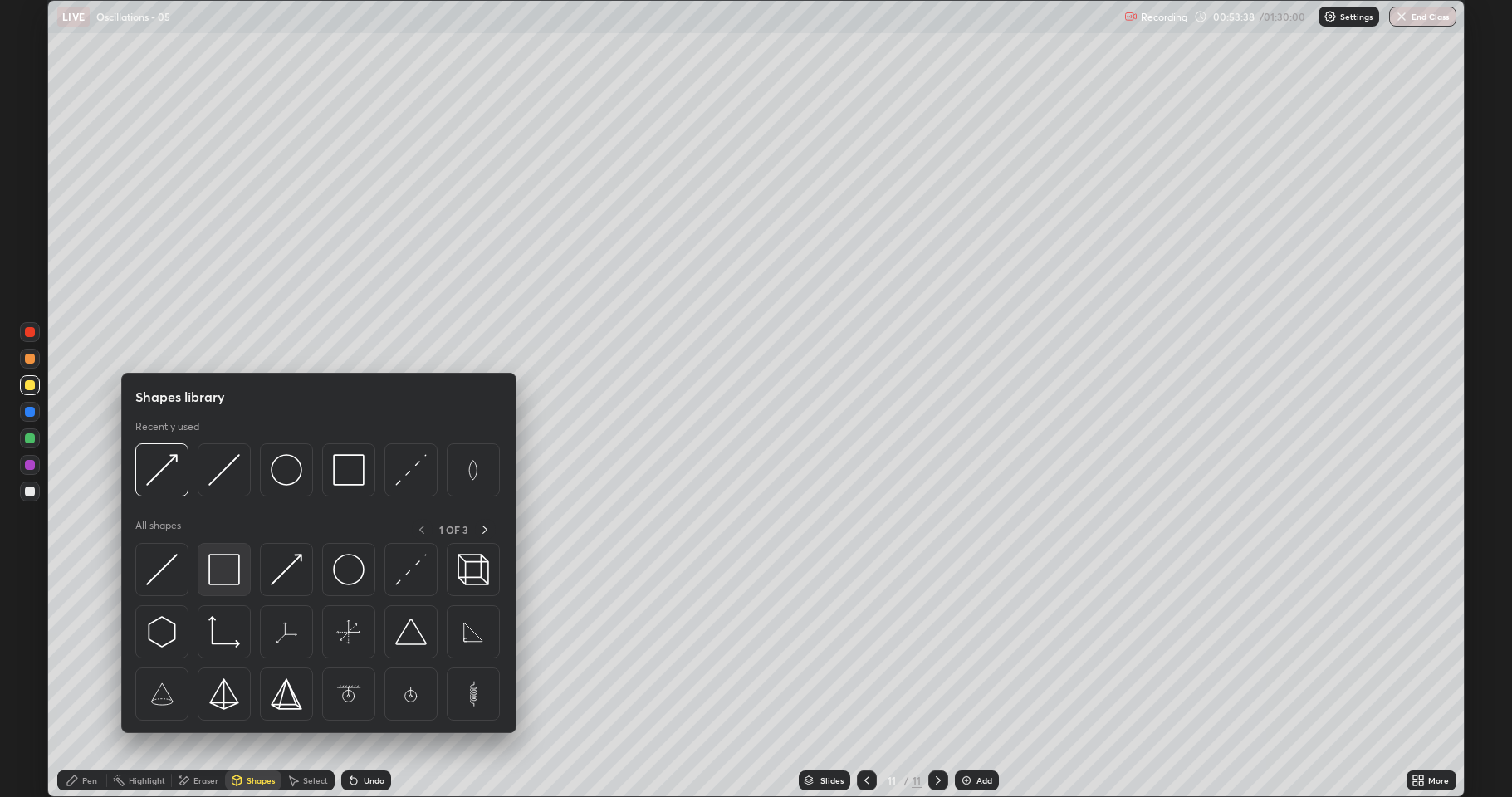
click at [221, 570] on img at bounding box center [224, 569] width 31 height 31
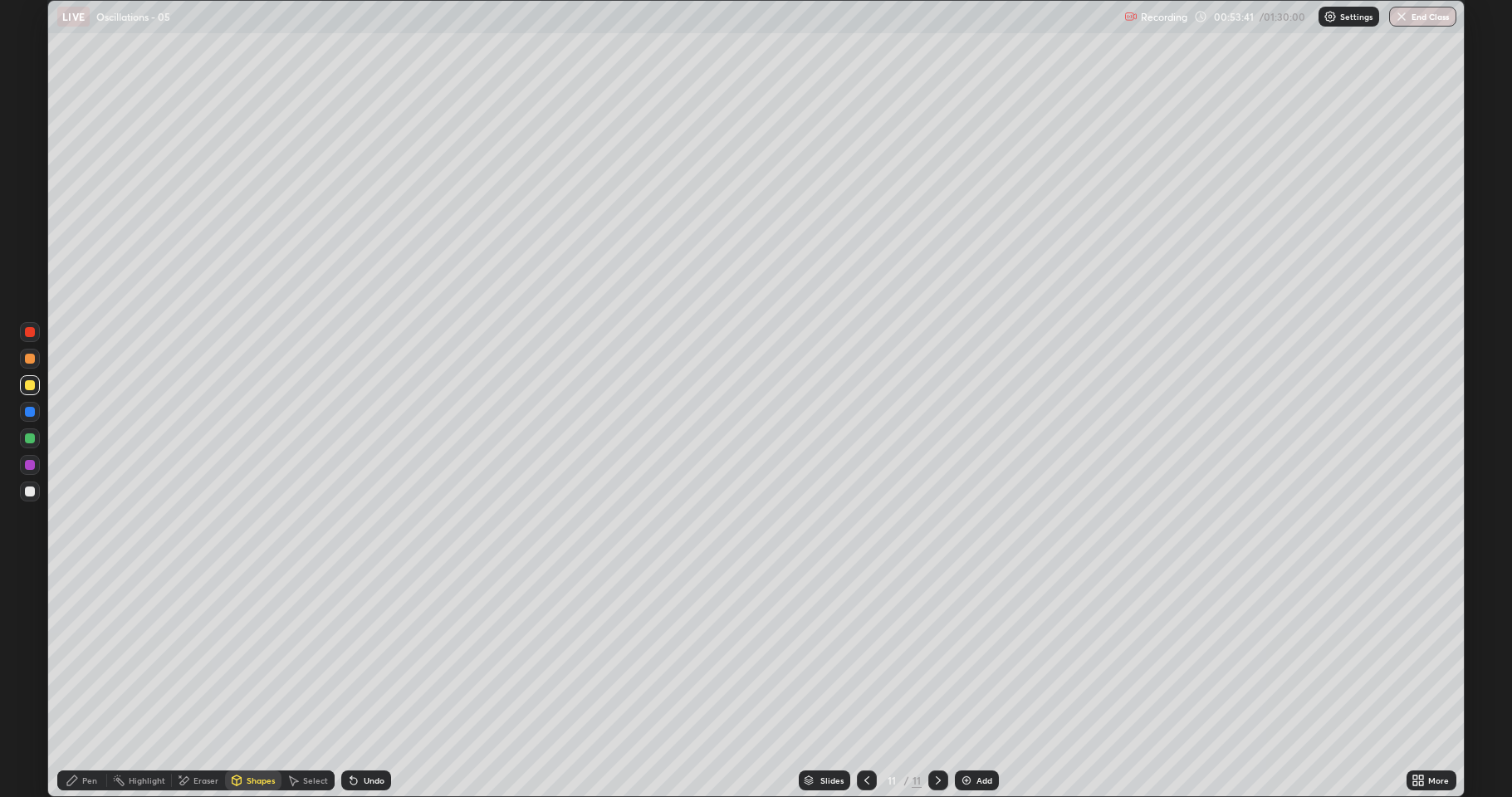
click at [90, 657] on div "Pen" at bounding box center [90, 781] width 15 height 9
click at [31, 491] on div at bounding box center [29, 491] width 10 height 10
click at [30, 360] on div at bounding box center [29, 359] width 10 height 10
click at [247, 657] on div "Shapes" at bounding box center [261, 781] width 28 height 9
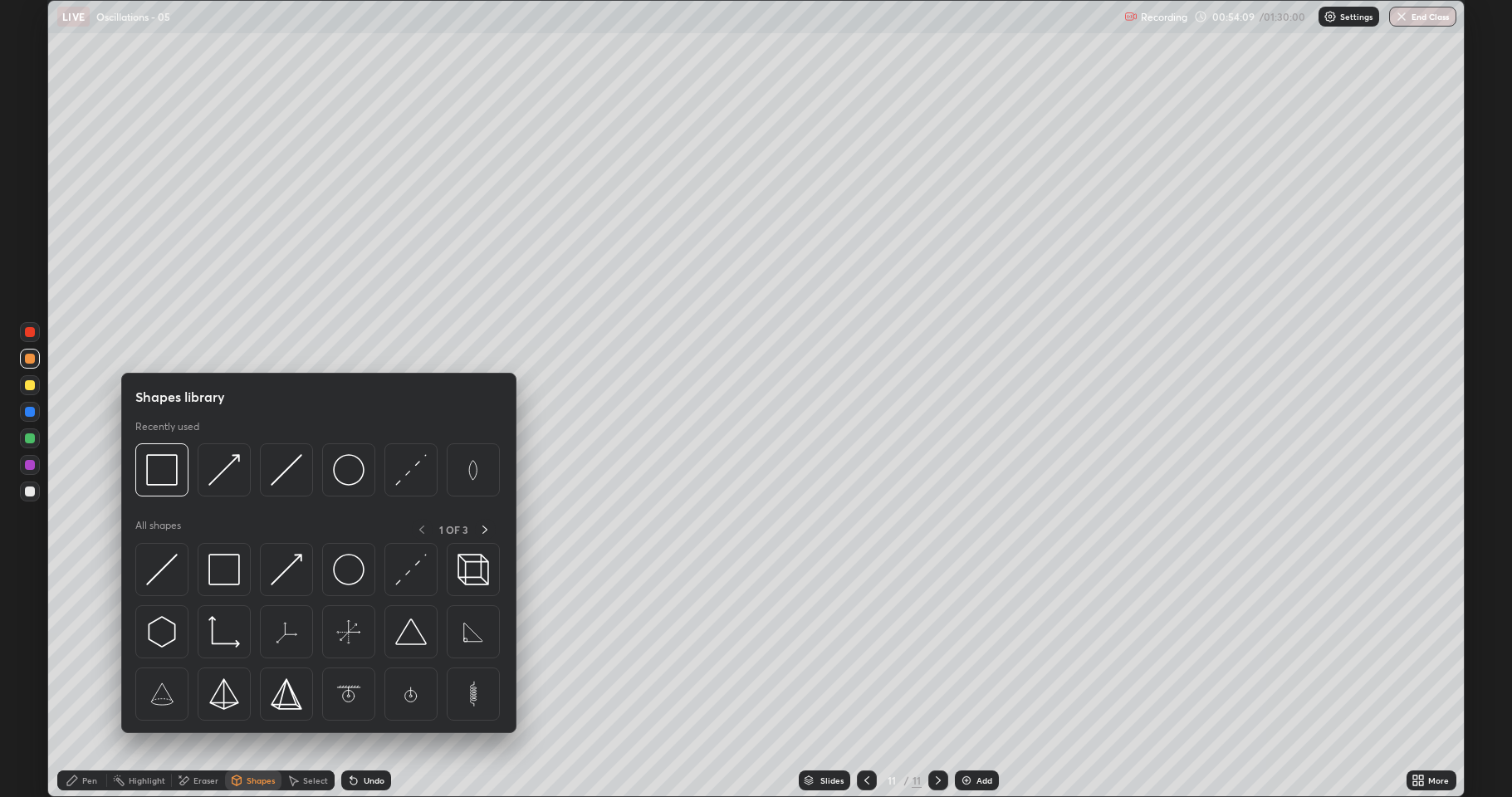
click at [313, 657] on div "Select" at bounding box center [316, 781] width 25 height 9
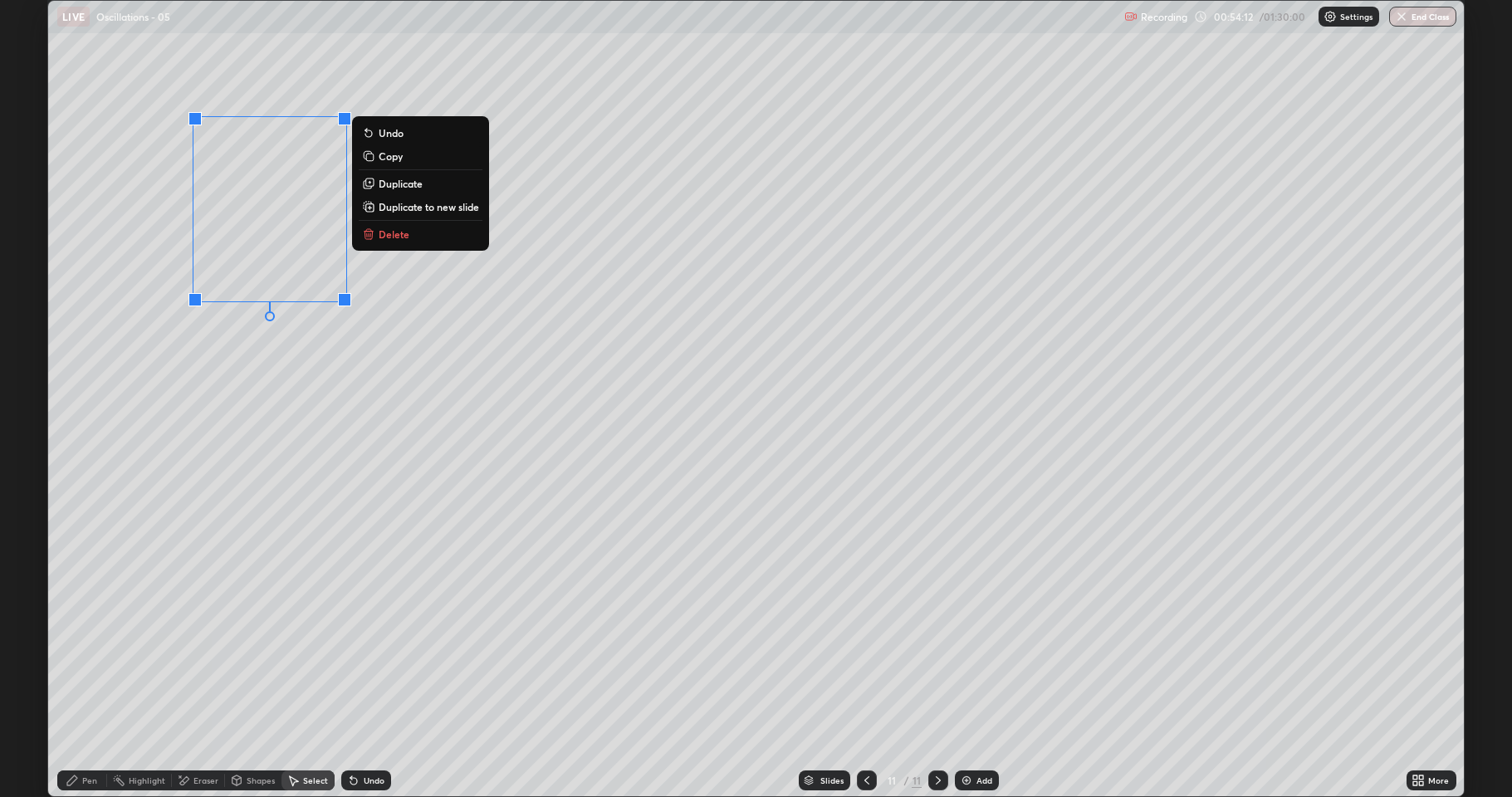
click at [403, 187] on p "Duplicate" at bounding box center [400, 183] width 44 height 13
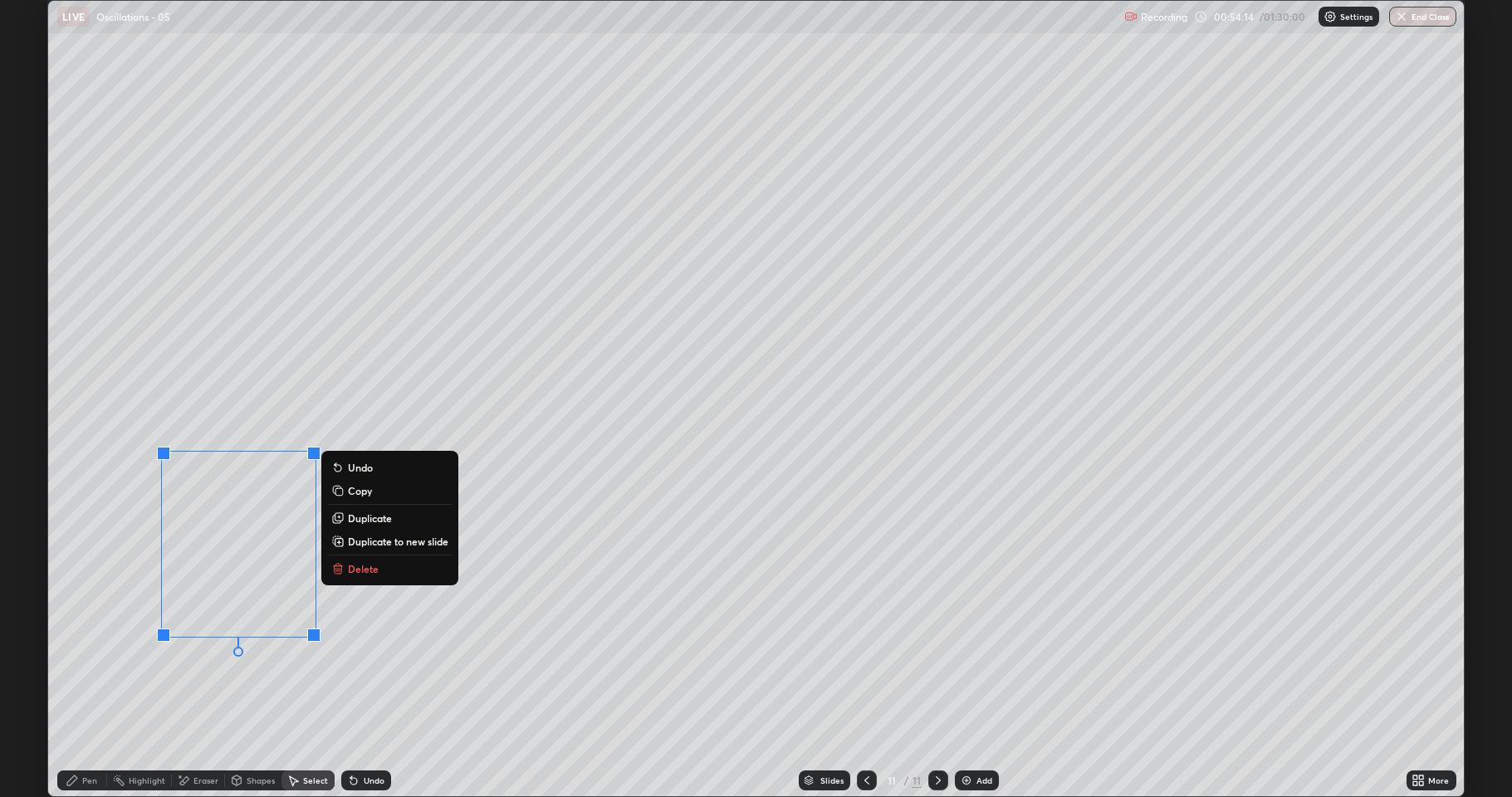
click at [81, 657] on div "Pen" at bounding box center [82, 780] width 50 height 20
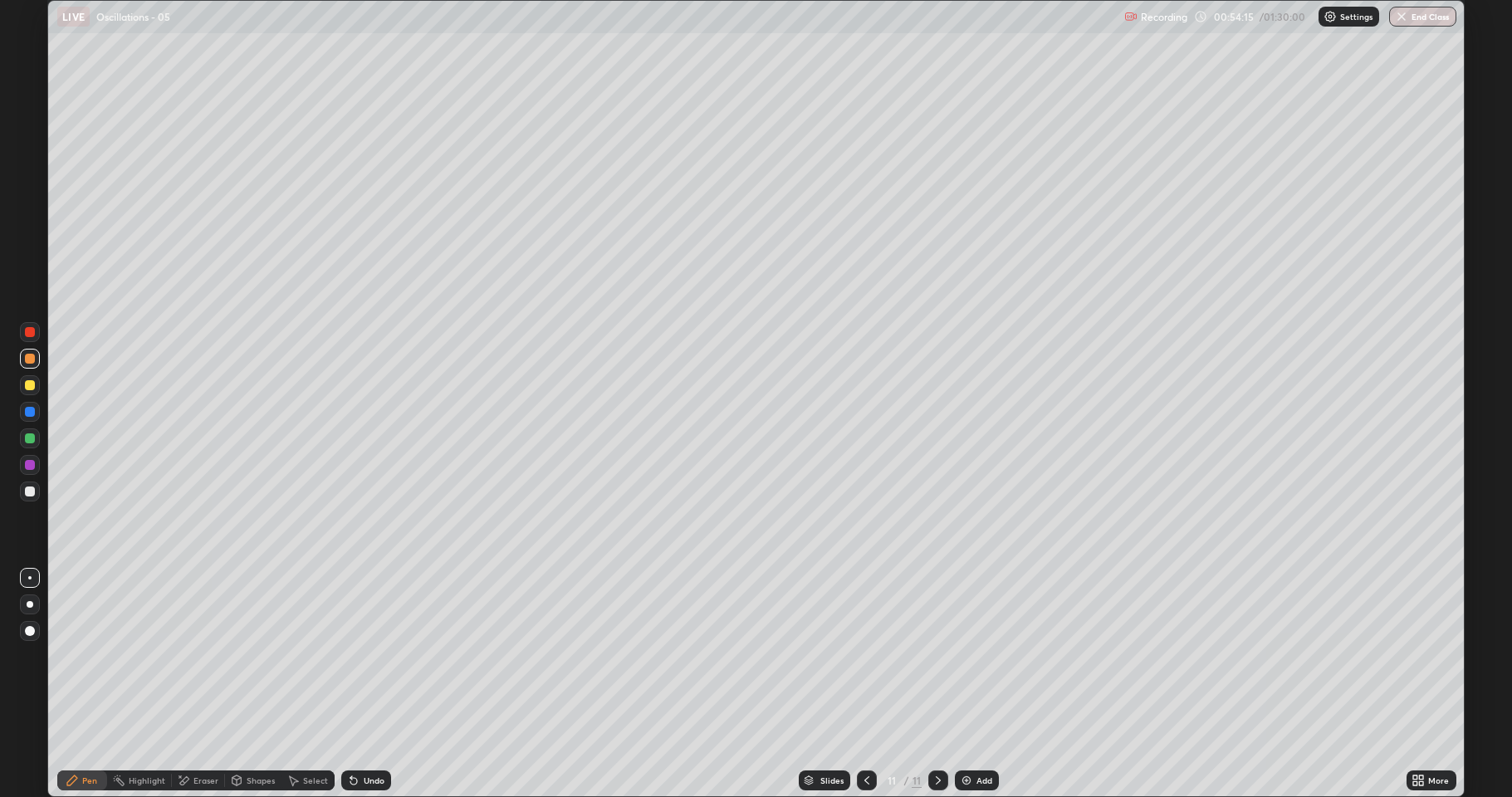
click at [32, 489] on div at bounding box center [29, 491] width 10 height 10
click at [306, 657] on div "Select" at bounding box center [316, 781] width 25 height 9
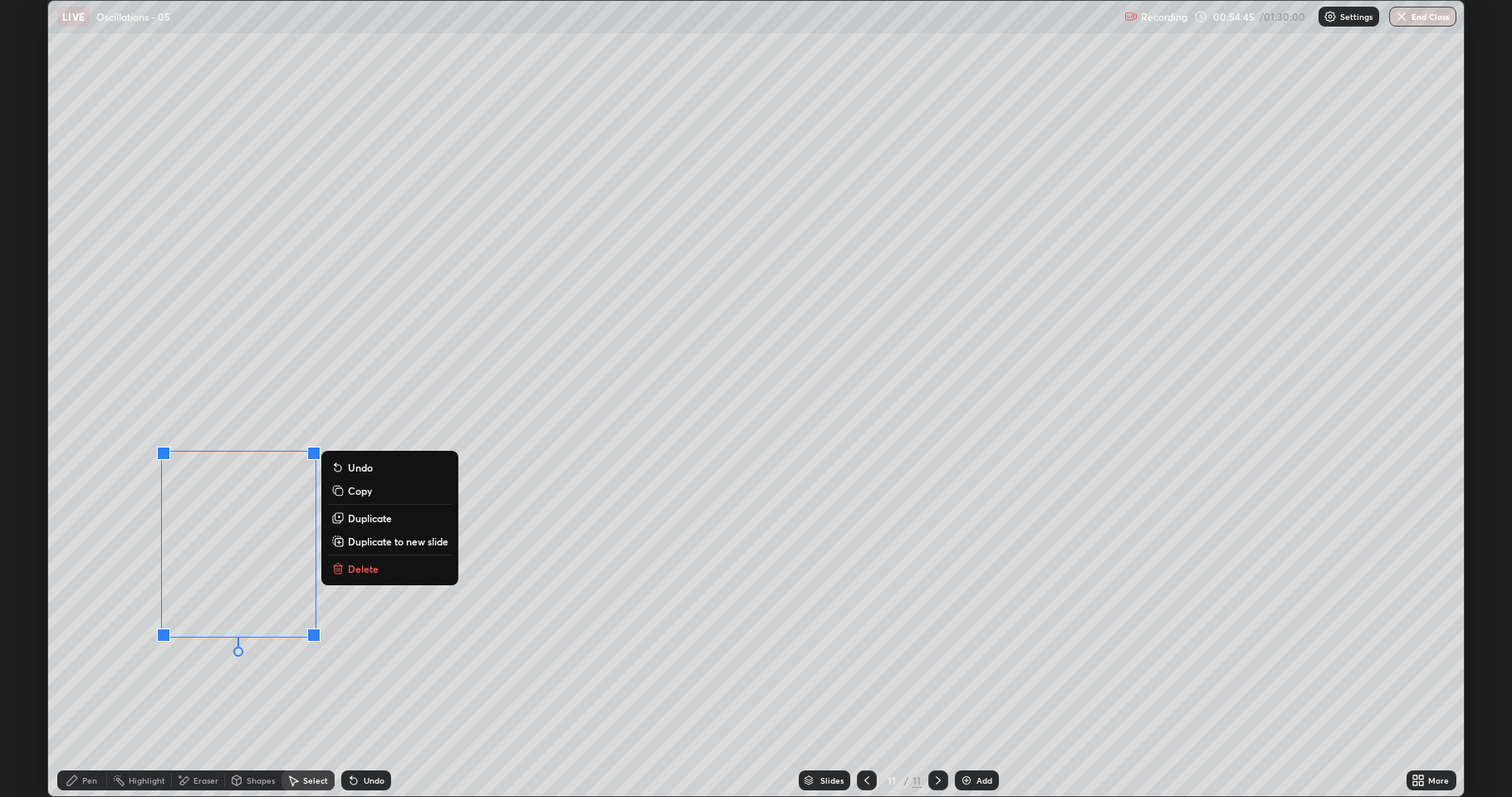
click at [367, 521] on p "Duplicate" at bounding box center [370, 518] width 44 height 13
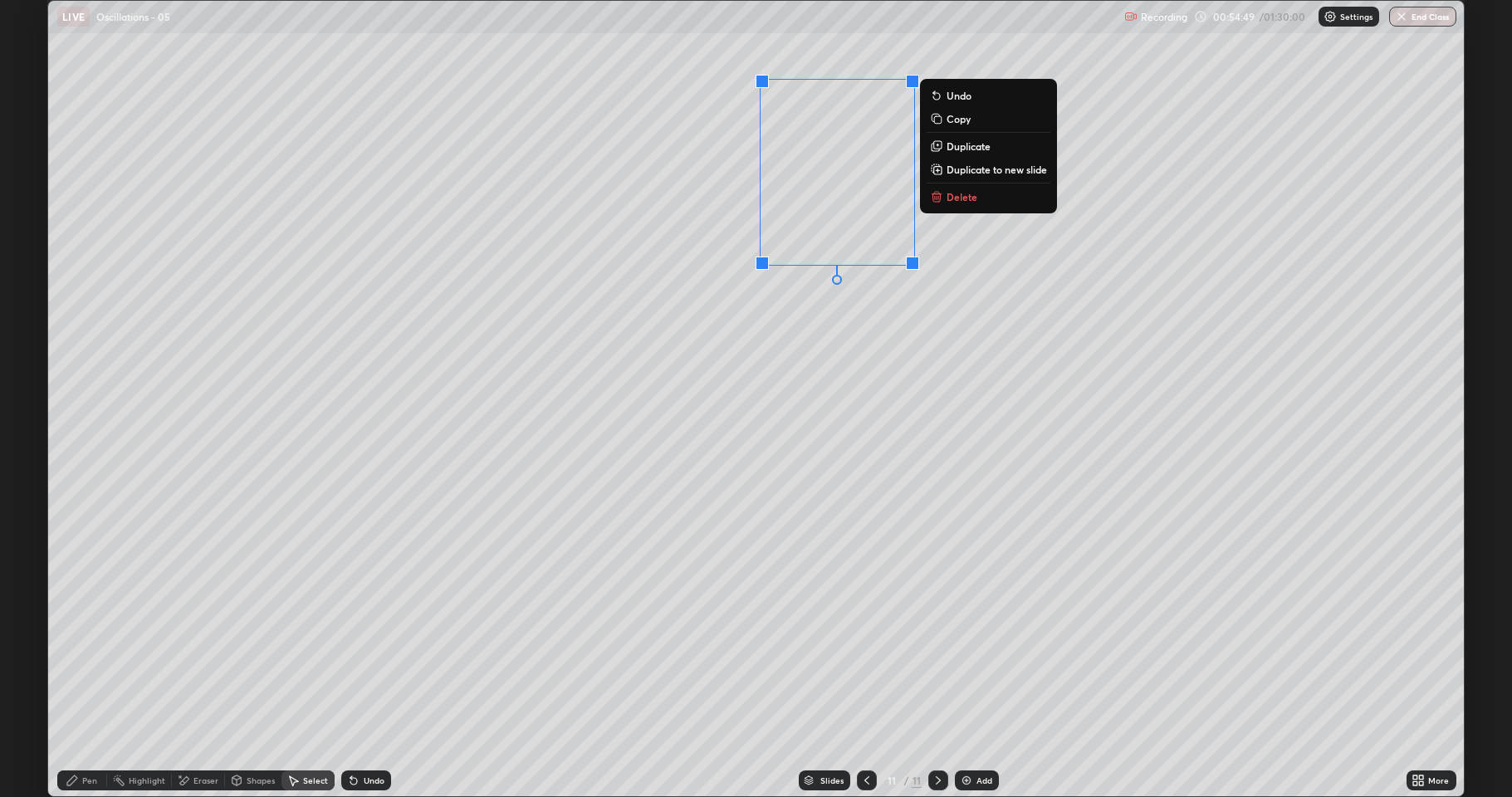
click at [619, 524] on div "0 ° Undo Copy Duplicate Duplicate to new slide Delete" at bounding box center [756, 398] width 1416 height 796
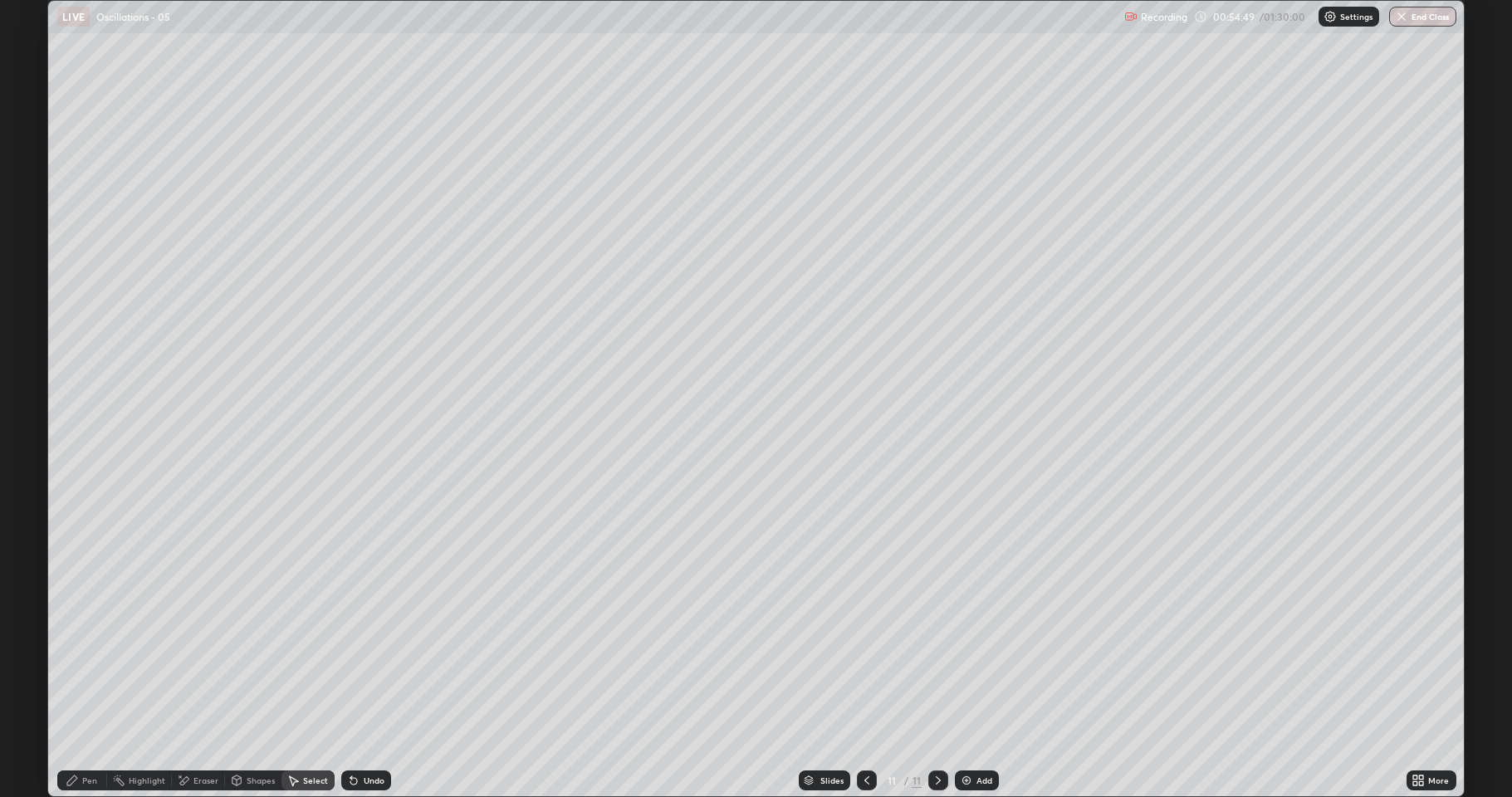
click at [80, 657] on div "Pen" at bounding box center [82, 780] width 50 height 20
click at [30, 435] on div at bounding box center [29, 438] width 10 height 10
click at [306, 657] on div "Select" at bounding box center [316, 781] width 25 height 9
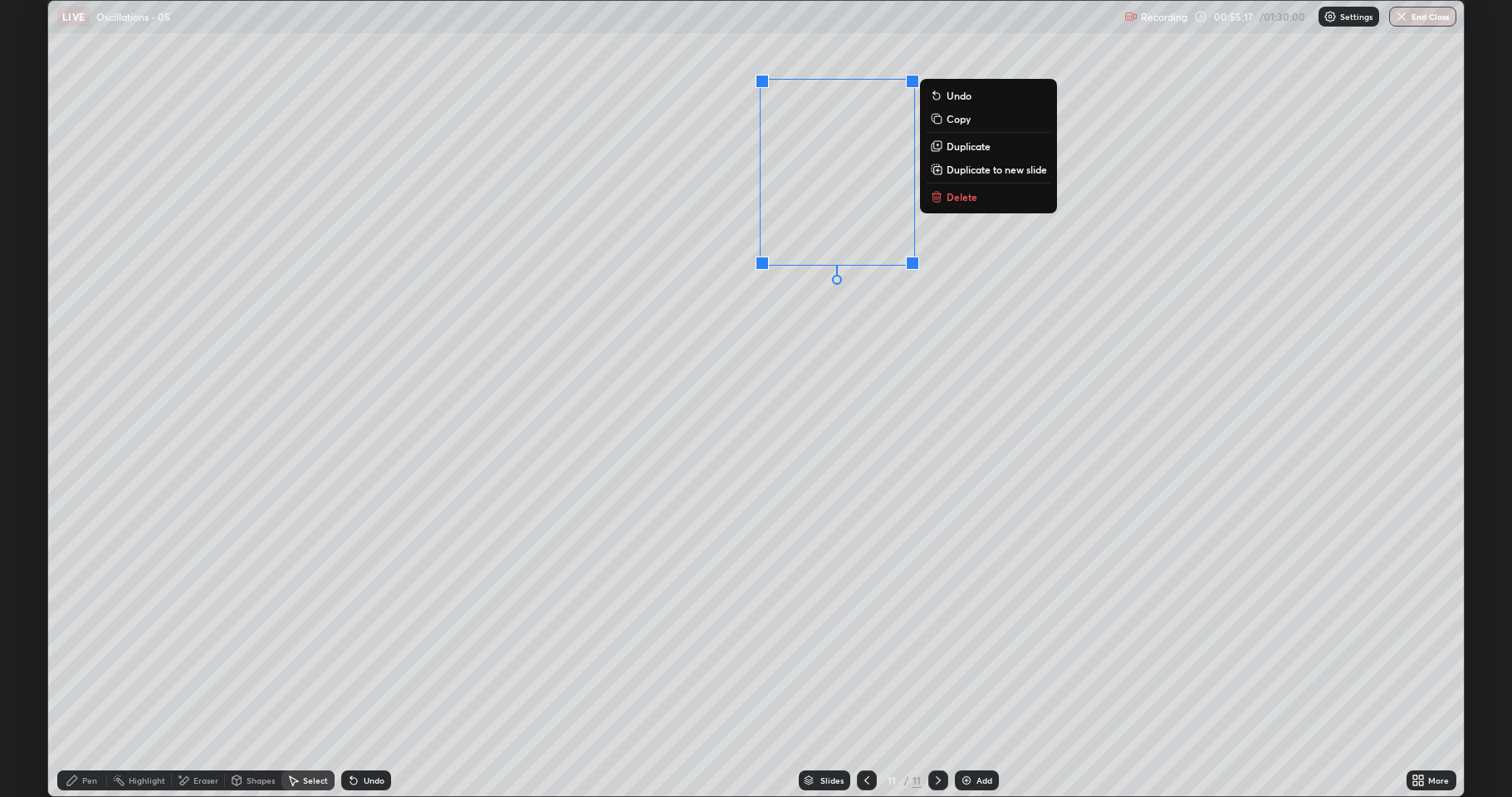
click at [954, 147] on p "Duplicate" at bounding box center [968, 146] width 44 height 13
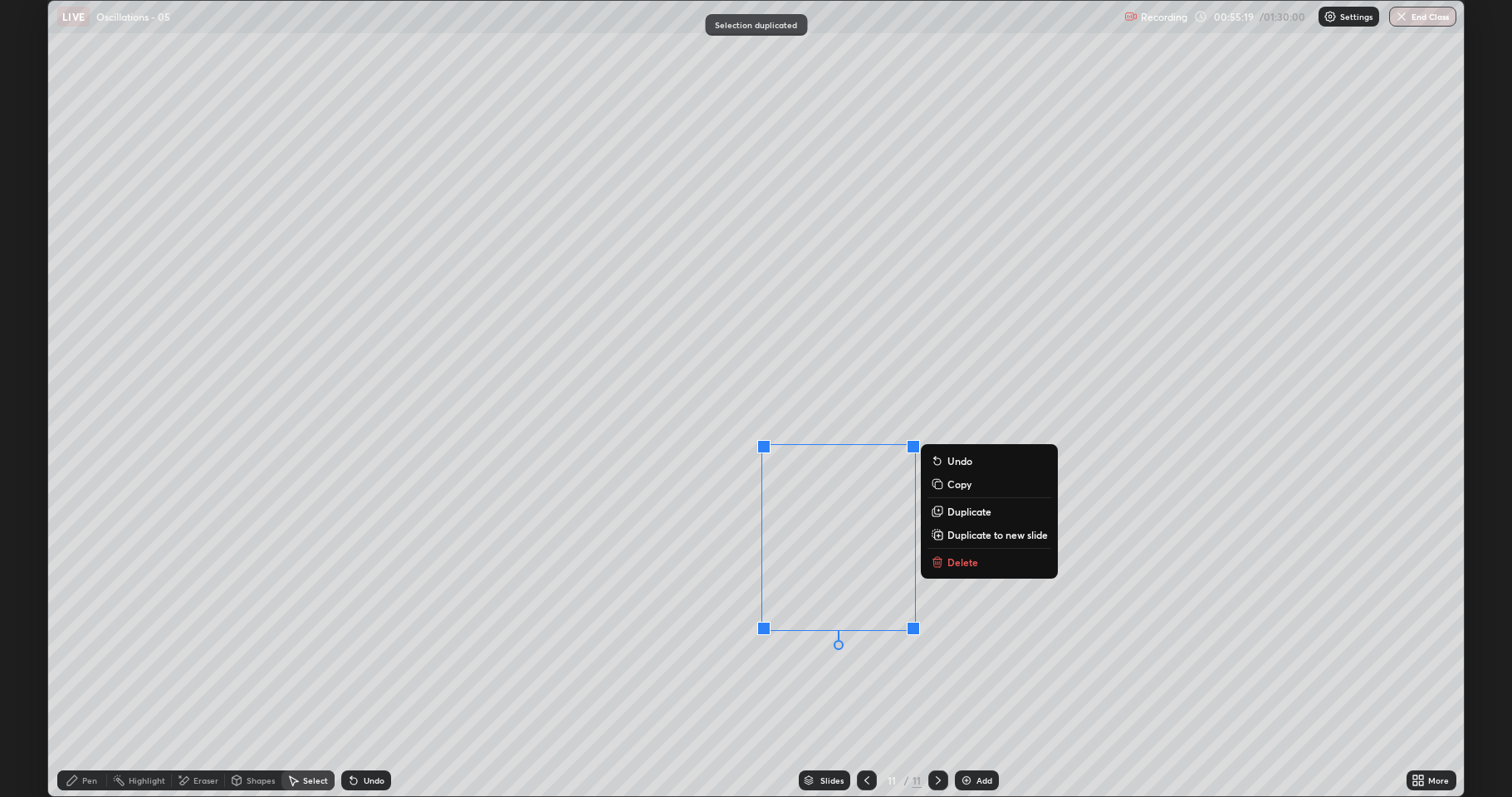
click at [649, 577] on div "0 ° Undo Copy Duplicate Duplicate to new slide Delete" at bounding box center [756, 398] width 1416 height 796
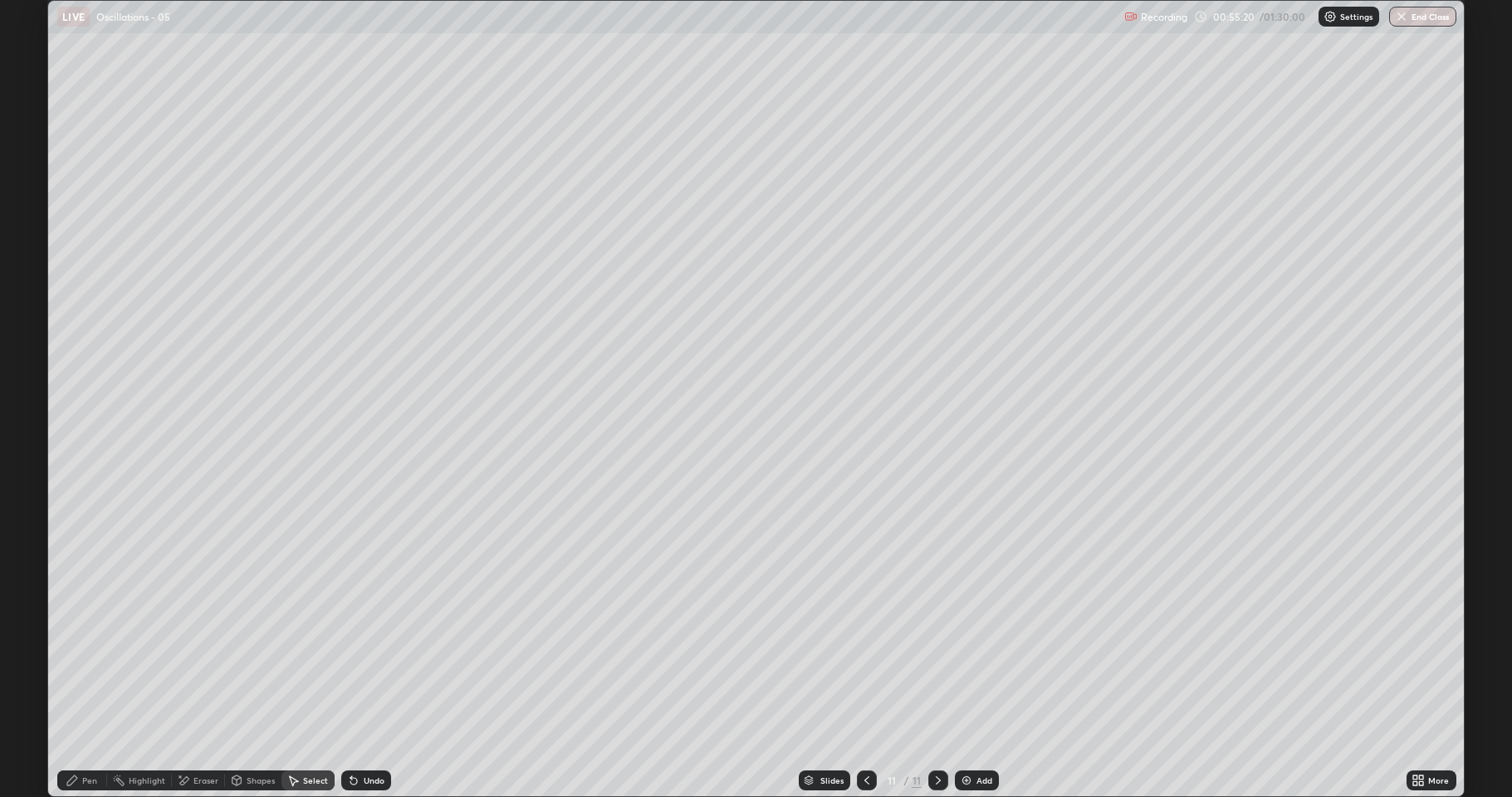
click at [77, 657] on icon at bounding box center [72, 781] width 13 height 13
click at [32, 491] on div at bounding box center [29, 491] width 10 height 10
click at [311, 657] on div "Select" at bounding box center [316, 781] width 25 height 9
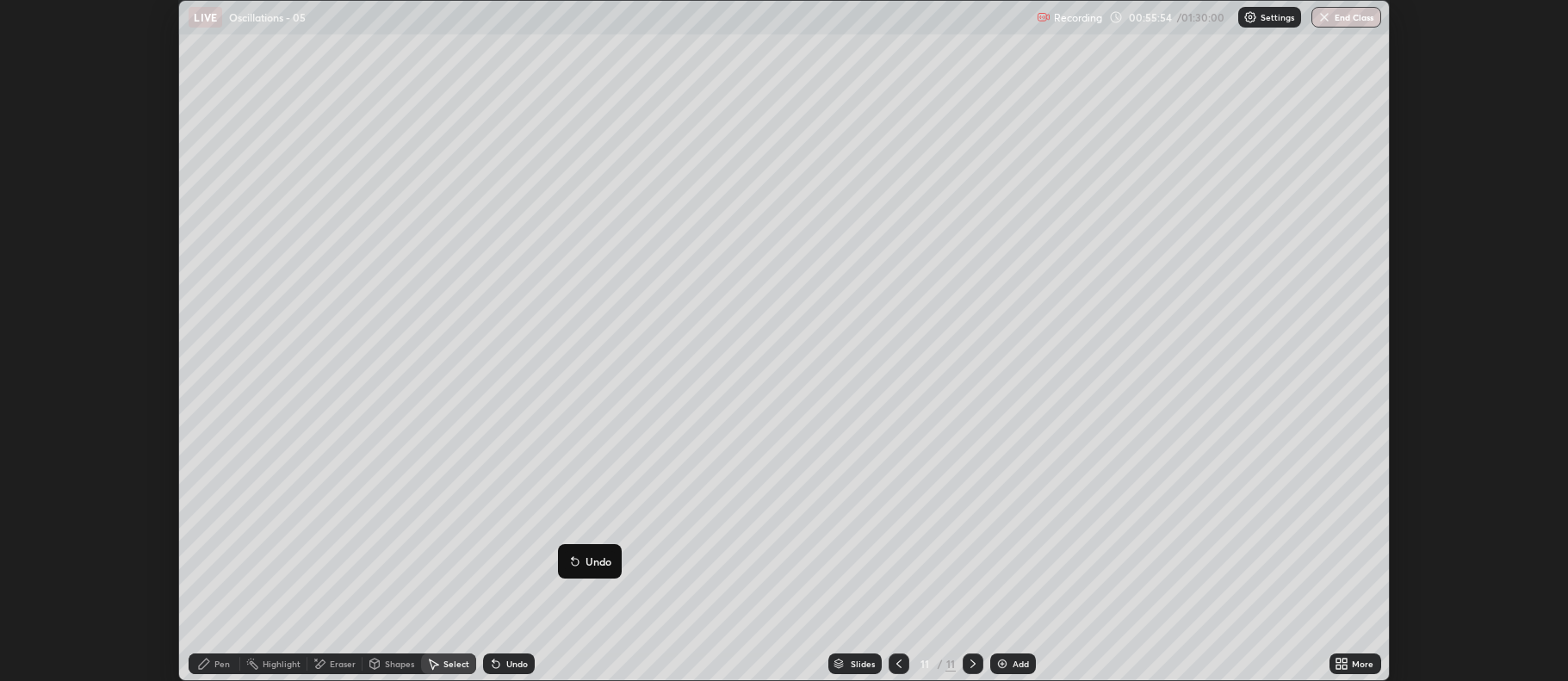
scroll to position [85469, 84547]
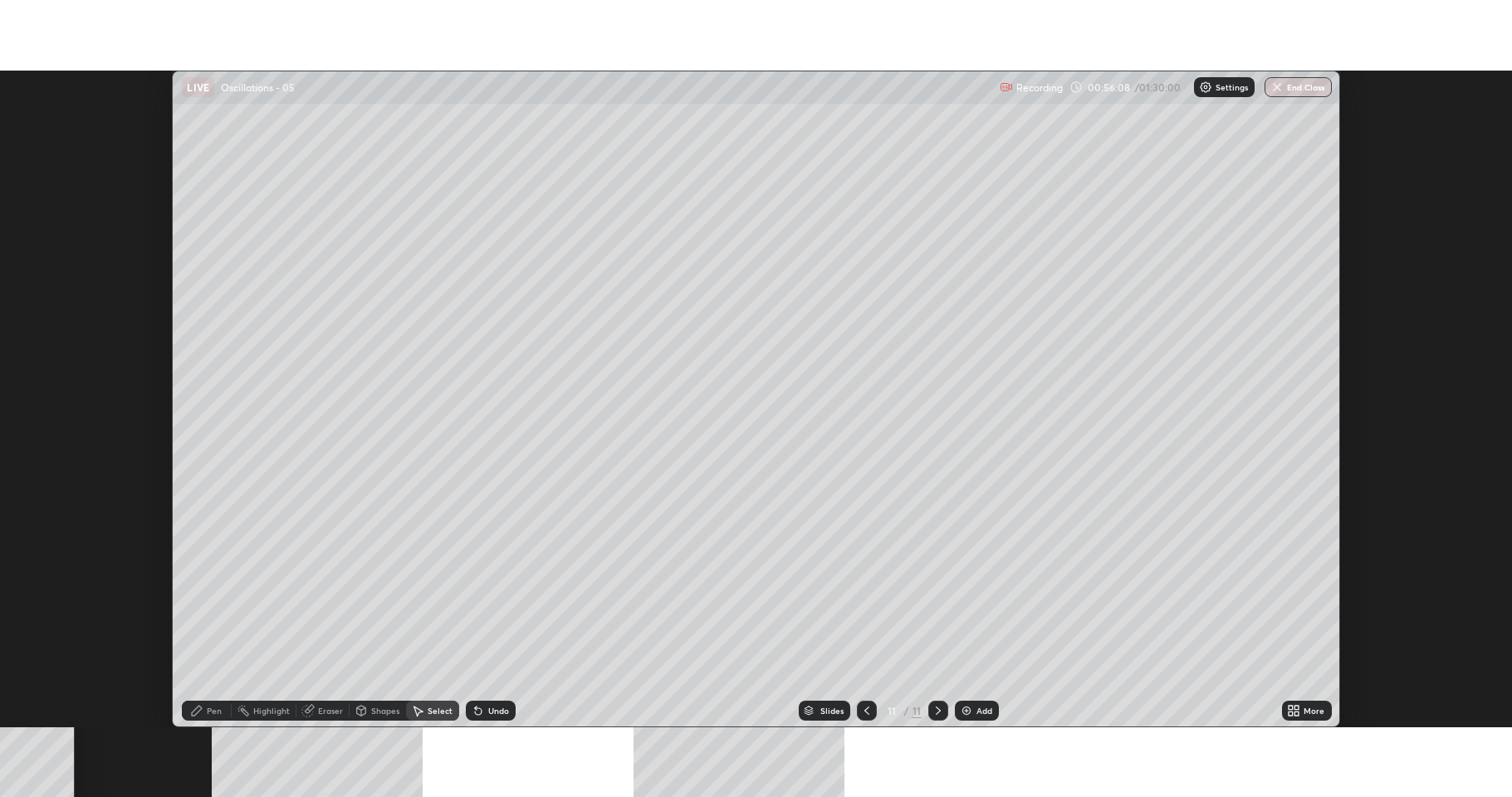
scroll to position [657, 1512]
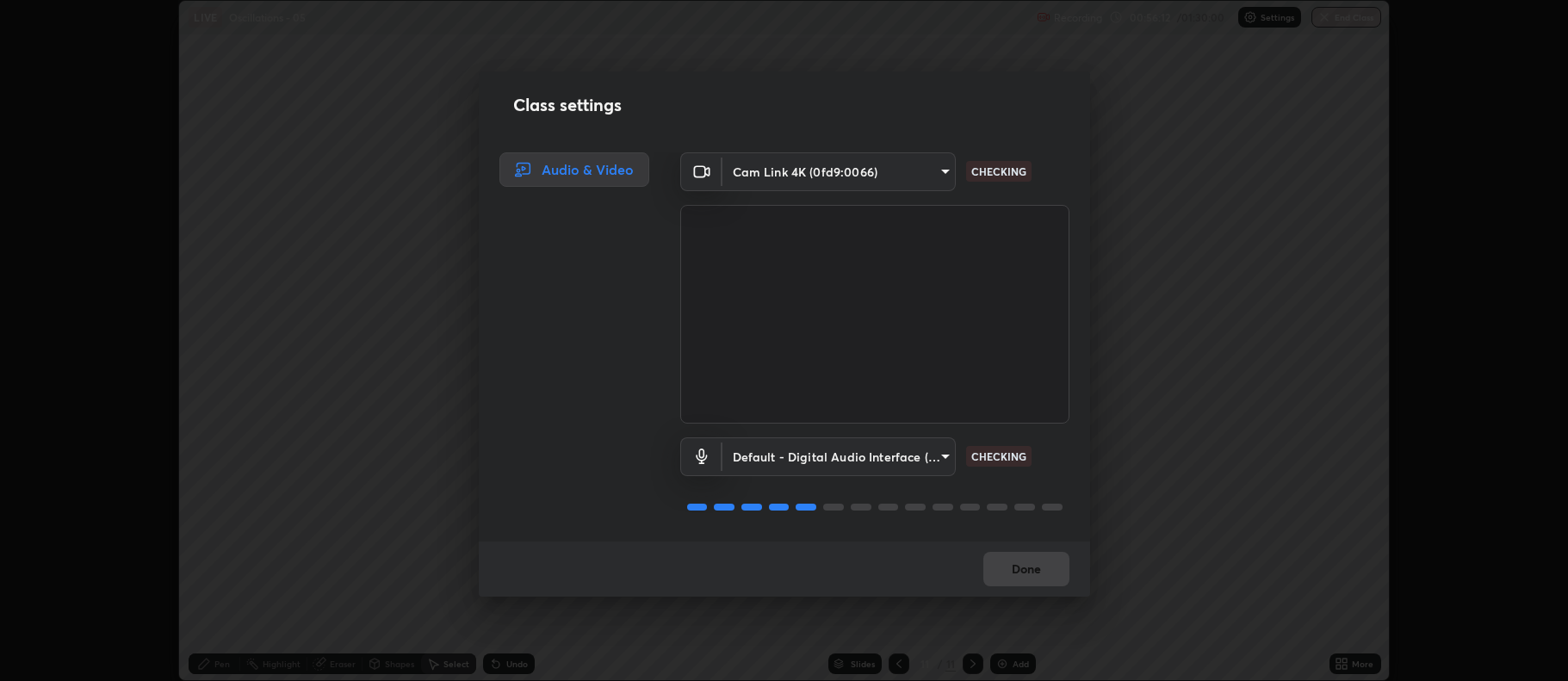
click at [783, 459] on body "Erase all LIVE Oscillations - 05 Recording 00:56:12 / 01:30:00 Settings End Cla…" at bounding box center [784, 340] width 1568 height 681
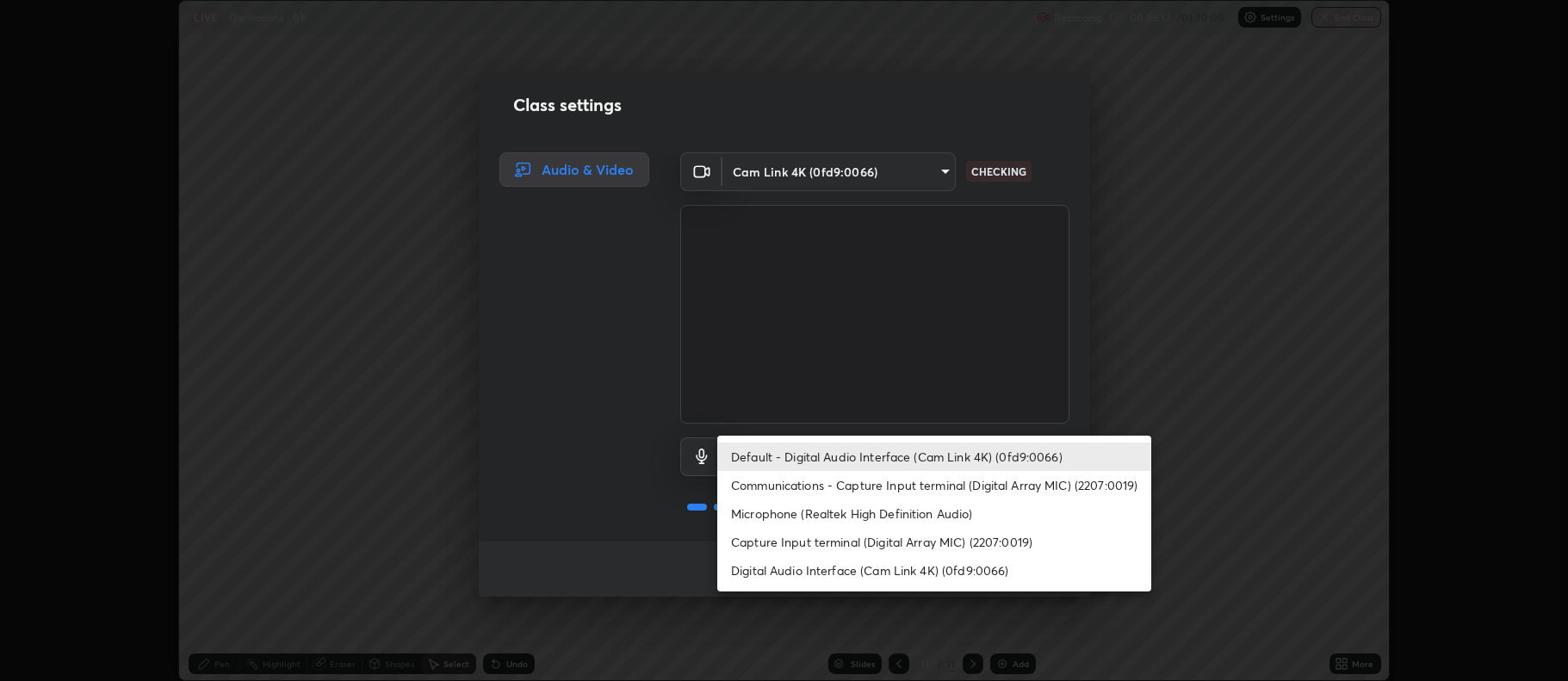
click at [785, 521] on li "Microphone (Realtek High Definition Audio)" at bounding box center [934, 514] width 434 height 29
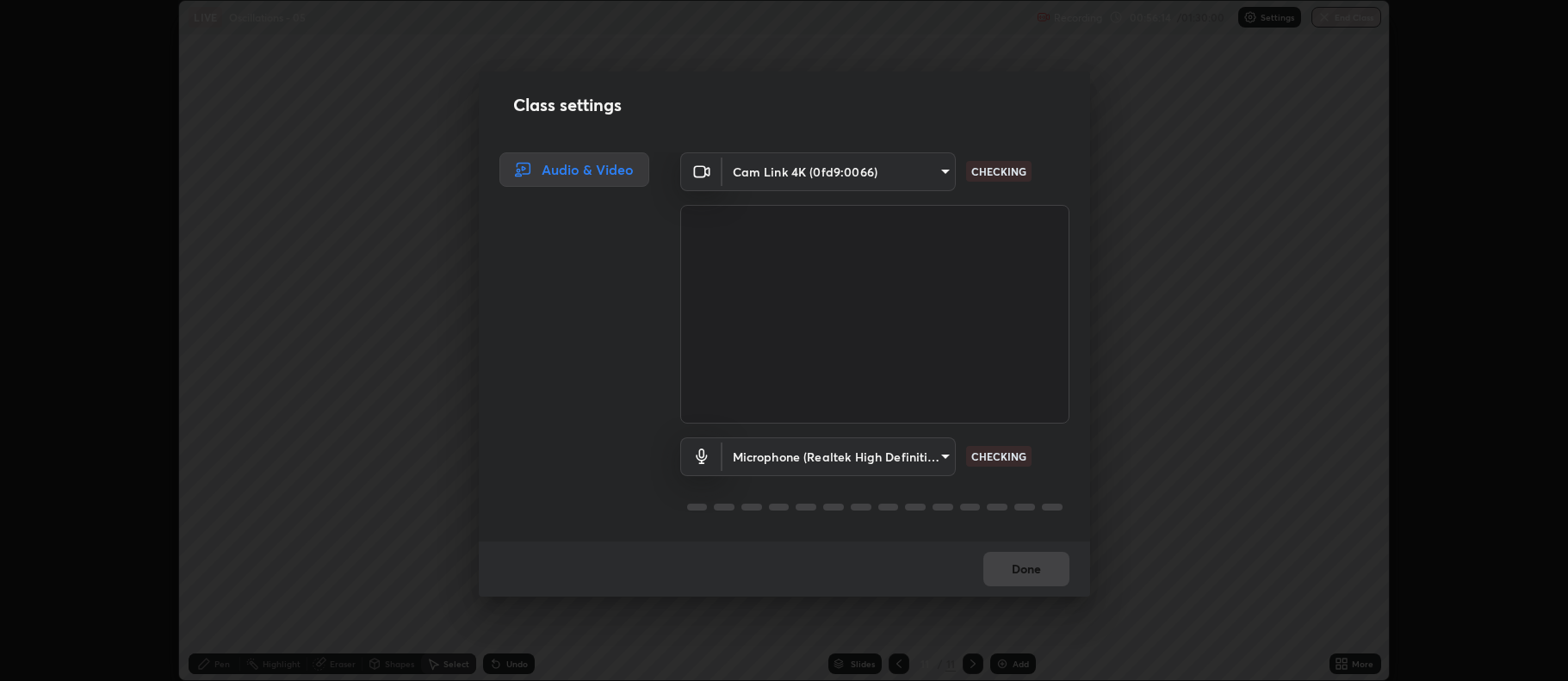
click at [774, 453] on body "Erase all LIVE Oscillations - 05 Recording 00:56:14 / 01:30:00 Settings End Cla…" at bounding box center [784, 340] width 1568 height 681
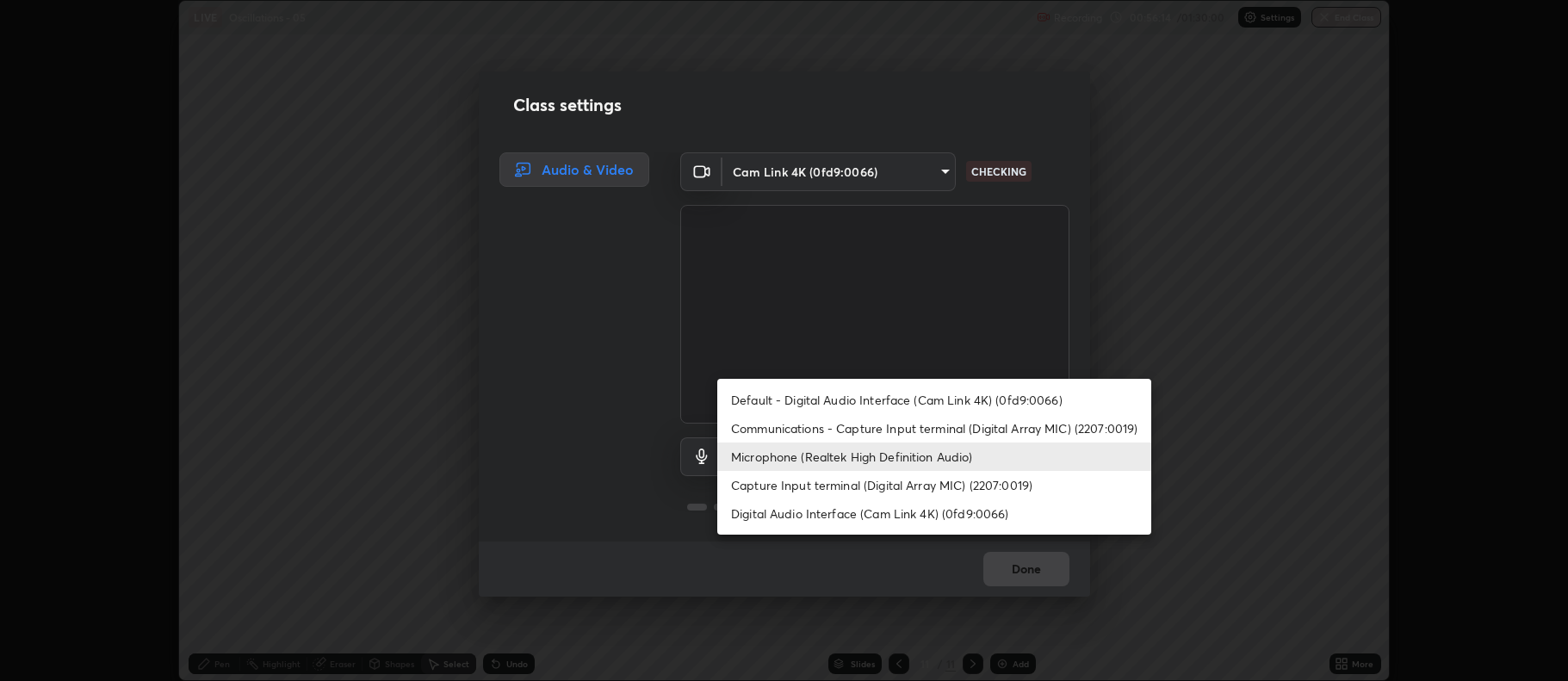
click at [778, 392] on li "Default - Digital Audio Interface (Cam Link 4K) (0fd9:0066)" at bounding box center [934, 400] width 434 height 29
type input "default"
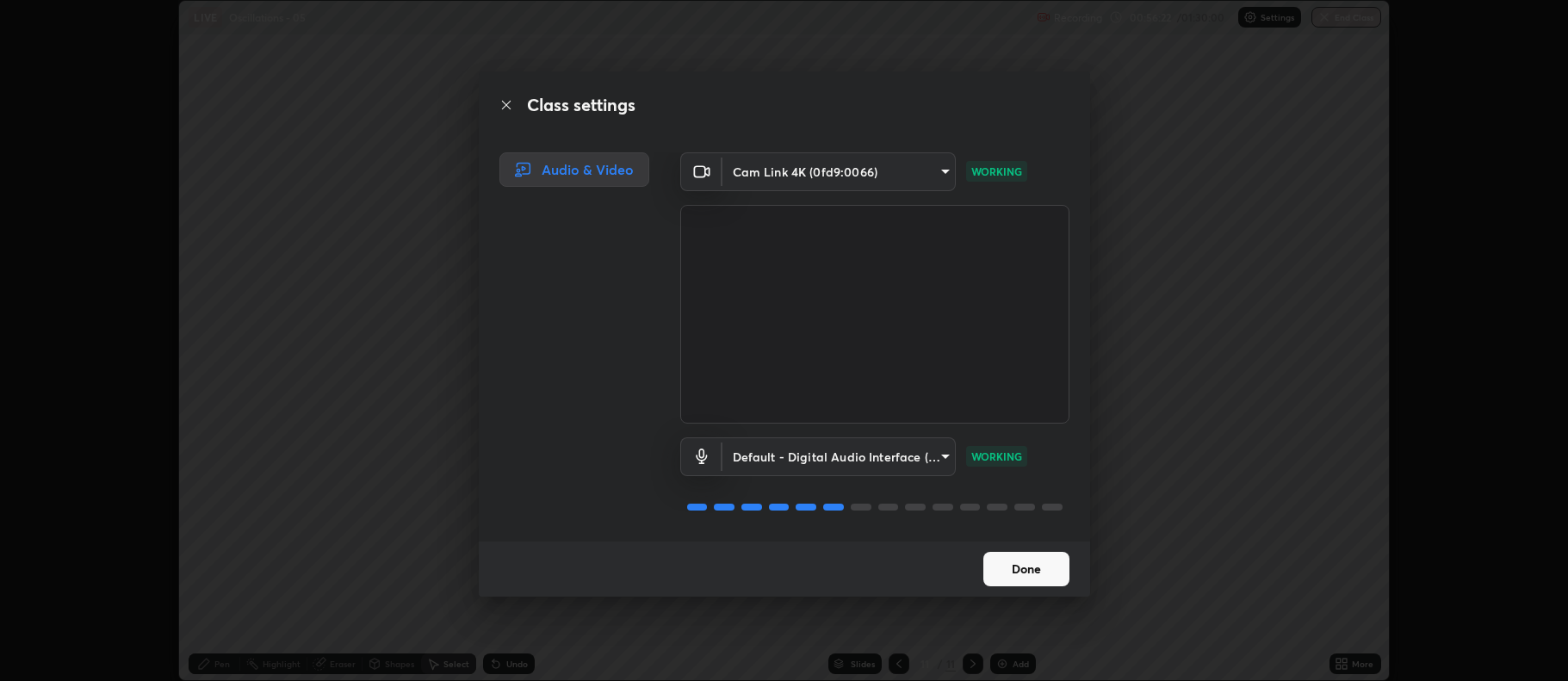
click at [1018, 572] on button "Done" at bounding box center [1027, 569] width 87 height 34
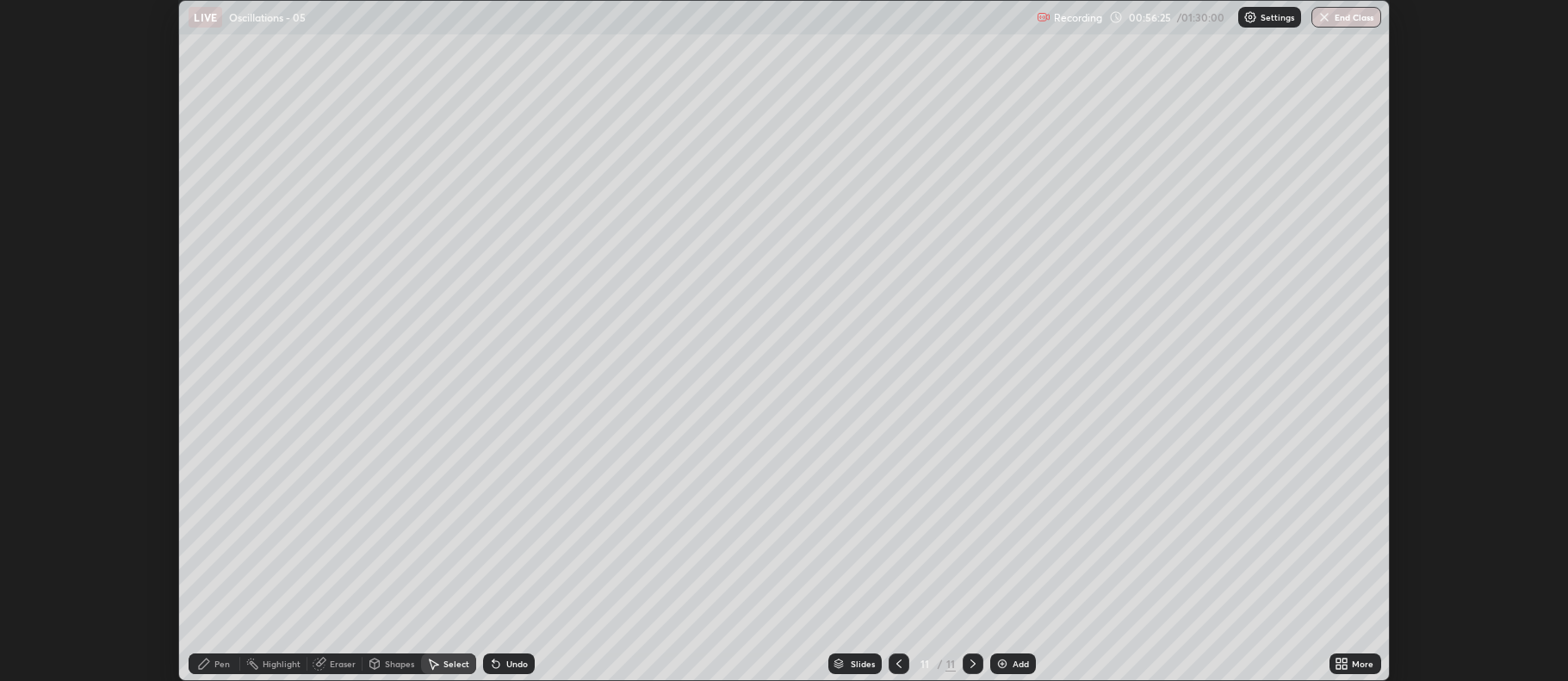
click at [1347, 661] on icon at bounding box center [1346, 661] width 4 height 4
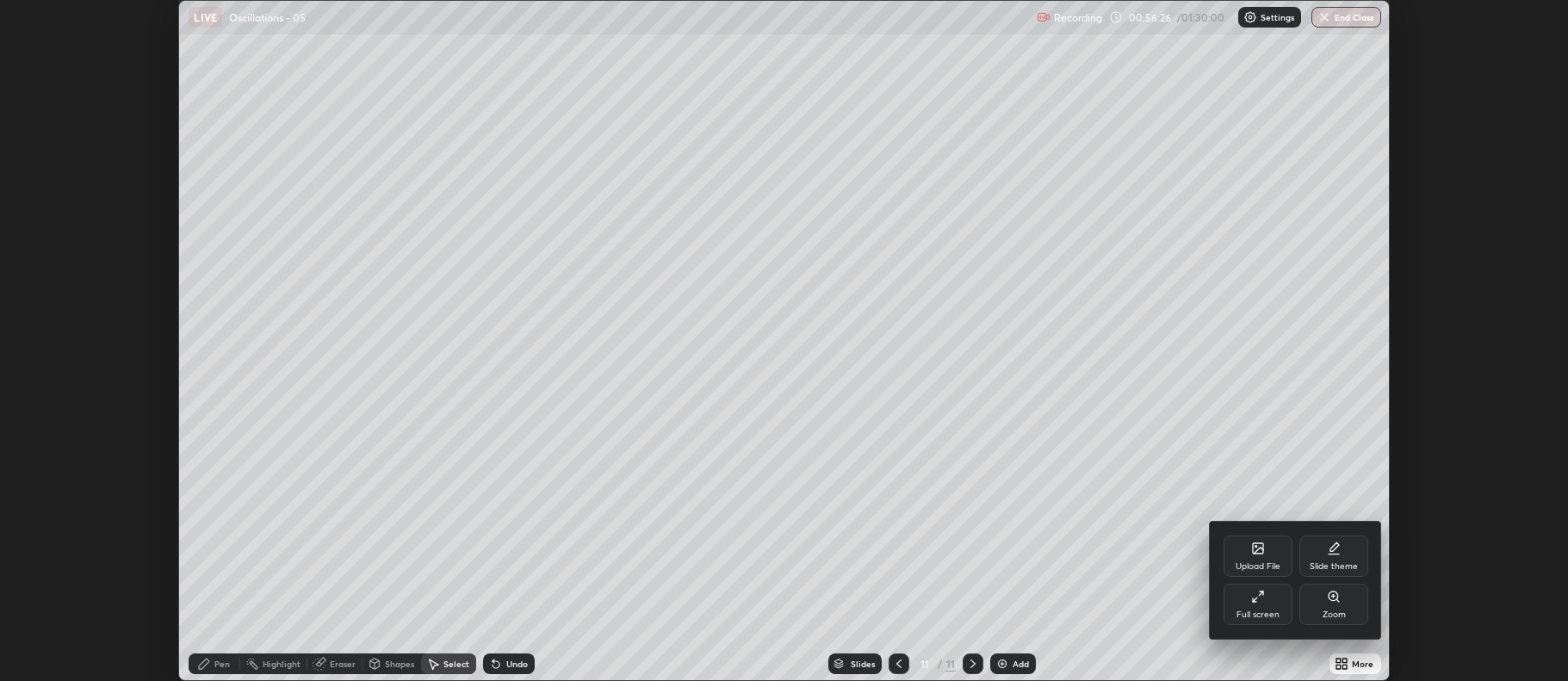
click at [1252, 607] on div "Full screen" at bounding box center [1258, 605] width 69 height 41
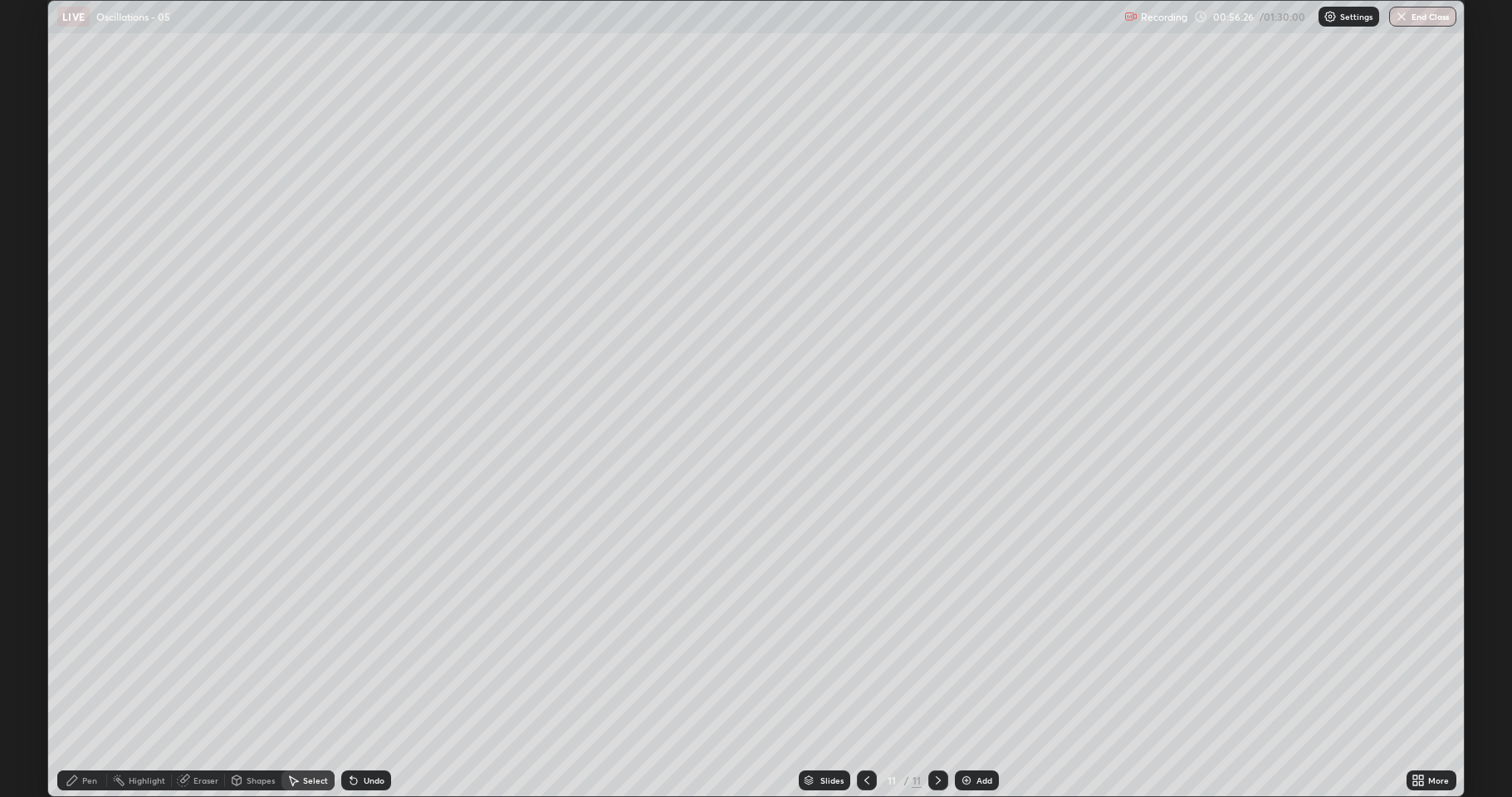
scroll to position [797, 1512]
click at [969, 657] on img at bounding box center [967, 781] width 13 height 13
click at [77, 657] on div "Pen" at bounding box center [82, 780] width 50 height 20
click at [29, 442] on div at bounding box center [29, 438] width 10 height 10
click at [30, 359] on div at bounding box center [29, 359] width 10 height 10
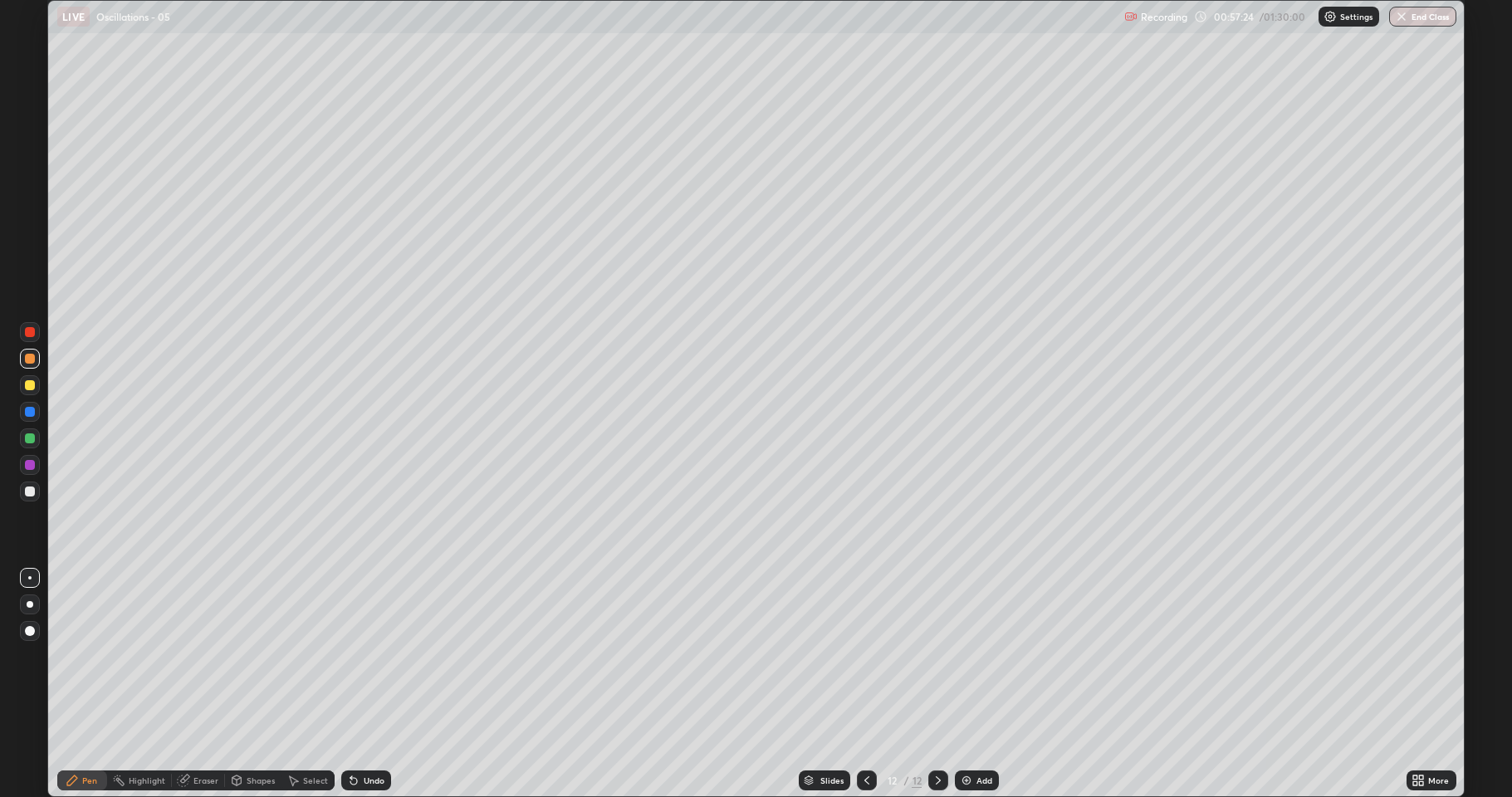
click at [31, 489] on div at bounding box center [29, 491] width 10 height 10
click at [30, 384] on div at bounding box center [29, 385] width 10 height 10
click at [32, 436] on div at bounding box center [29, 438] width 10 height 10
click at [33, 491] on div at bounding box center [29, 491] width 10 height 10
click at [196, 657] on div "Eraser" at bounding box center [206, 781] width 25 height 9
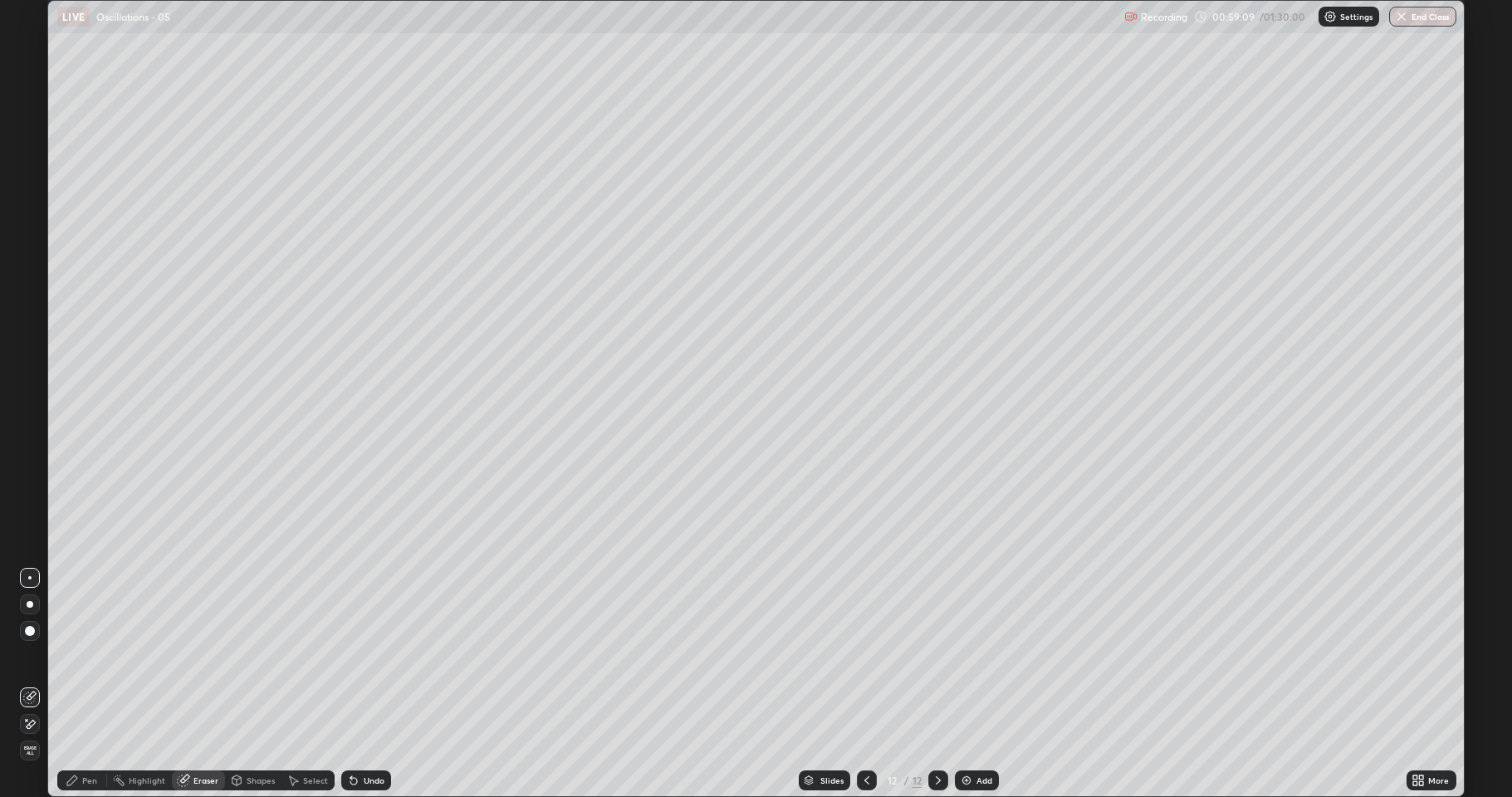
click at [30, 657] on icon at bounding box center [30, 724] width 13 height 14
click at [86, 657] on div "Pen" at bounding box center [82, 780] width 50 height 20
click at [30, 438] on div at bounding box center [29, 438] width 10 height 10
click at [980, 657] on div "Add" at bounding box center [985, 781] width 16 height 9
click at [28, 388] on div at bounding box center [29, 385] width 10 height 10
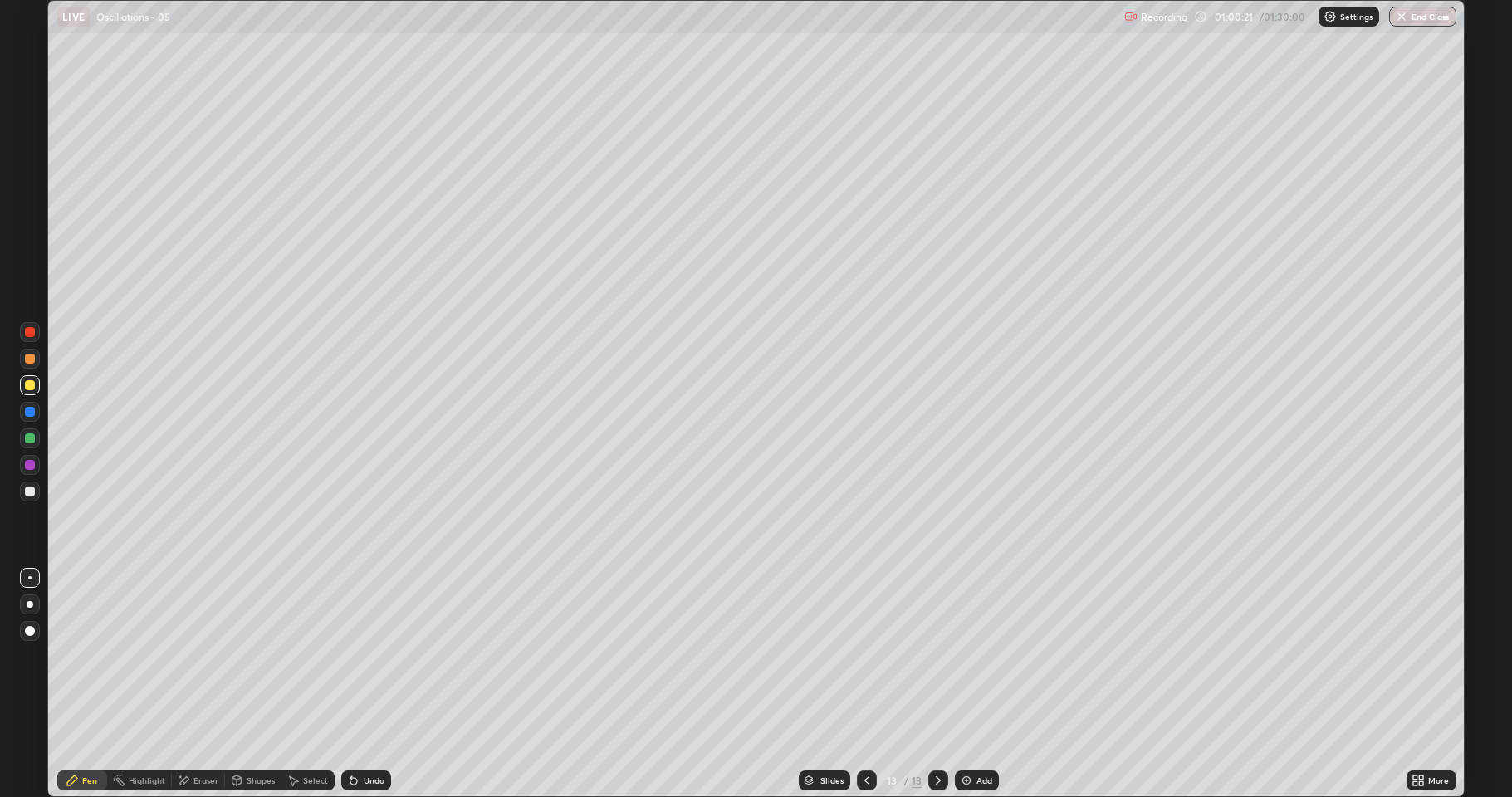
click at [30, 359] on div at bounding box center [29, 359] width 10 height 10
click at [253, 657] on div "Shapes" at bounding box center [261, 781] width 28 height 9
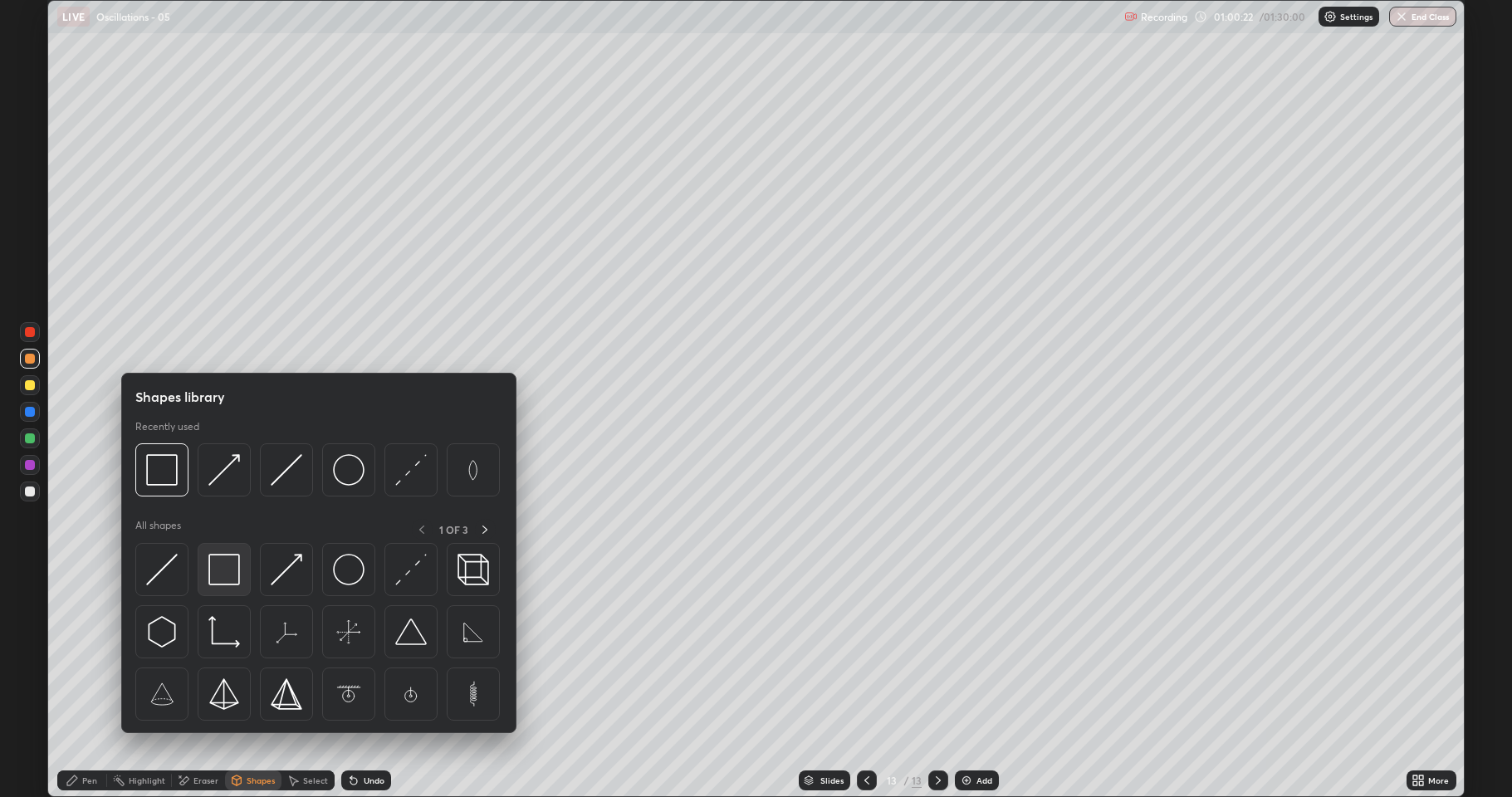
click at [228, 578] on img at bounding box center [224, 569] width 31 height 31
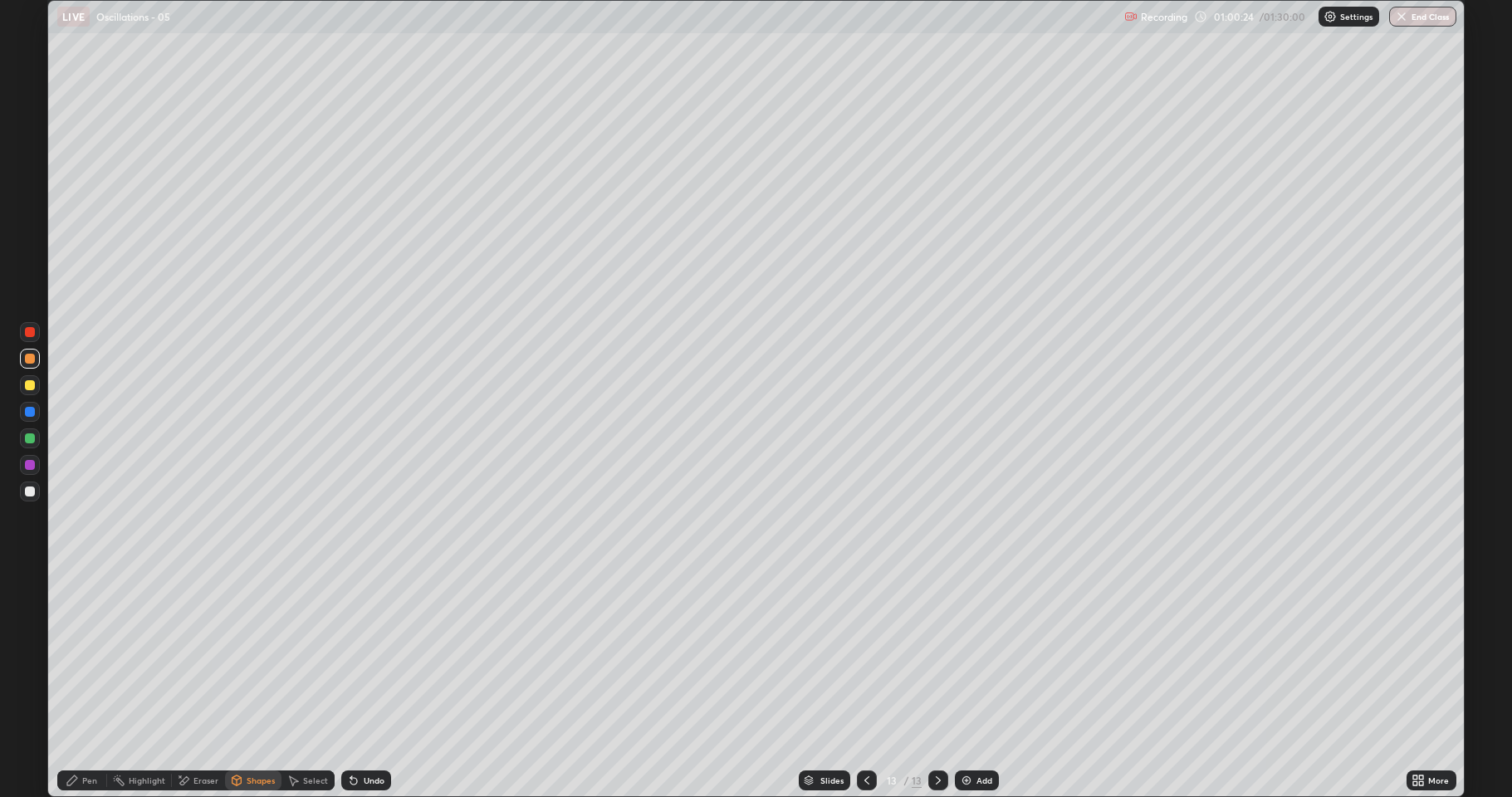
click at [73, 657] on icon at bounding box center [72, 781] width 10 height 10
click at [26, 470] on div at bounding box center [29, 465] width 20 height 20
click at [242, 657] on icon at bounding box center [236, 781] width 13 height 13
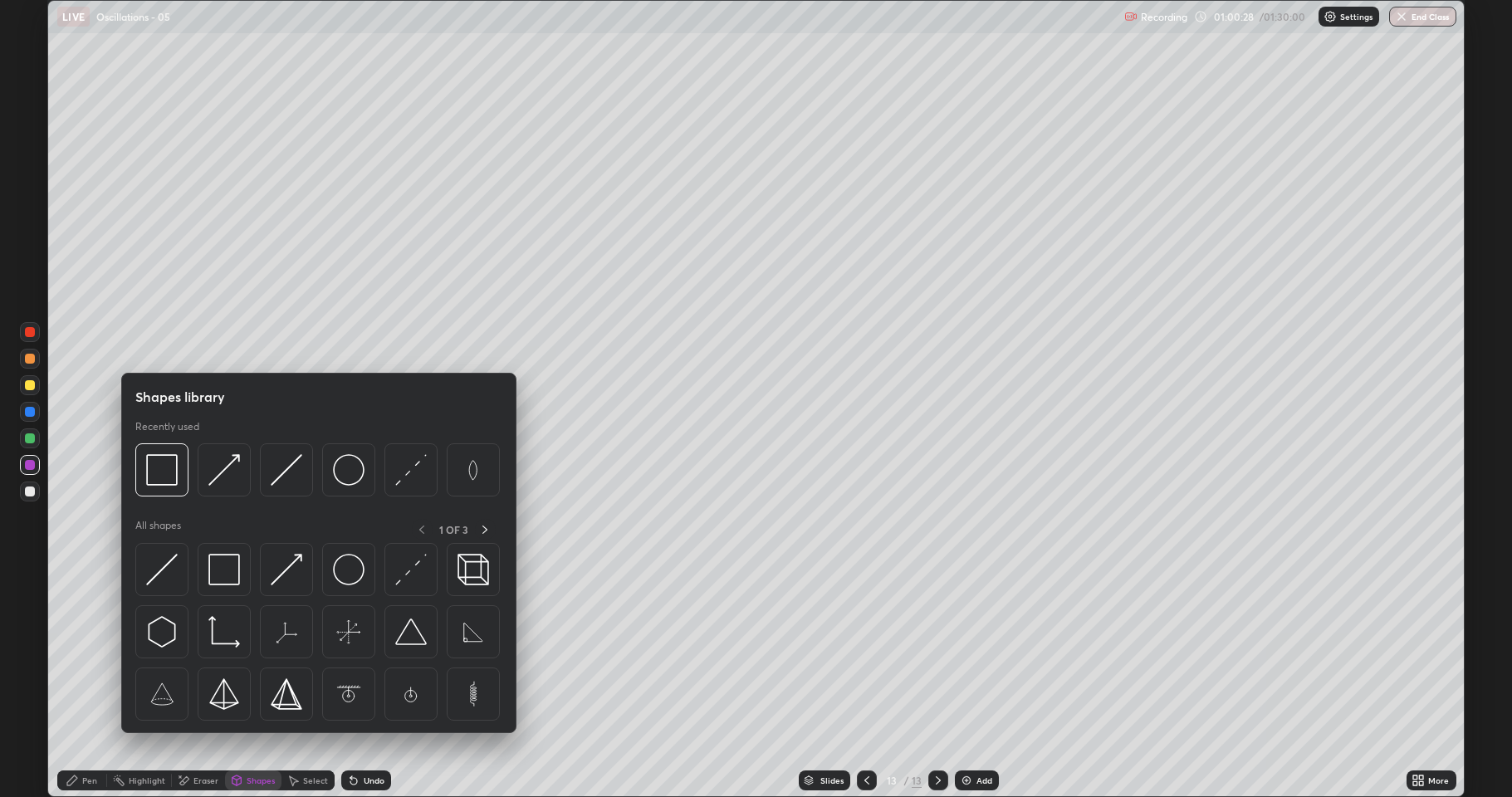
click at [32, 436] on div at bounding box center [29, 438] width 10 height 10
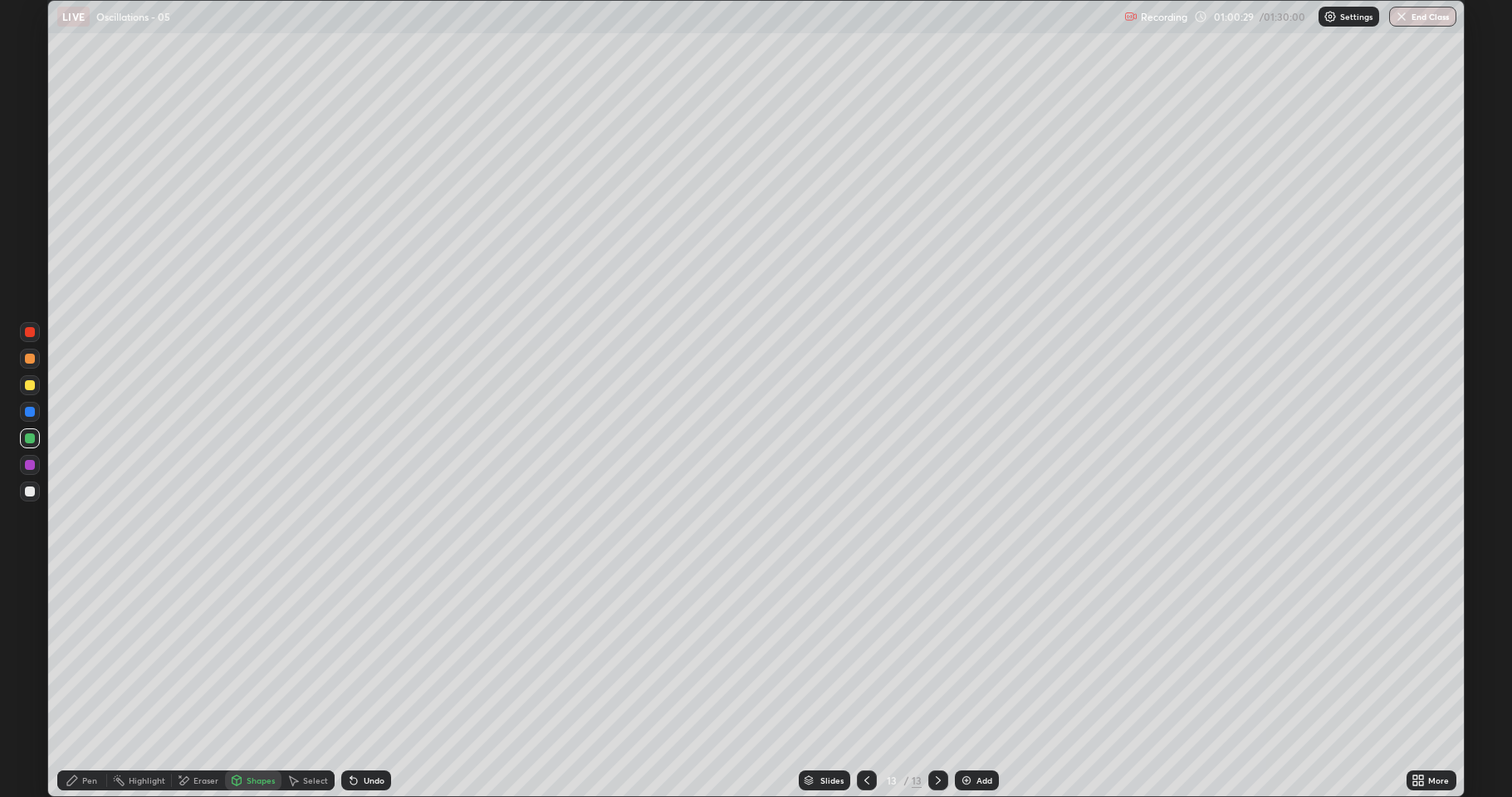
click at [244, 657] on div "Shapes" at bounding box center [253, 780] width 57 height 20
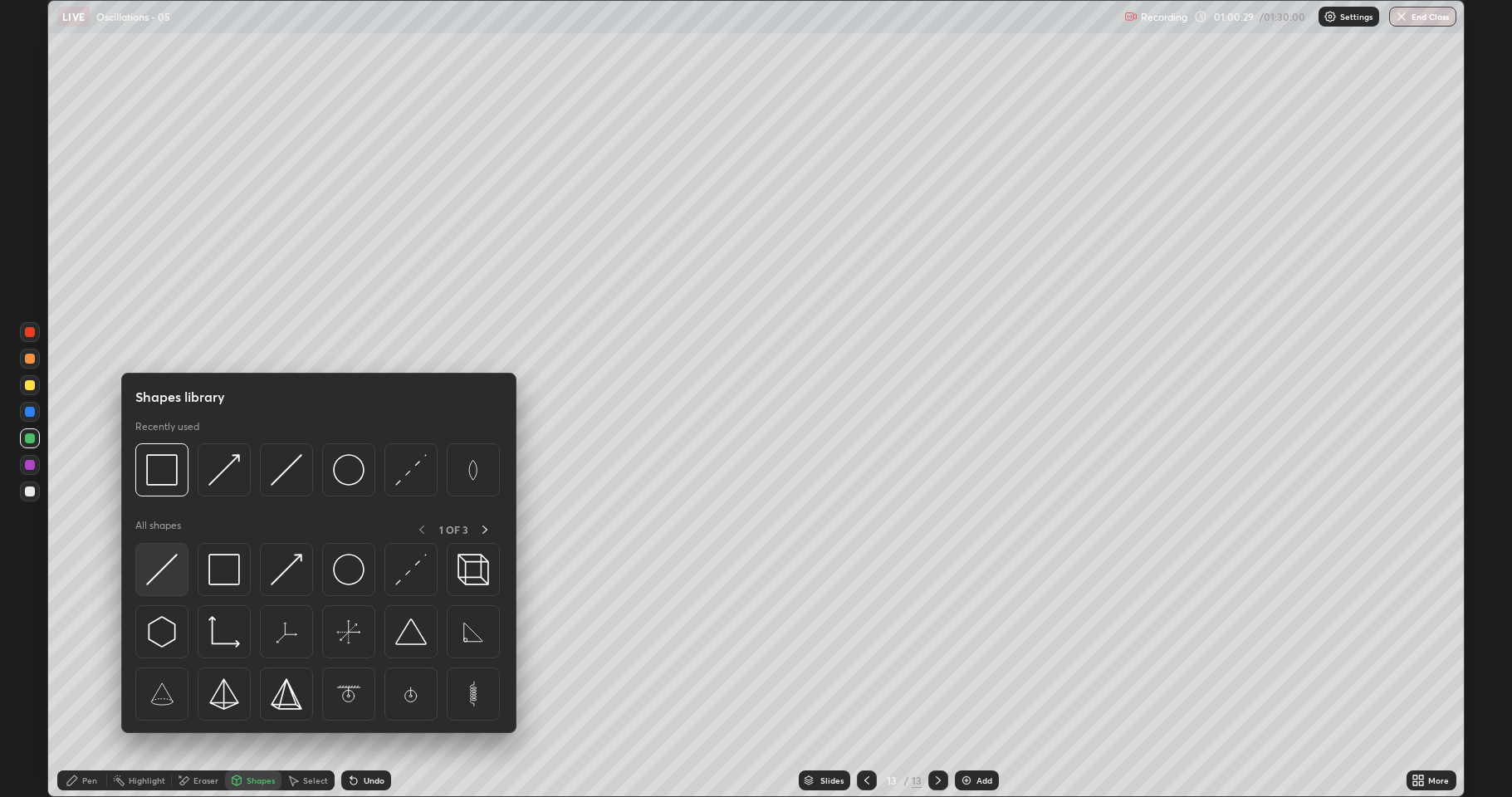
click at [174, 569] on img at bounding box center [161, 569] width 31 height 31
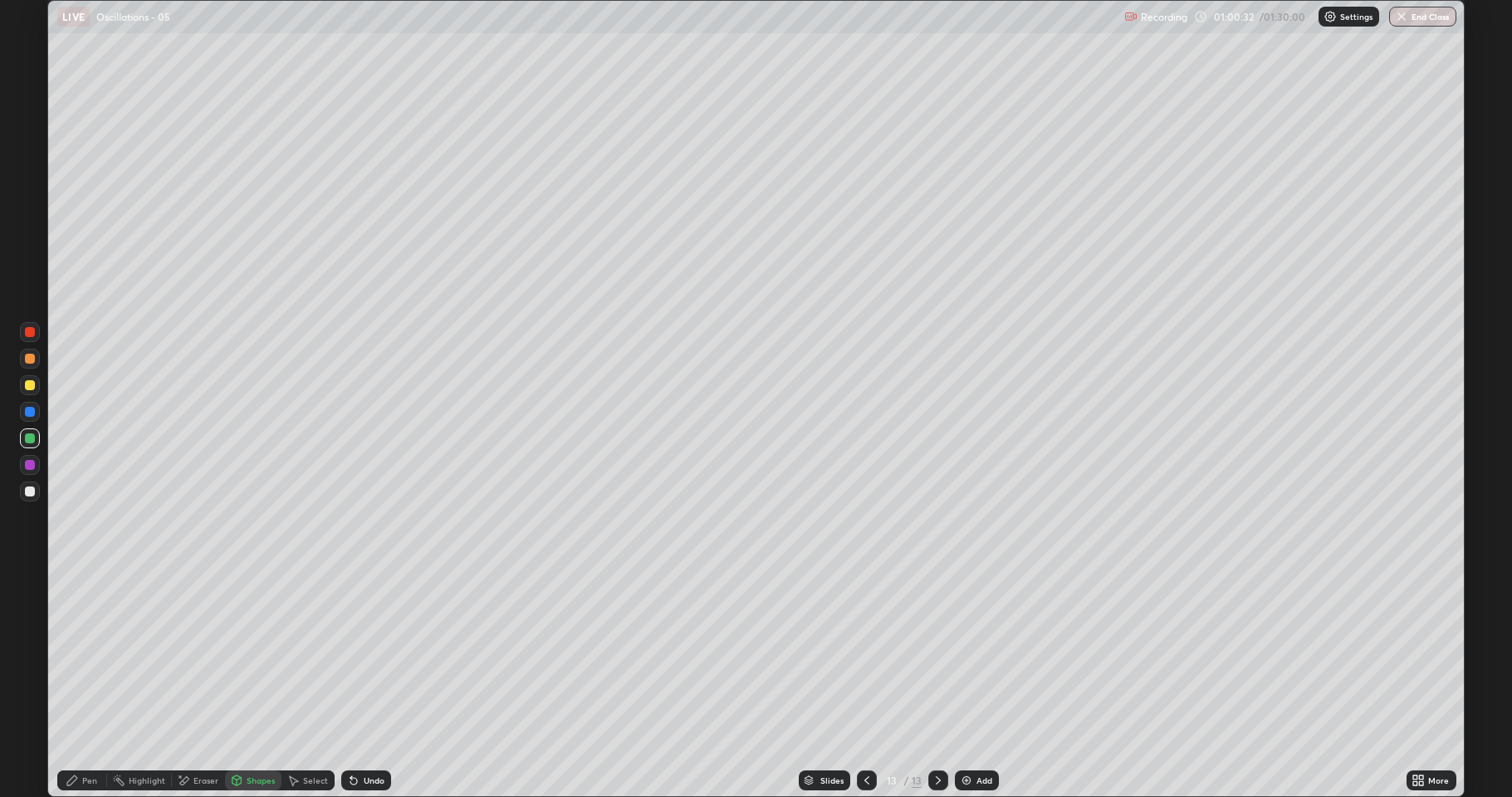
click at [60, 657] on div "Pen" at bounding box center [82, 780] width 50 height 20
click at [30, 409] on div at bounding box center [29, 412] width 10 height 10
click at [32, 437] on div at bounding box center [29, 438] width 10 height 10
click at [29, 490] on div at bounding box center [29, 491] width 10 height 10
click at [967, 657] on img at bounding box center [967, 781] width 13 height 13
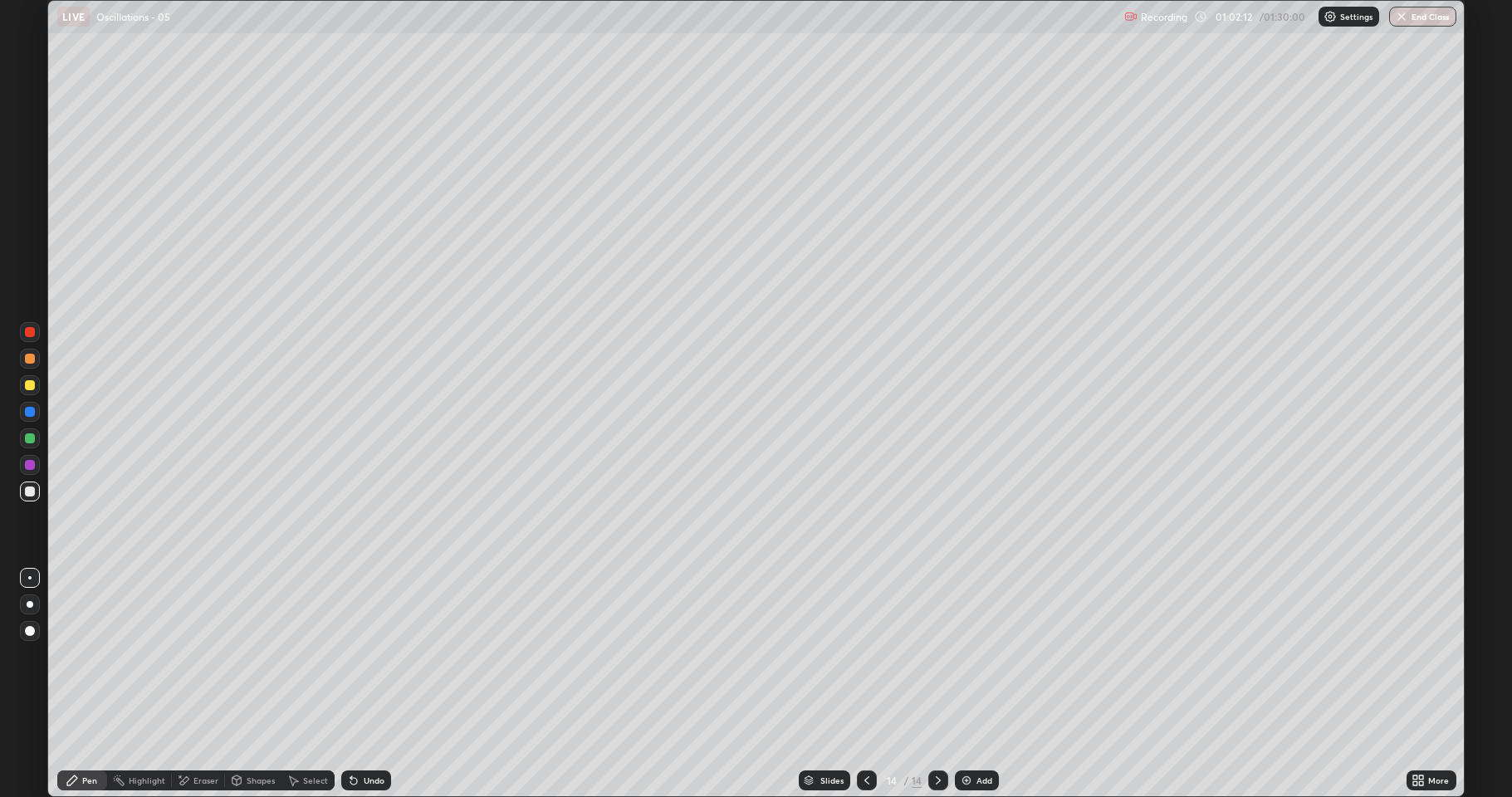
click at [28, 361] on div at bounding box center [29, 359] width 10 height 10
click at [249, 657] on div "Shapes" at bounding box center [261, 781] width 28 height 9
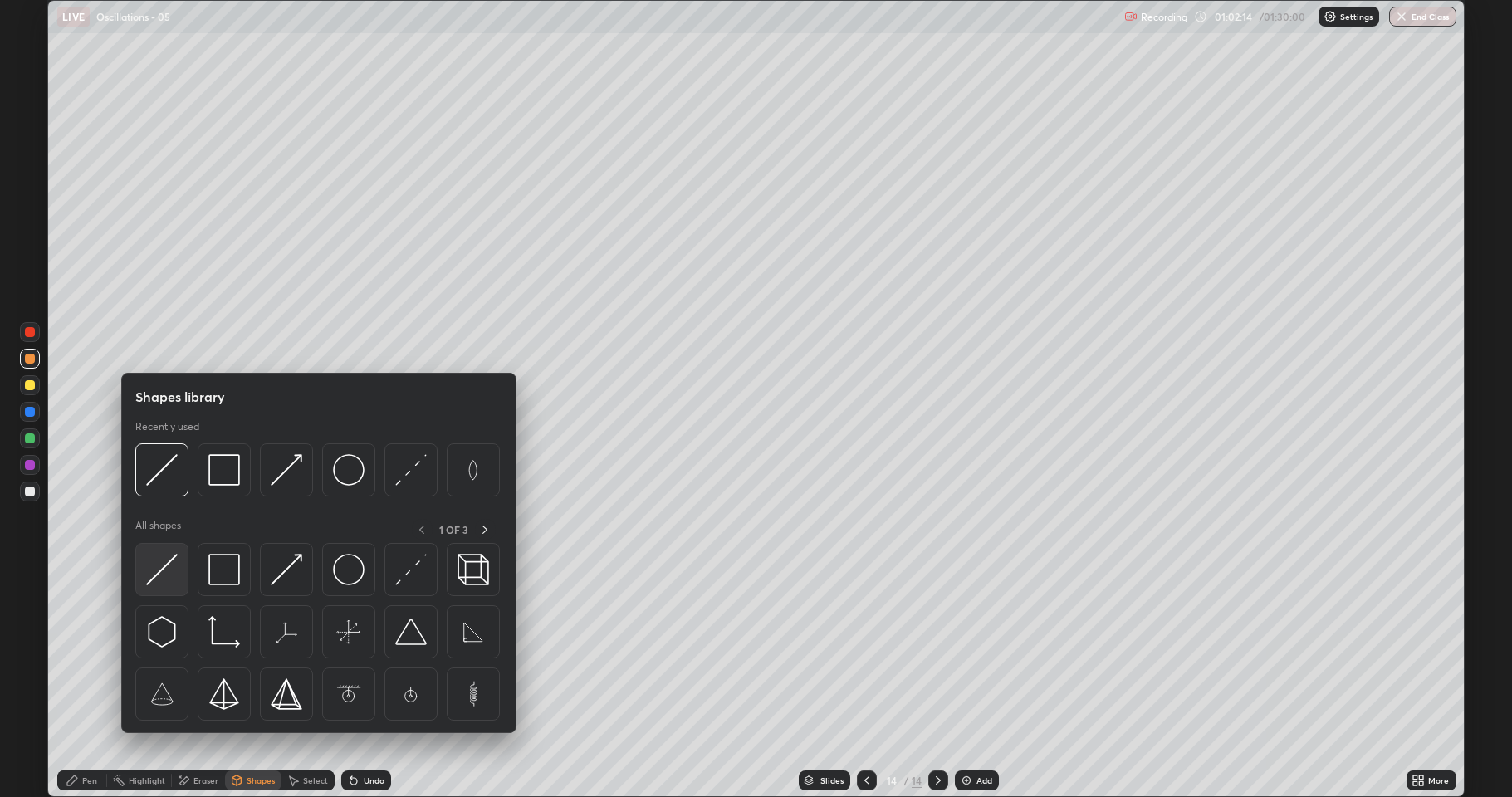
click at [172, 565] on img at bounding box center [161, 569] width 31 height 31
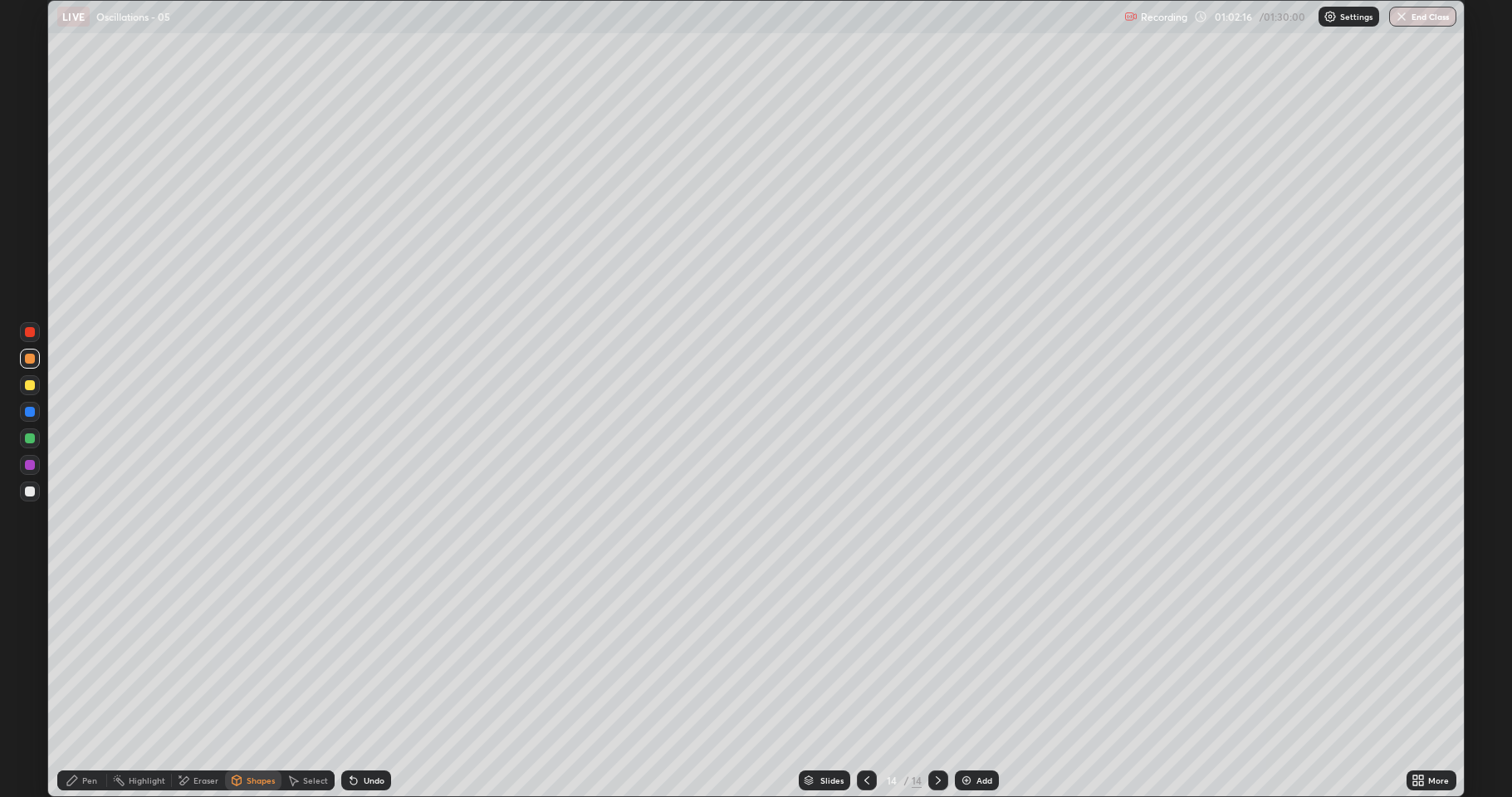
click at [83, 657] on div "Pen" at bounding box center [90, 781] width 15 height 9
click at [30, 407] on div at bounding box center [29, 412] width 10 height 10
click at [249, 657] on div "Shapes" at bounding box center [261, 781] width 28 height 9
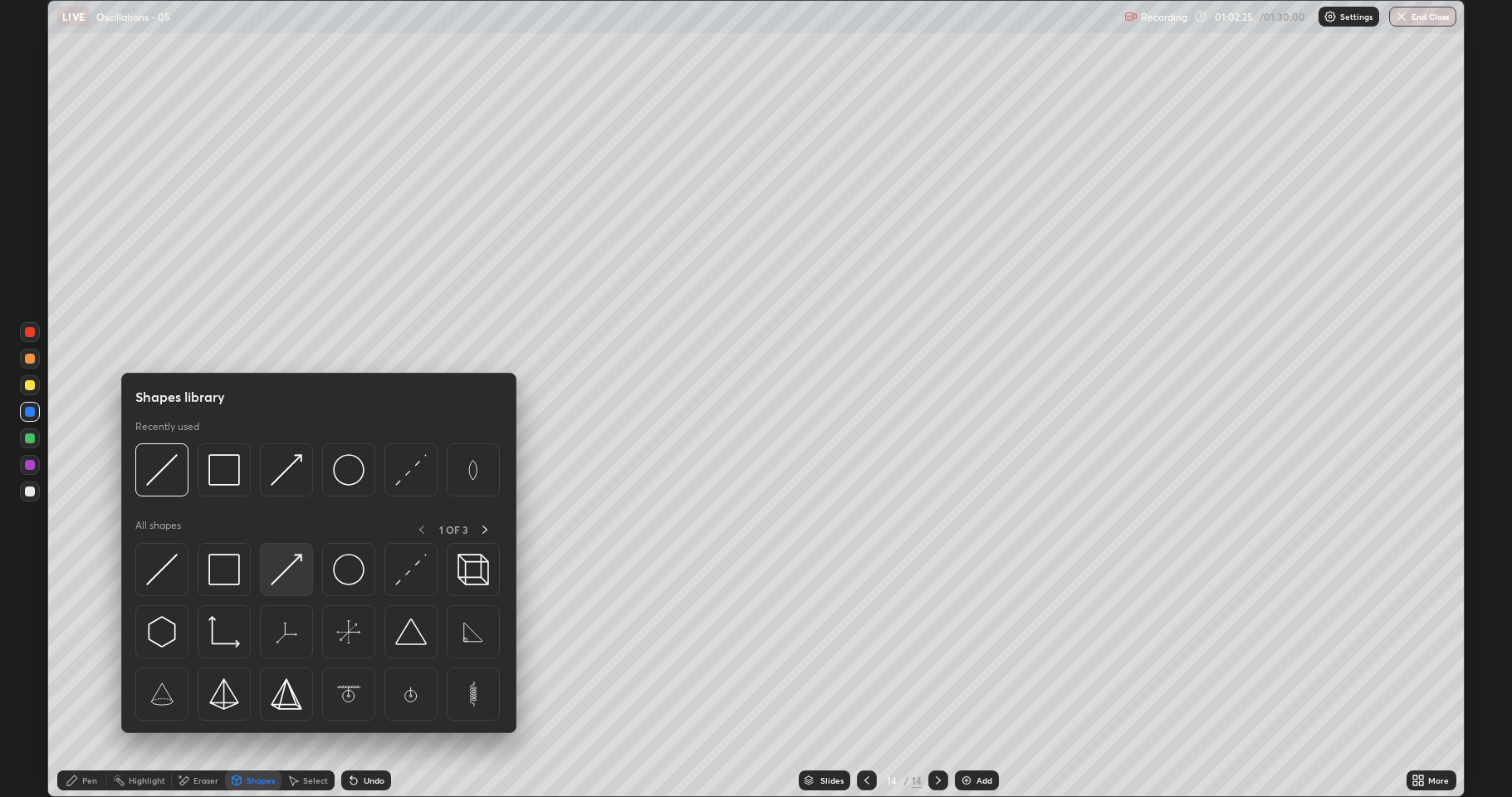
click at [292, 565] on img at bounding box center [286, 569] width 31 height 31
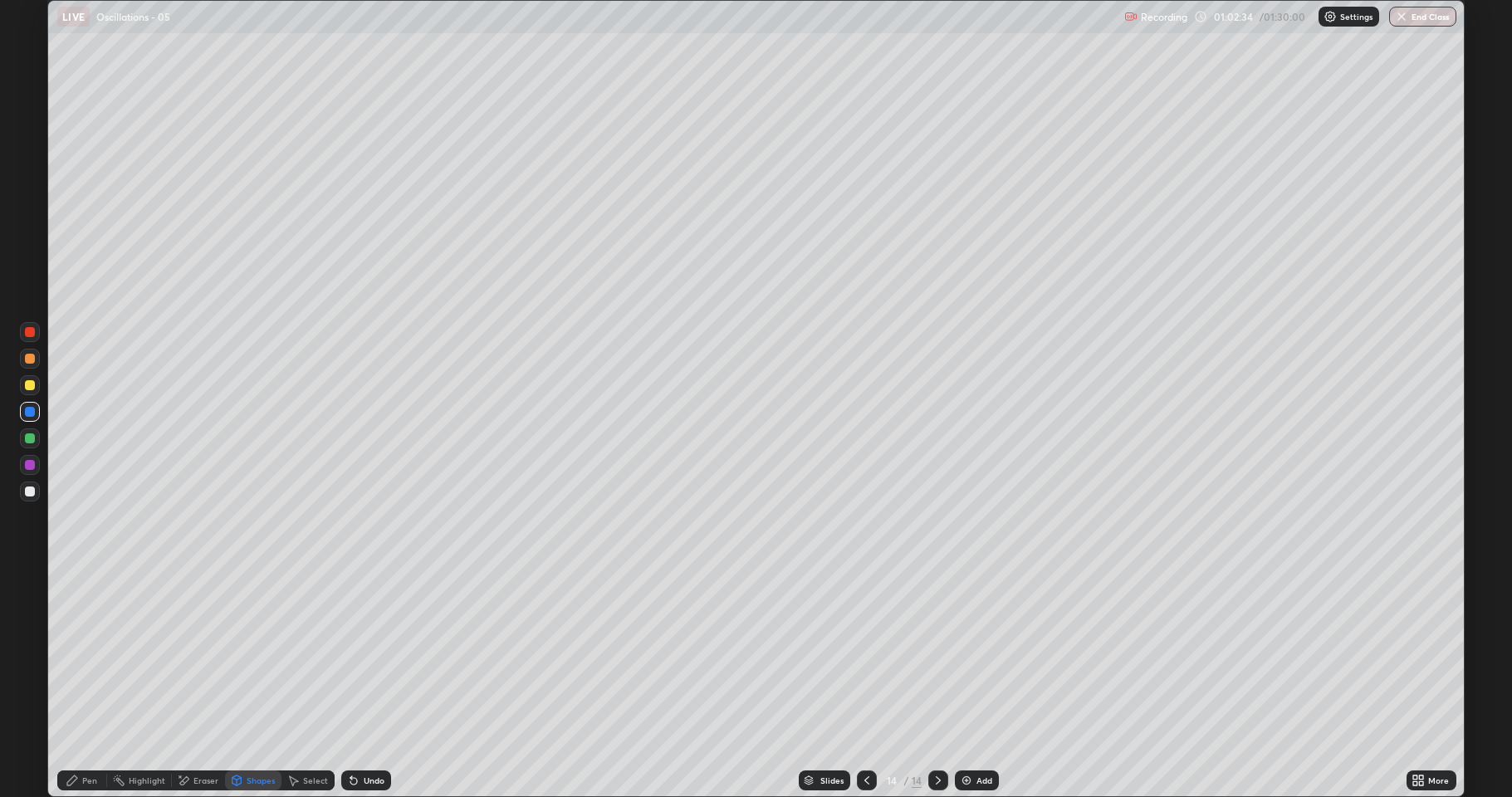
click at [84, 657] on div "Pen" at bounding box center [90, 781] width 15 height 9
click at [32, 489] on div at bounding box center [29, 491] width 10 height 10
click at [24, 498] on div at bounding box center [29, 491] width 20 height 20
click at [31, 386] on div at bounding box center [29, 385] width 10 height 10
click at [986, 657] on div "Add" at bounding box center [985, 781] width 16 height 9
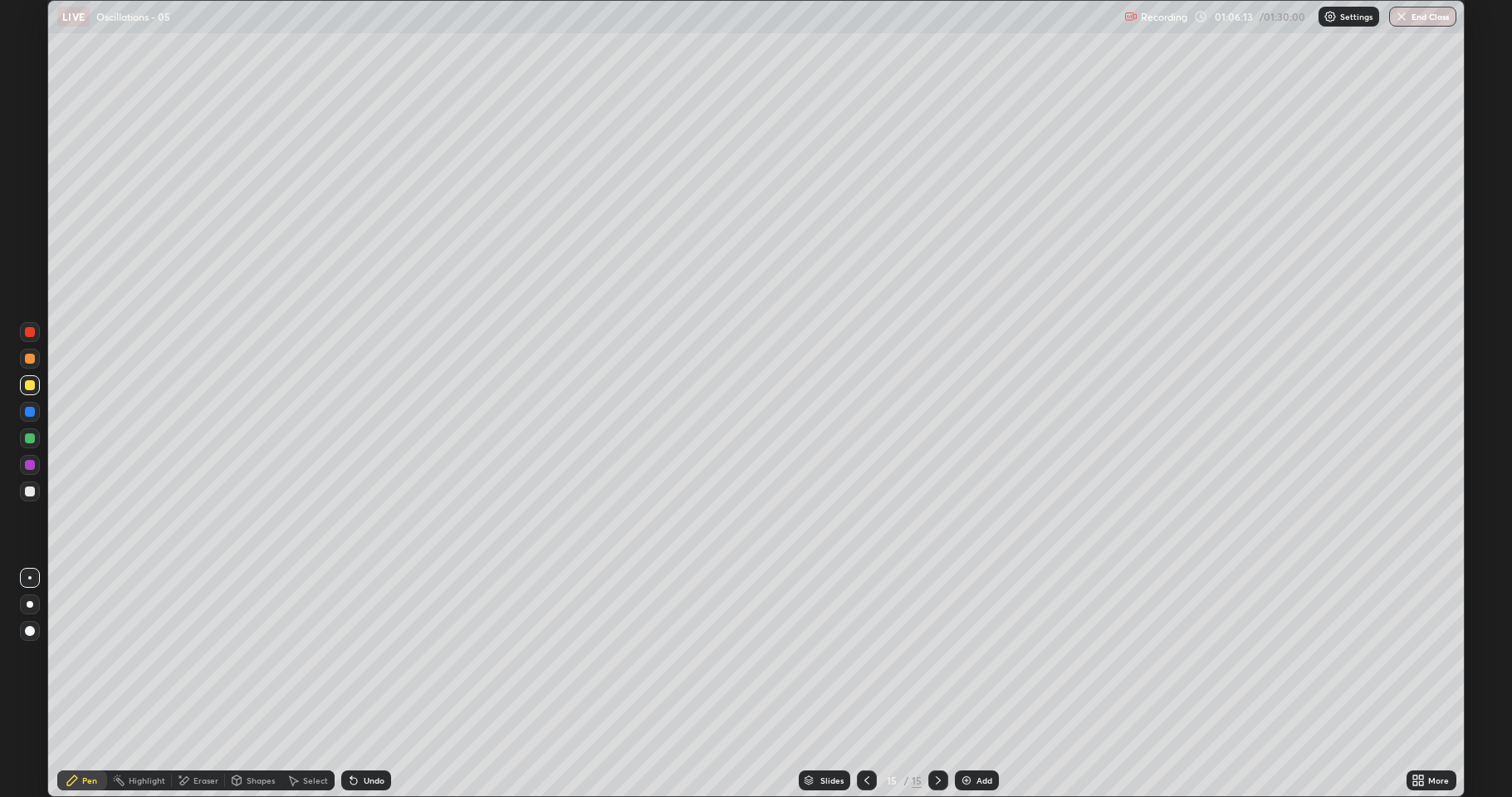
click at [37, 489] on div at bounding box center [29, 491] width 20 height 20
click at [237, 657] on icon at bounding box center [237, 781] width 9 height 10
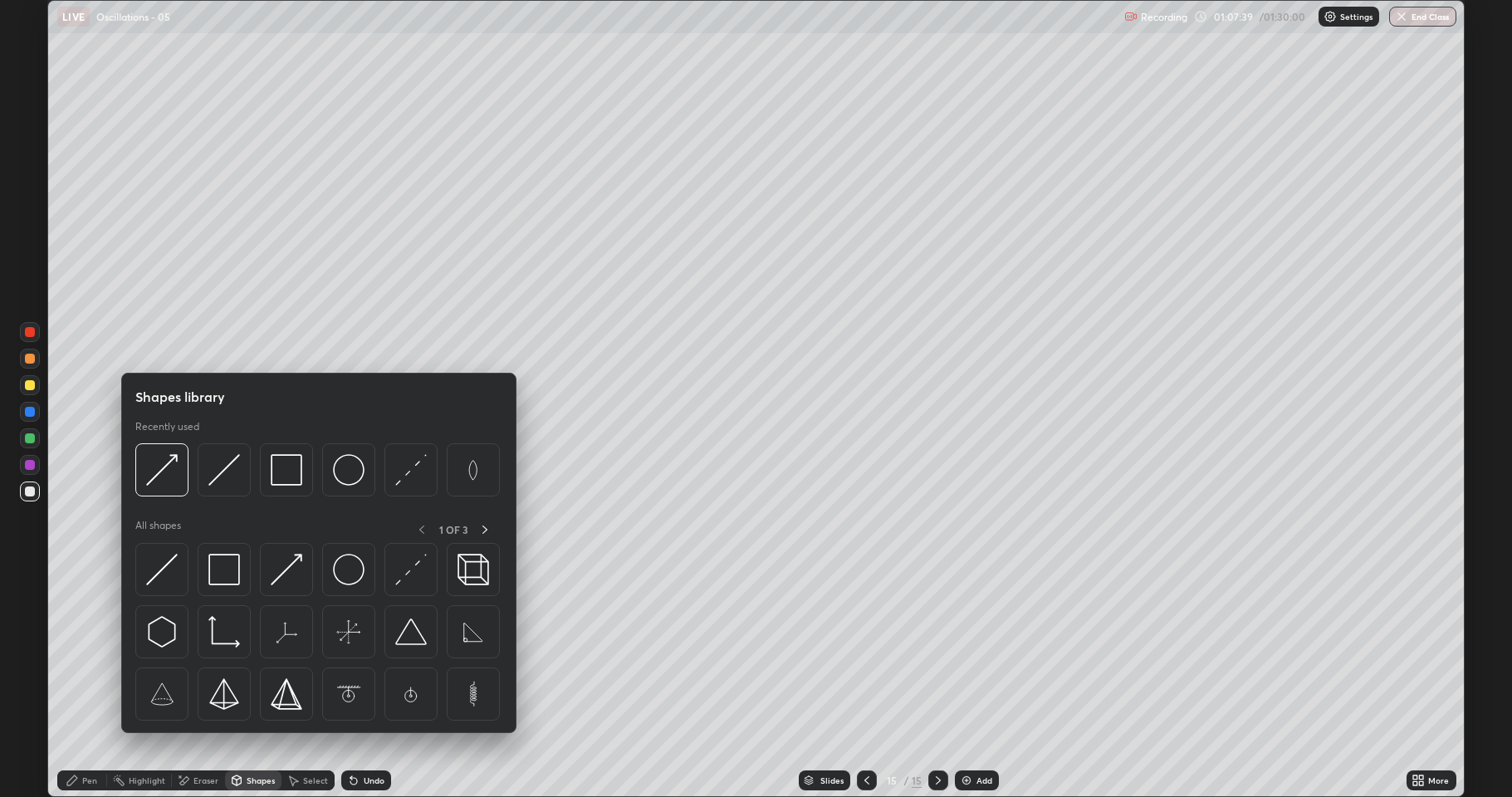
click at [194, 657] on div "Eraser" at bounding box center [206, 781] width 25 height 9
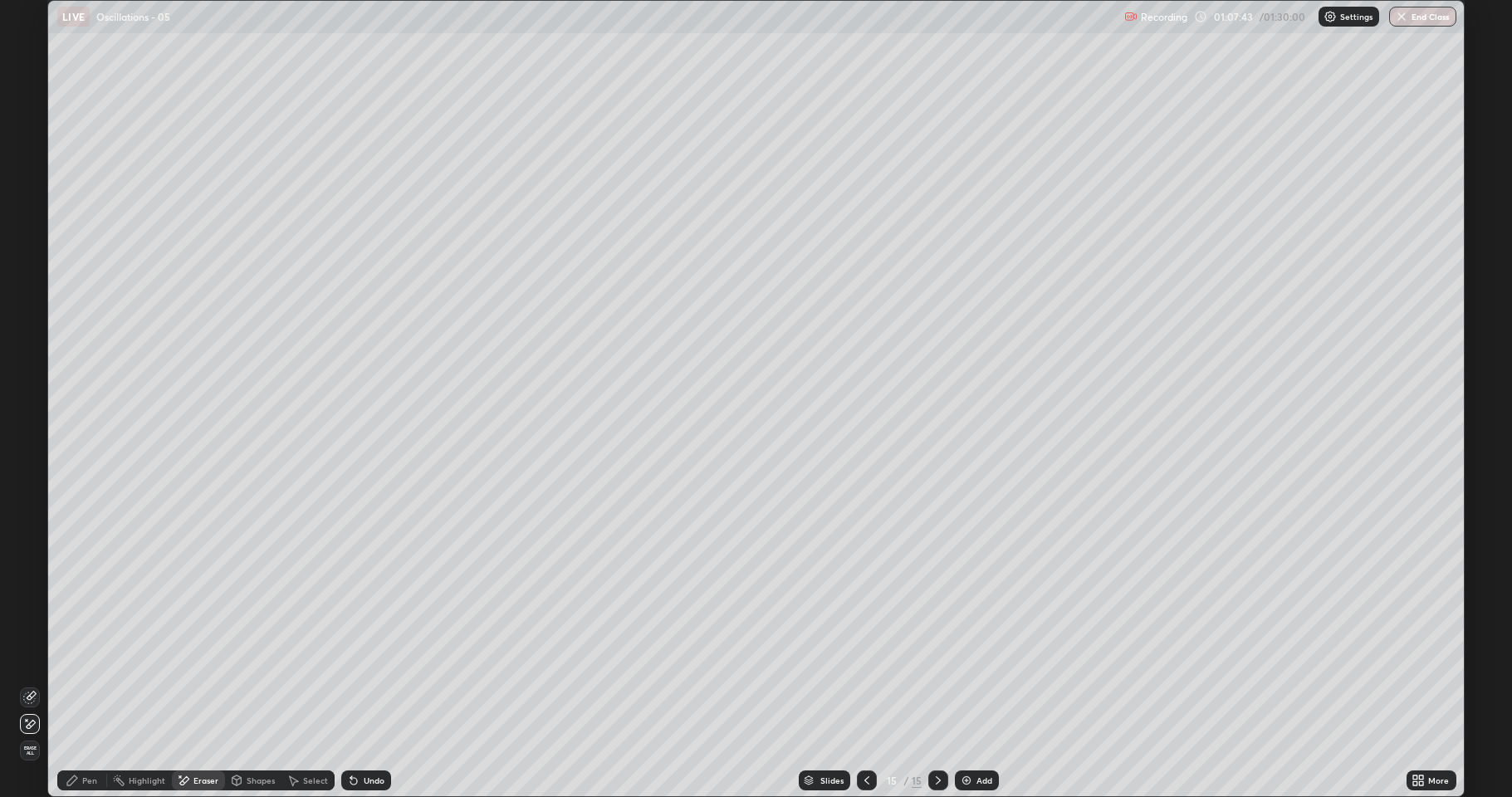
click at [319, 657] on div "Select" at bounding box center [308, 780] width 53 height 20
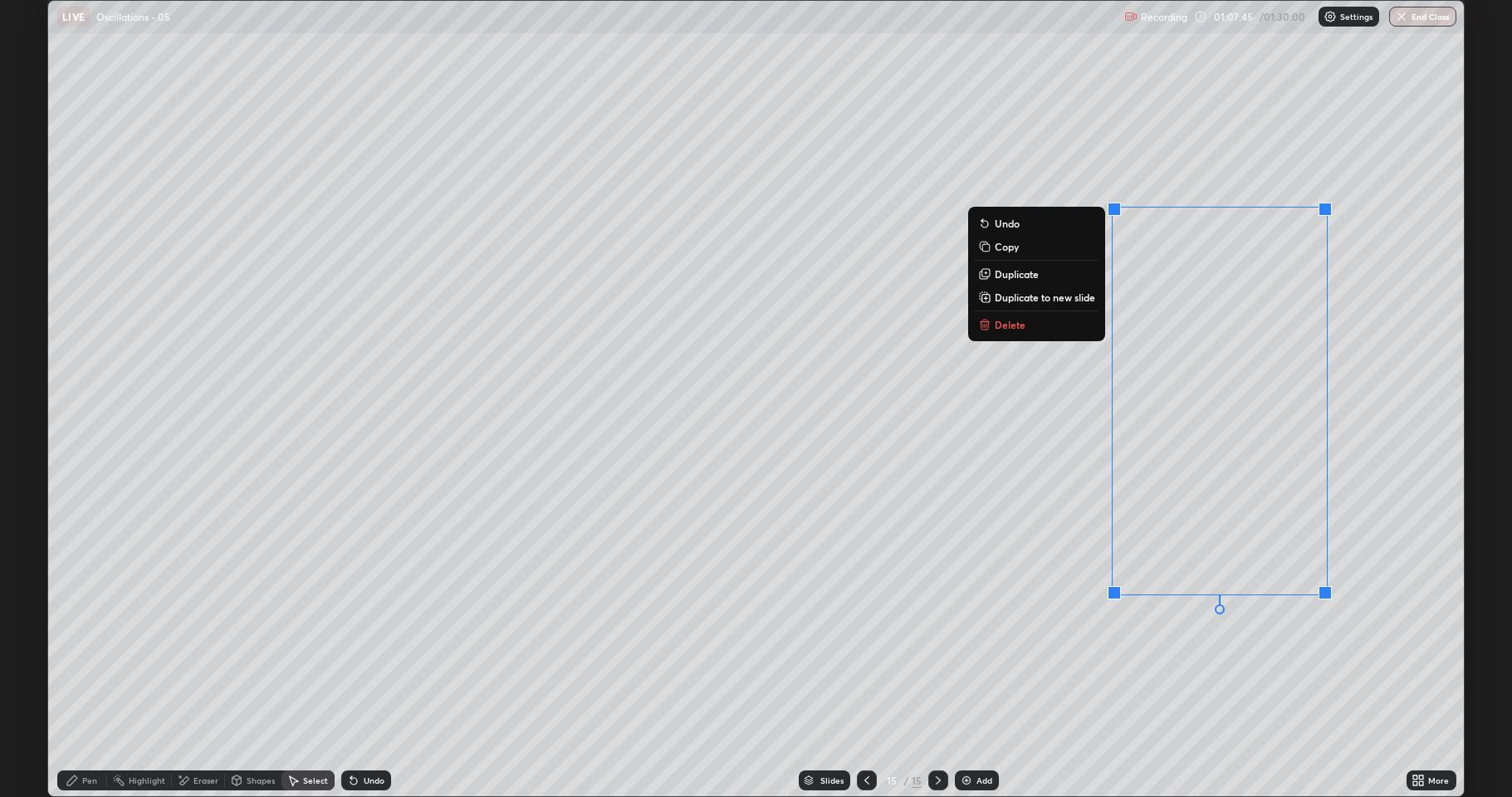
click at [1045, 326] on button "Delete" at bounding box center [1037, 324] width 123 height 20
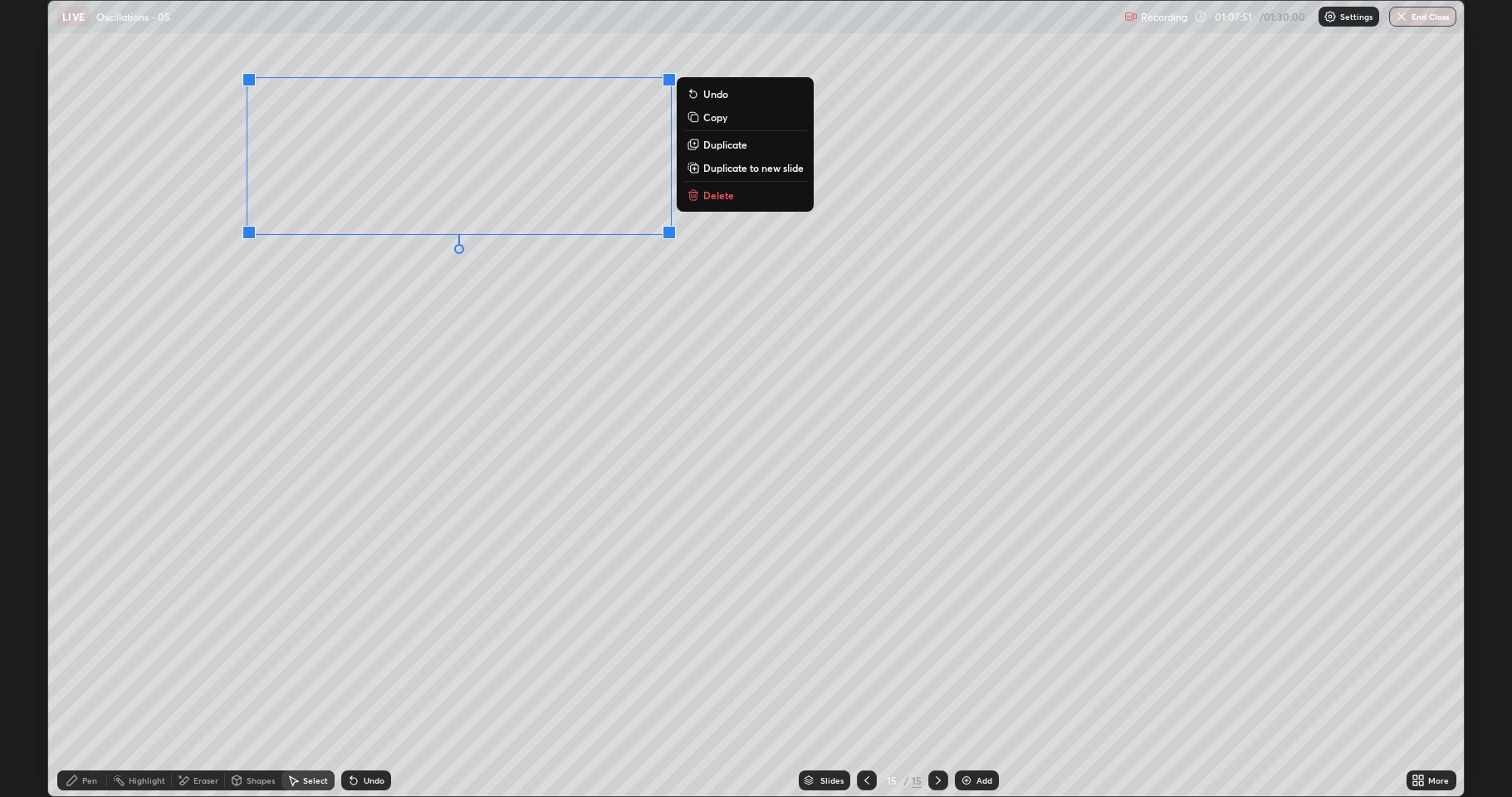
click at [303, 299] on div "0 ° Undo Copy Duplicate Duplicate to new slide Delete" at bounding box center [756, 398] width 1416 height 796
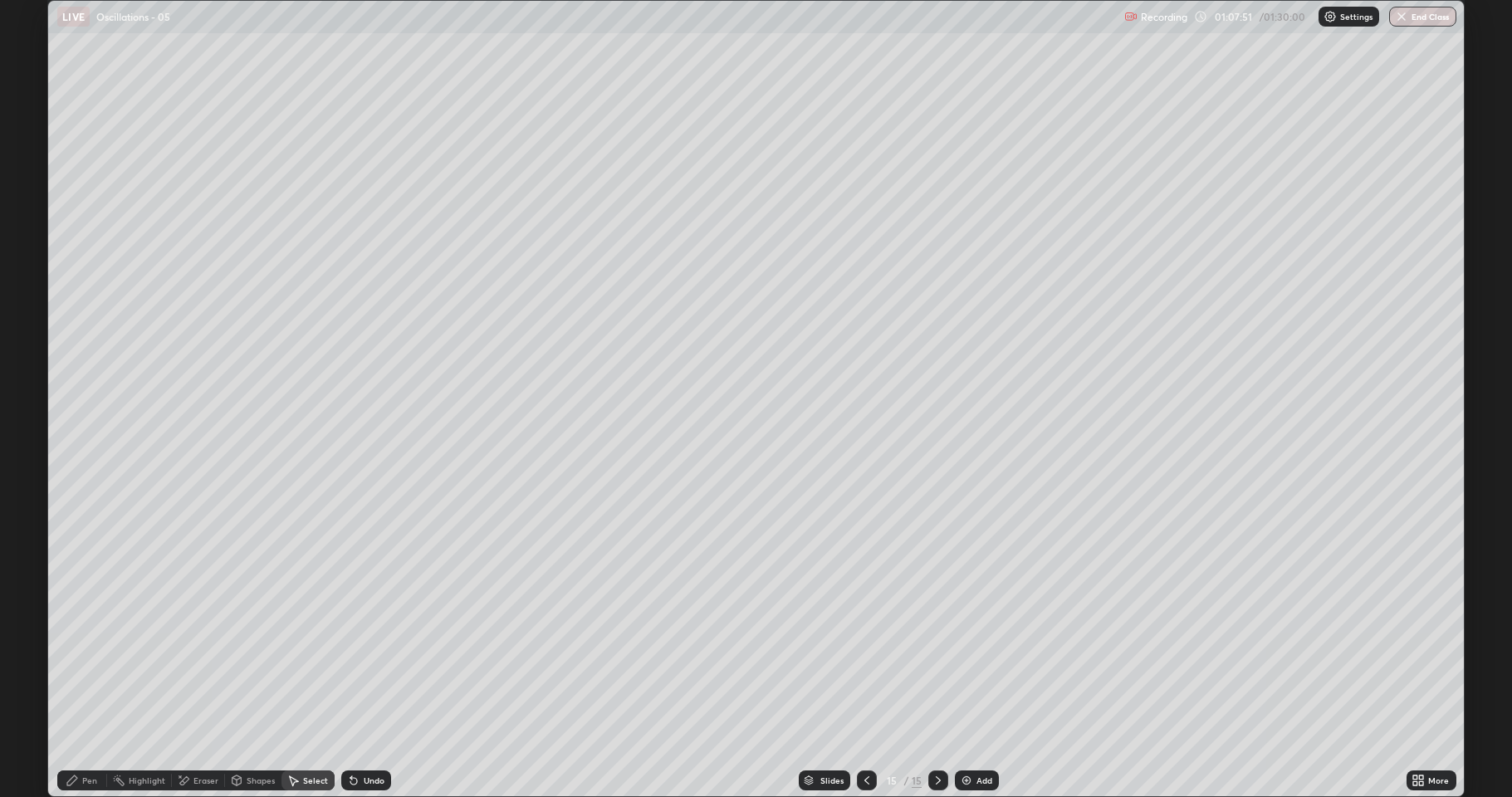
click at [76, 657] on icon at bounding box center [72, 781] width 13 height 13
click at [34, 438] on div at bounding box center [29, 438] width 10 height 10
click at [32, 436] on div at bounding box center [29, 438] width 10 height 10
click at [1424, 16] on button "End Class" at bounding box center [1423, 16] width 65 height 20
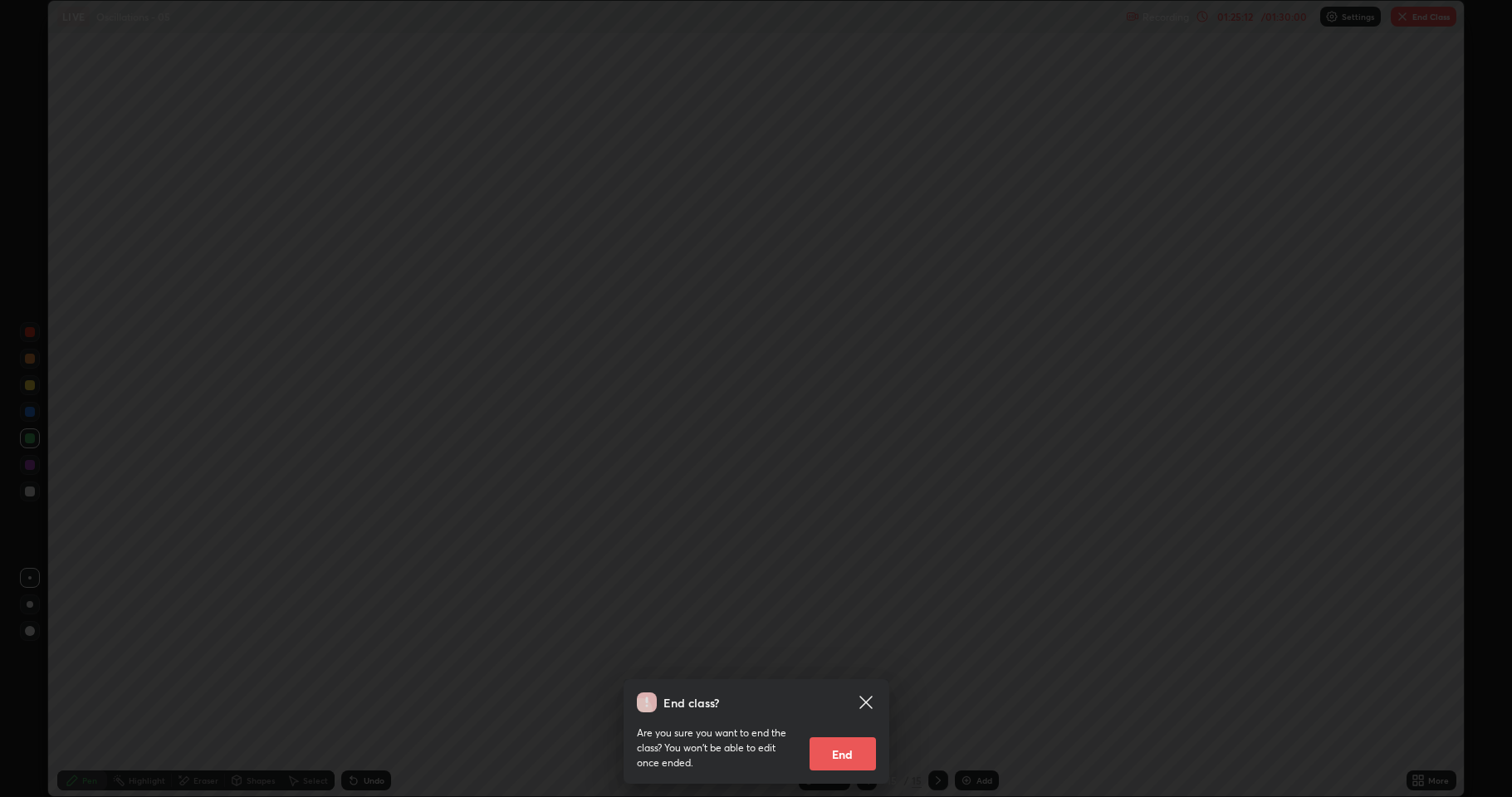
click at [854, 657] on button "End" at bounding box center [843, 753] width 66 height 33
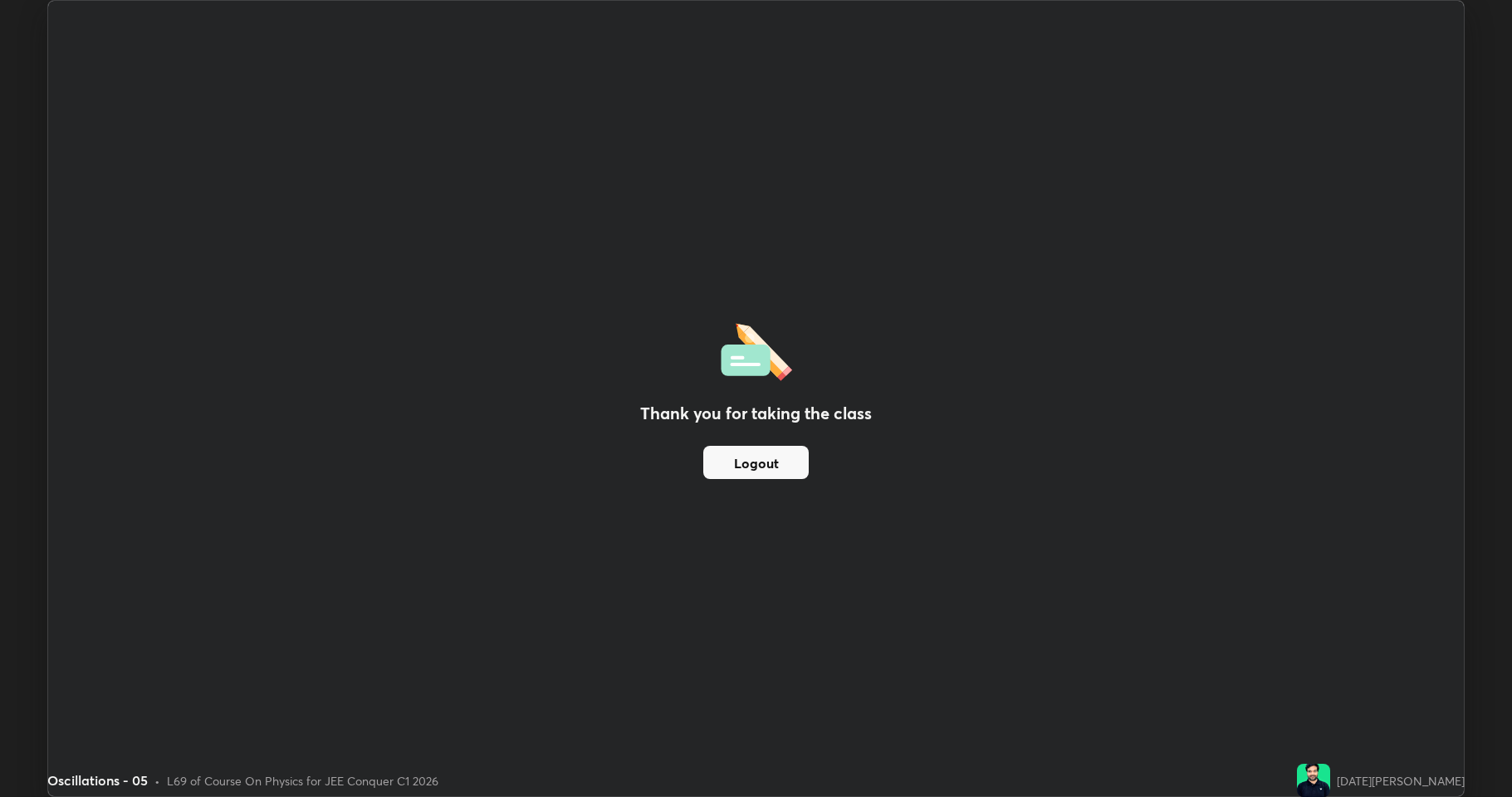
click at [748, 468] on button "Logout" at bounding box center [755, 462] width 105 height 33
